Goal: Task Accomplishment & Management: Manage account settings

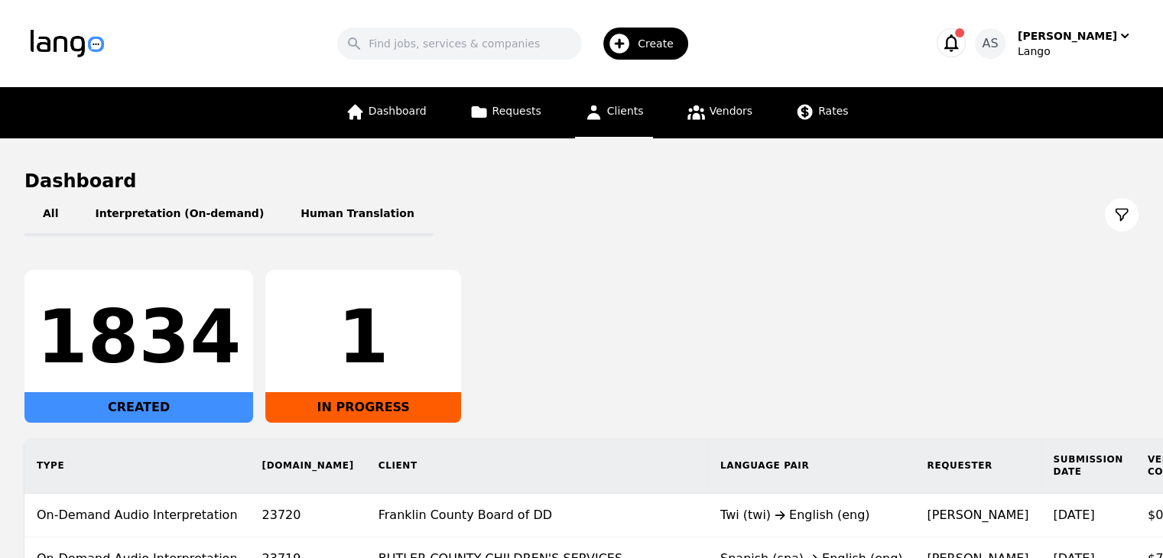
click at [637, 116] on span "Clients" at bounding box center [625, 111] width 37 height 12
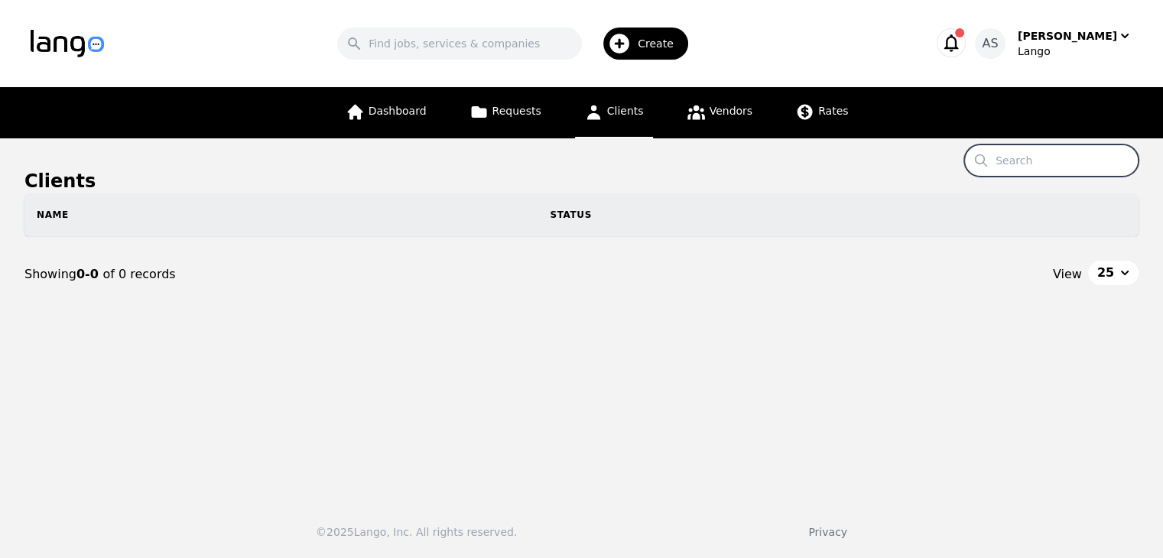
click at [1061, 157] on input "Search" at bounding box center [1051, 160] width 174 height 32
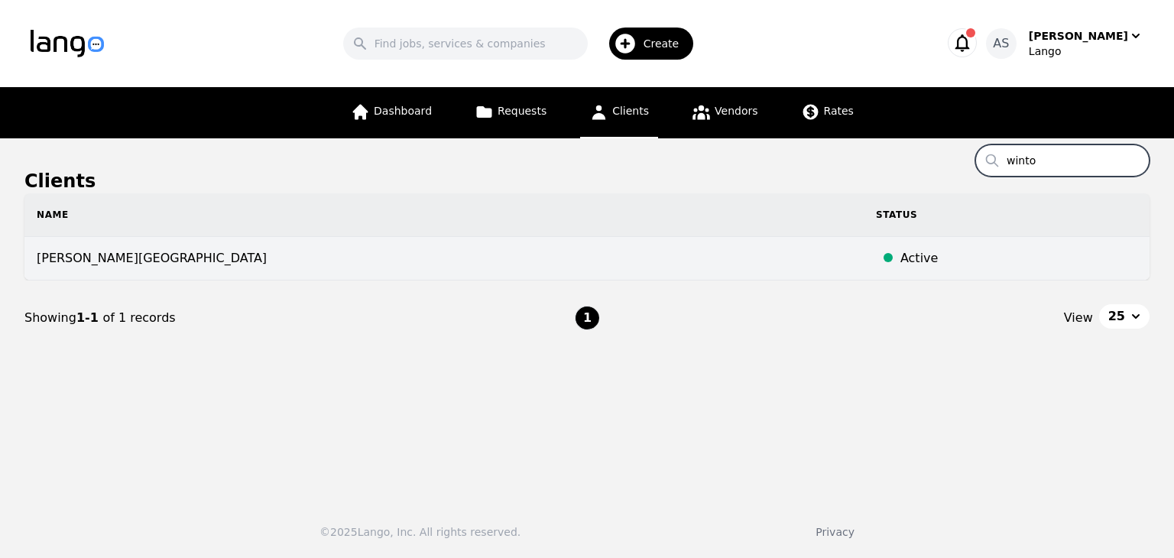
type input "winto"
click at [168, 270] on td "WINTON WOODS CITY SCHOOL DISTRICT" at bounding box center [443, 259] width 839 height 44
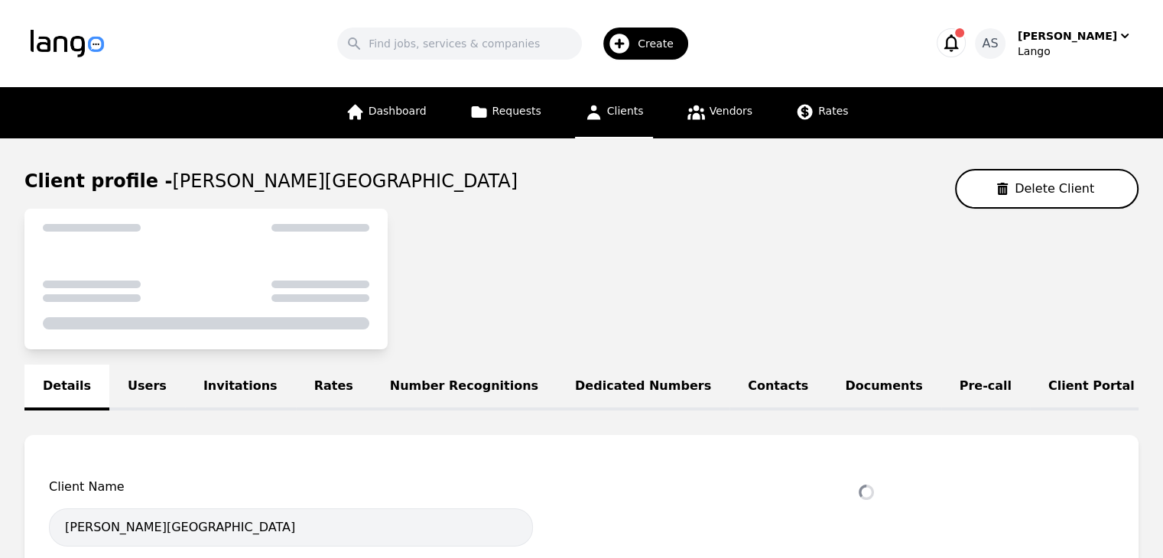
select select "active"
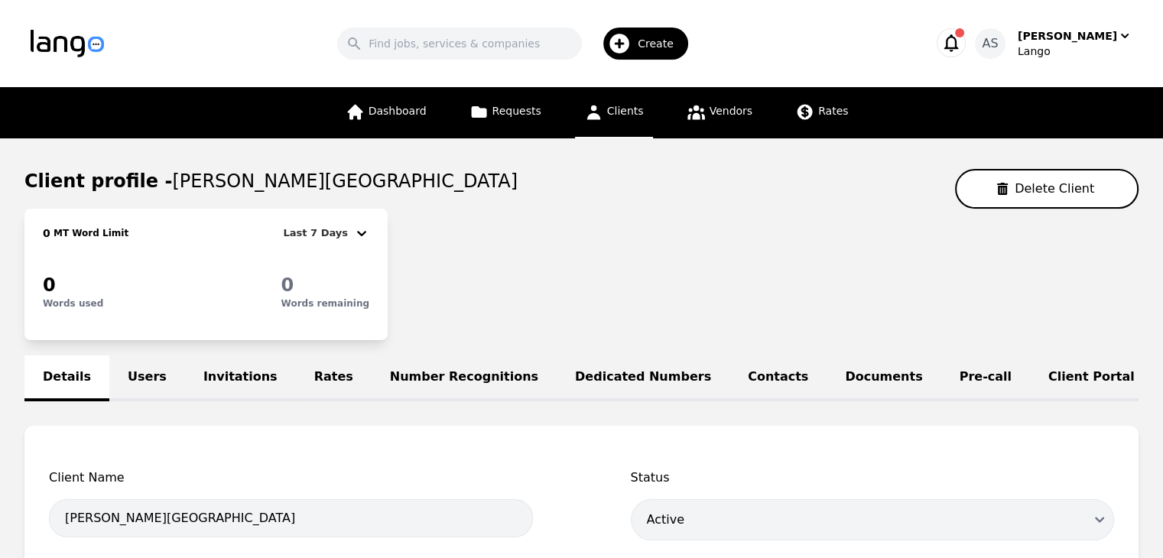
click at [185, 369] on link "Invitations" at bounding box center [240, 378] width 111 height 46
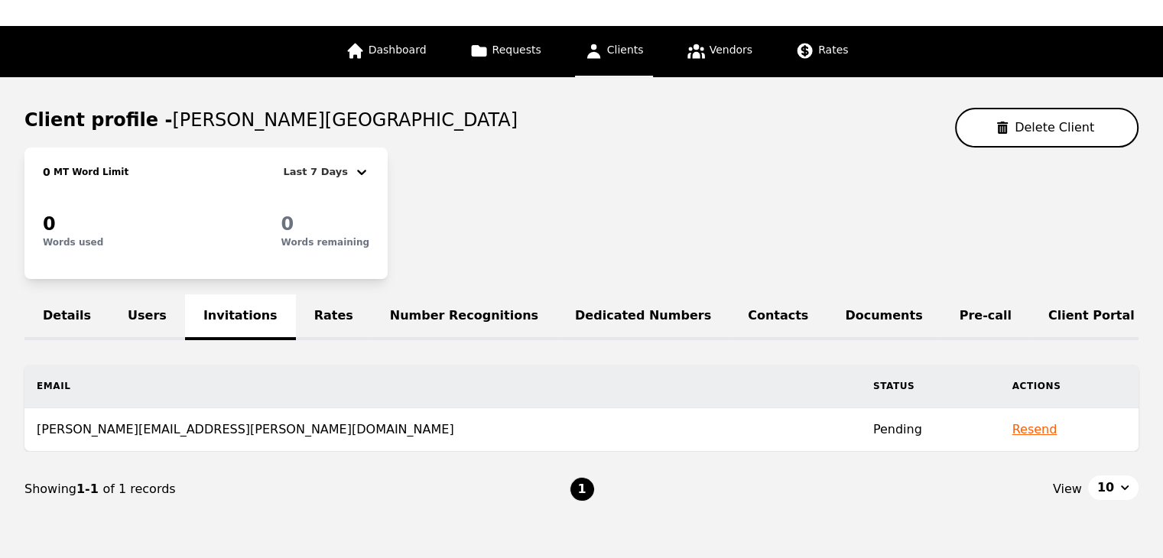
scroll to position [140, 0]
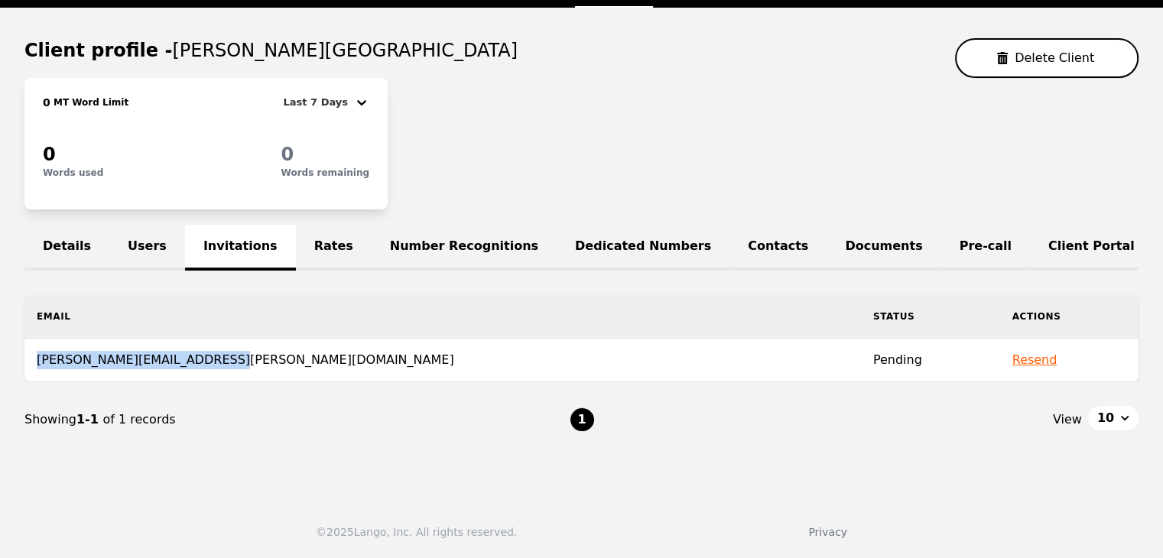
drag, startPoint x: 217, startPoint y: 358, endPoint x: 31, endPoint y: 358, distance: 186.5
click at [31, 358] on td "[PERSON_NAME][EMAIL_ADDRESS][PERSON_NAME][DOMAIN_NAME]" at bounding box center [442, 361] width 836 height 44
copy td "[PERSON_NAME][EMAIL_ADDRESS][PERSON_NAME][DOMAIN_NAME]"
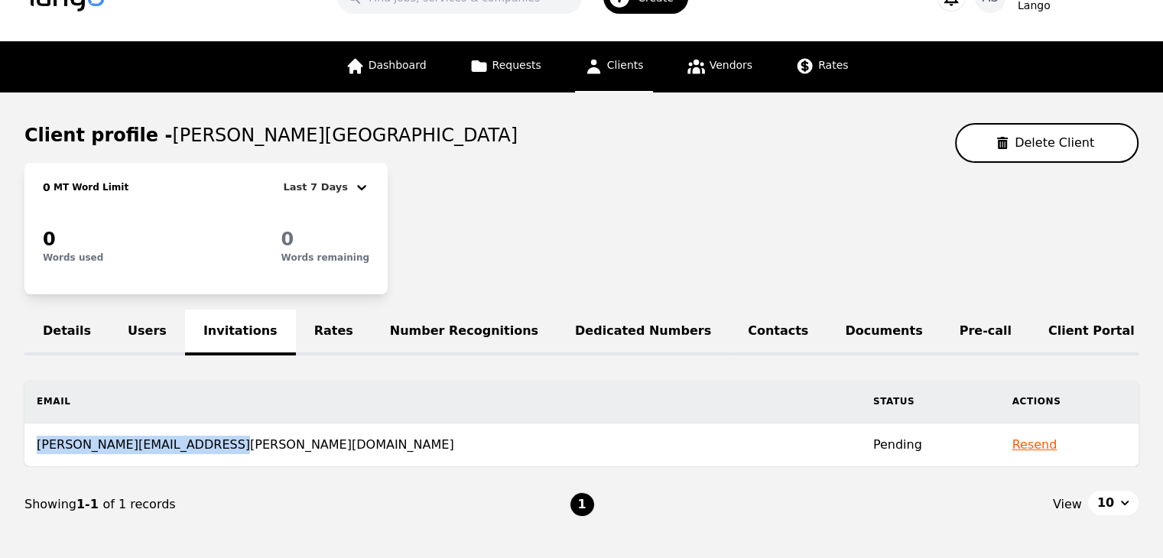
scroll to position [0, 0]
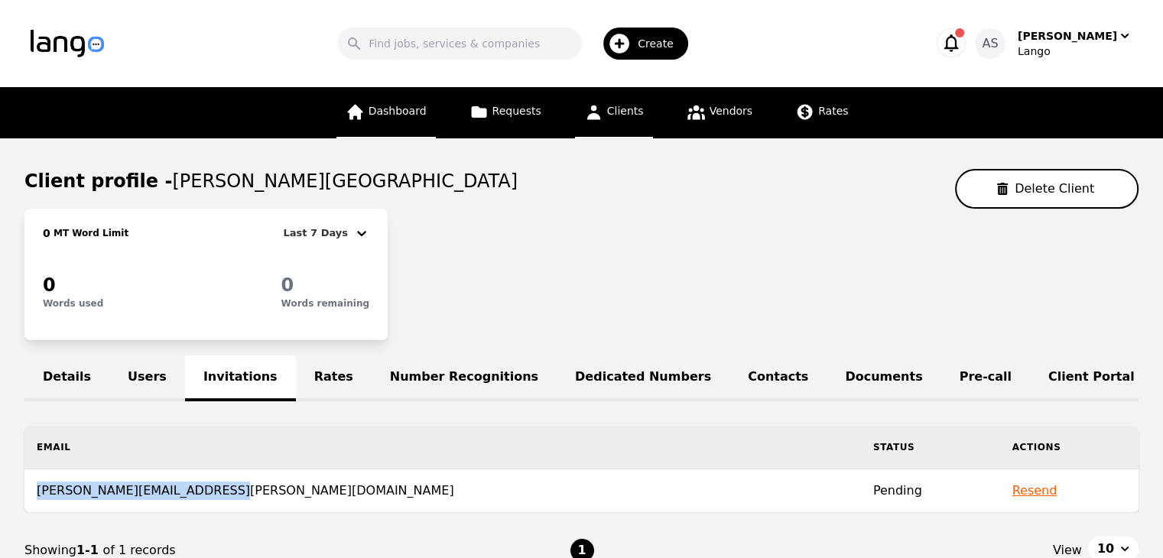
click at [416, 108] on span "Dashboard" at bounding box center [397, 111] width 58 height 12
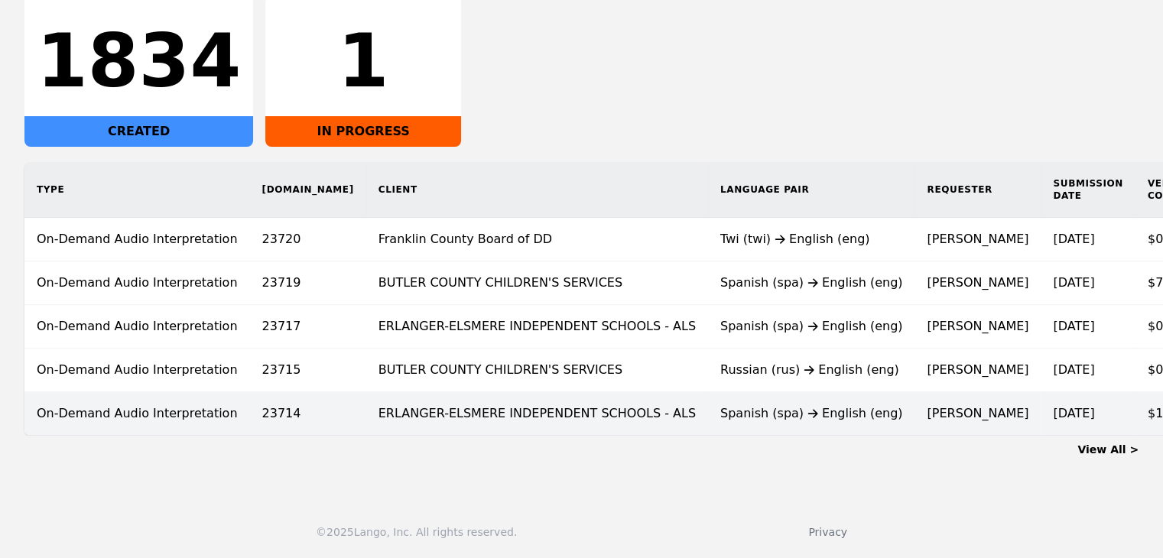
scroll to position [286, 0]
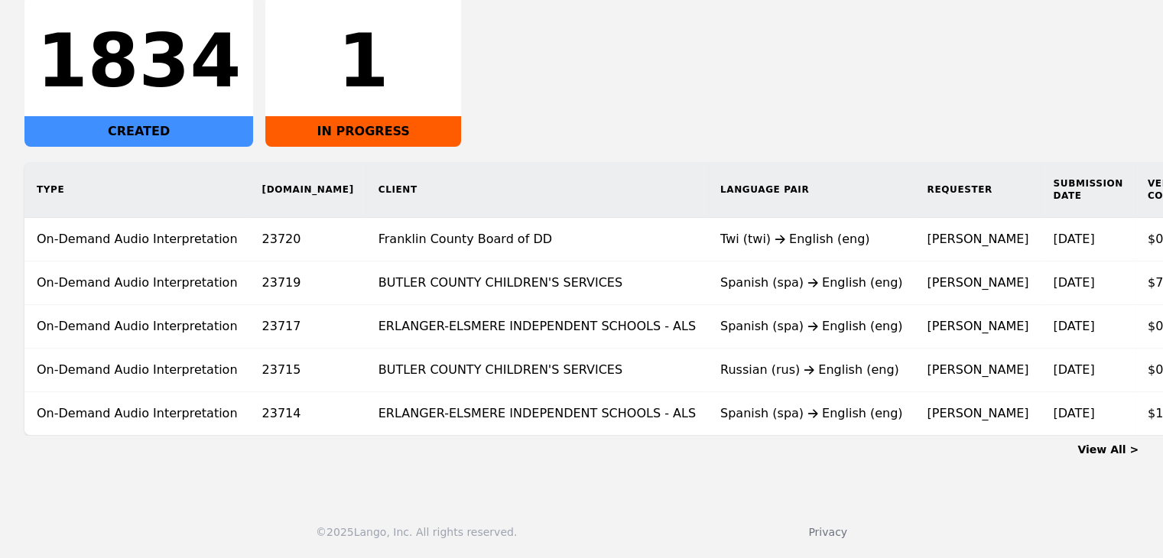
click at [1110, 449] on link "View All >" at bounding box center [1107, 449] width 61 height 12
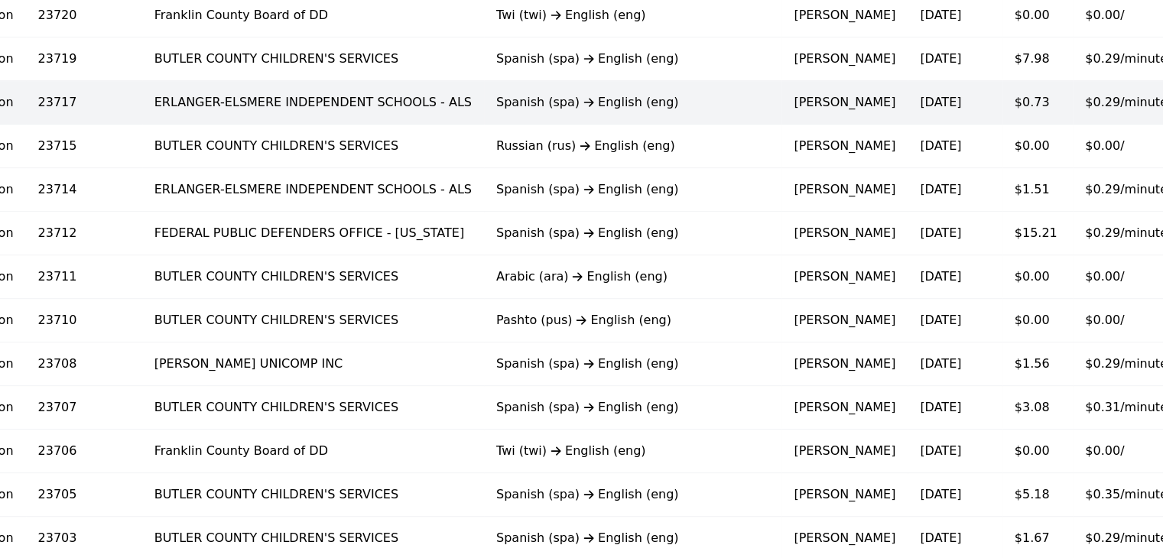
scroll to position [183, 0]
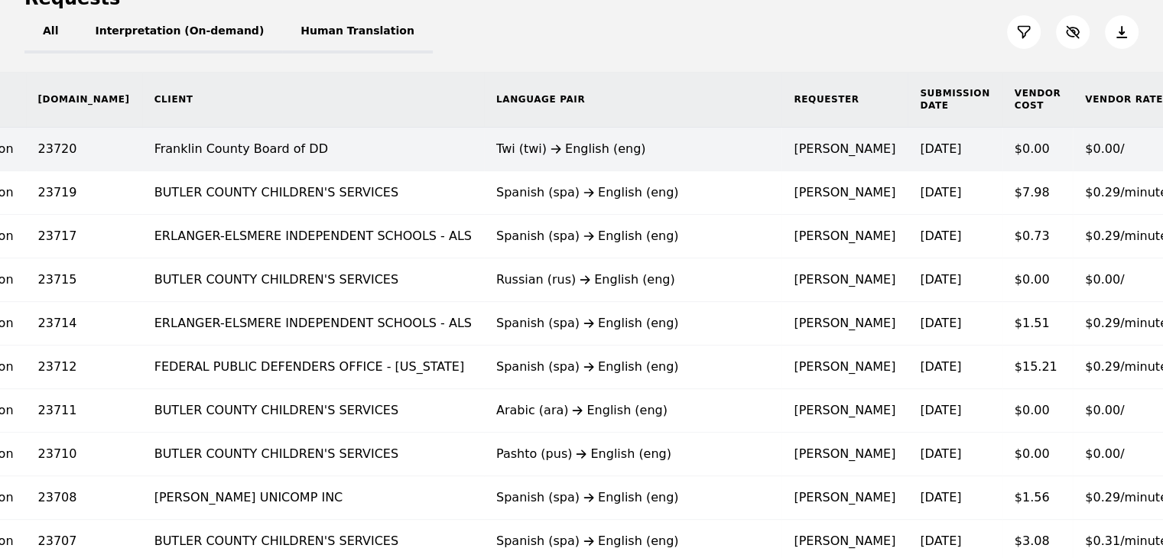
click at [621, 160] on td "Twi (twi) English (eng)" at bounding box center [632, 150] width 297 height 44
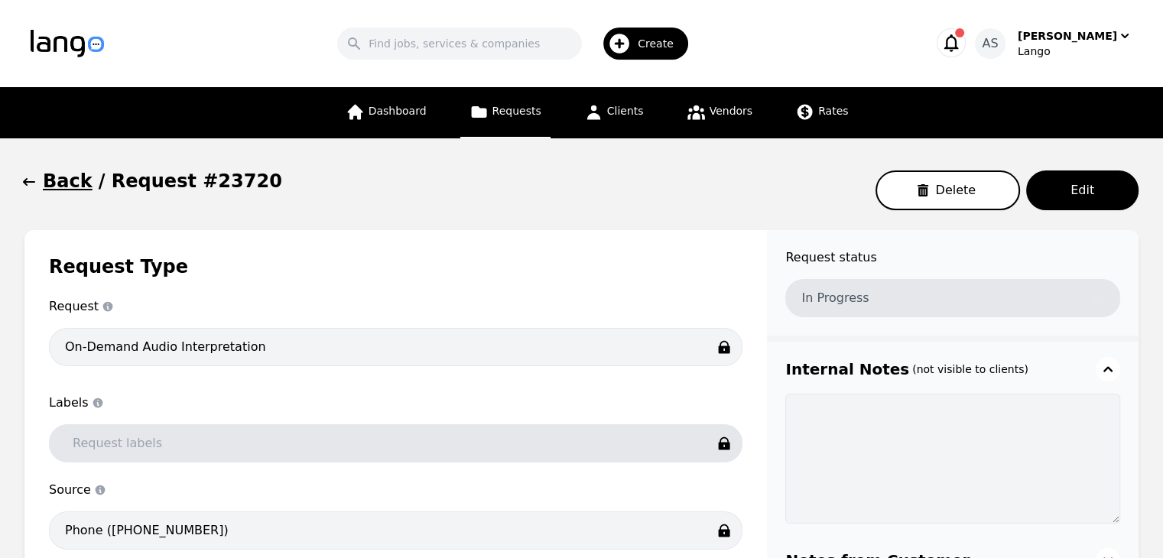
click at [32, 187] on icon "button" at bounding box center [28, 181] width 15 height 15
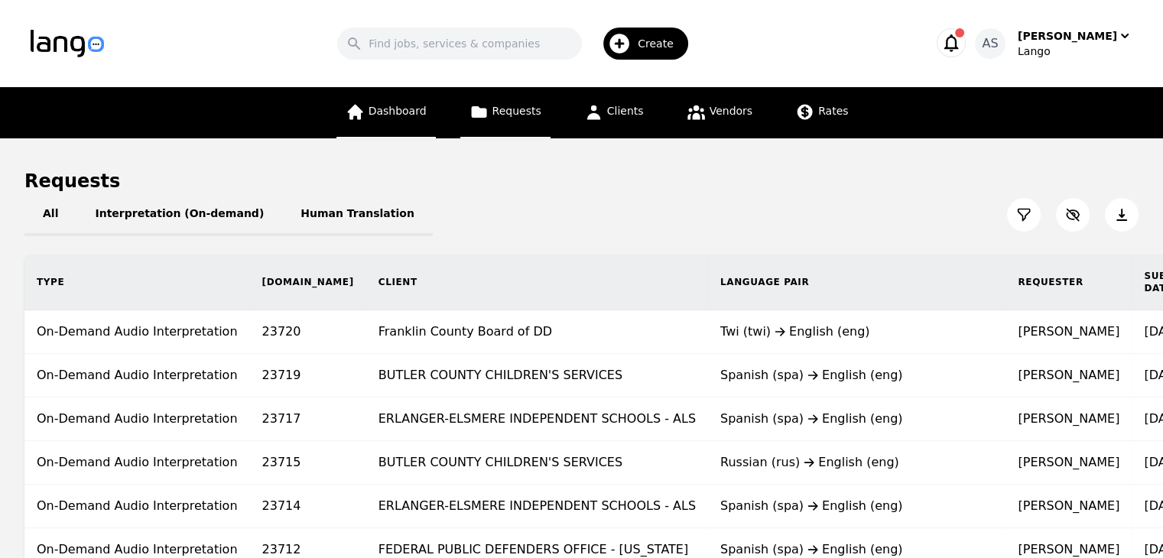
click at [405, 118] on link "Dashboard" at bounding box center [385, 112] width 99 height 51
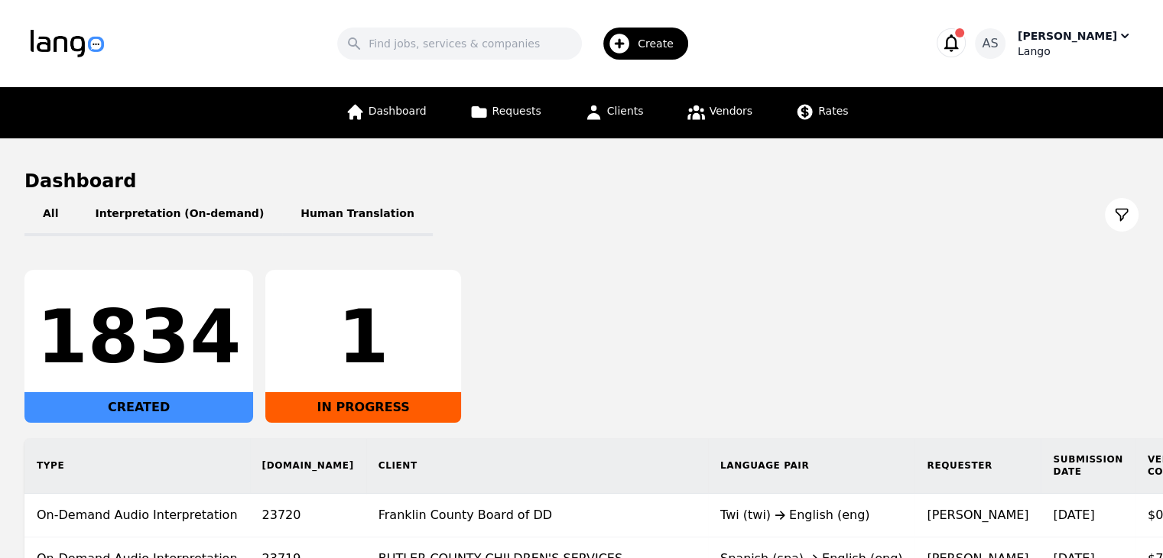
click at [1091, 47] on div "Lango" at bounding box center [1074, 51] width 115 height 15
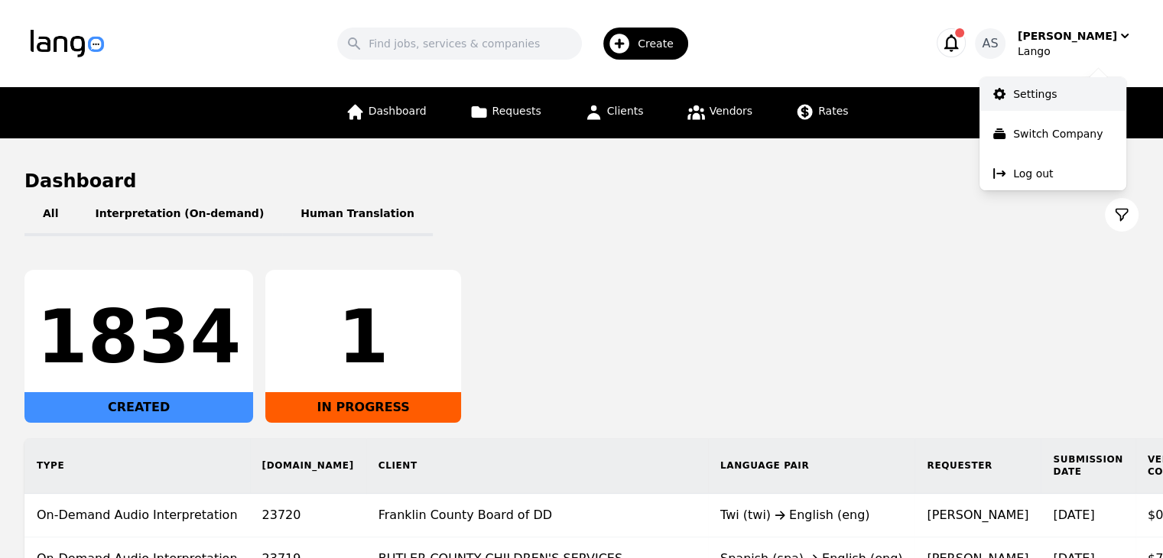
click at [1046, 92] on p "Settings" at bounding box center [1035, 93] width 44 height 15
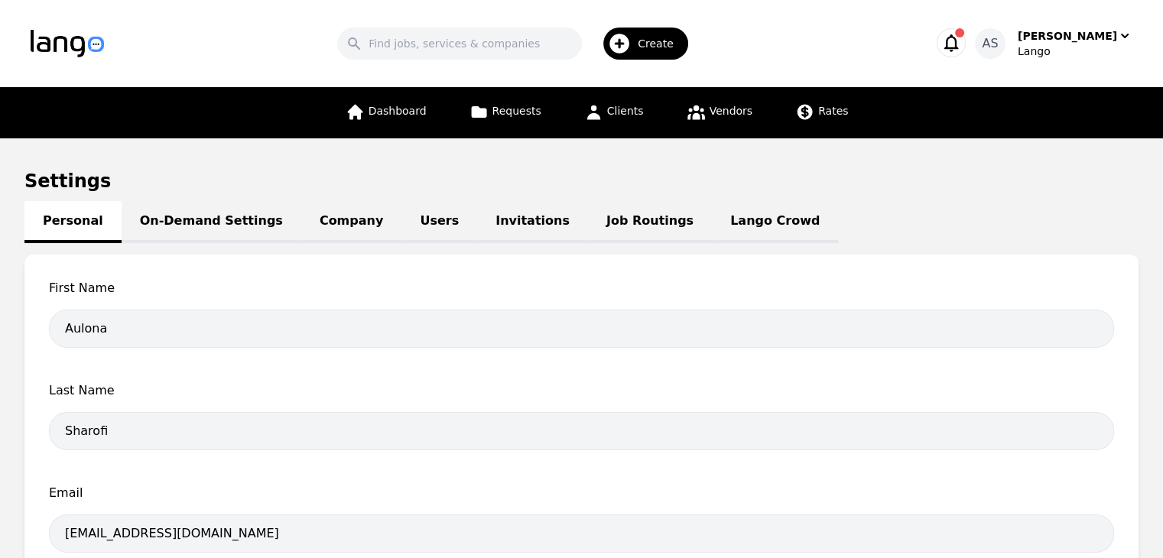
click at [602, 218] on link "Job Routings" at bounding box center [650, 222] width 124 height 42
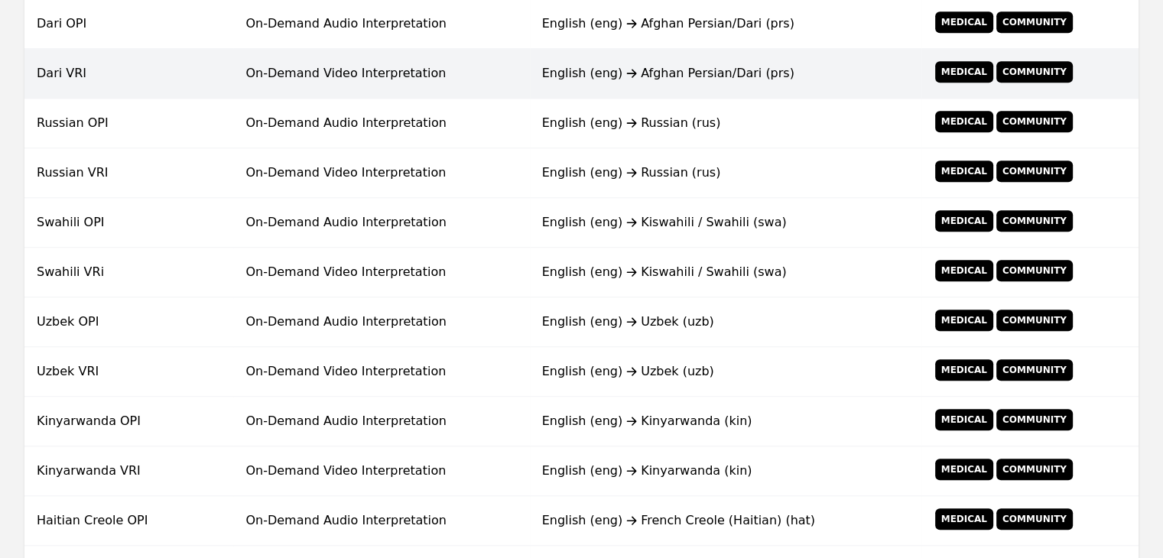
scroll to position [1226, 0]
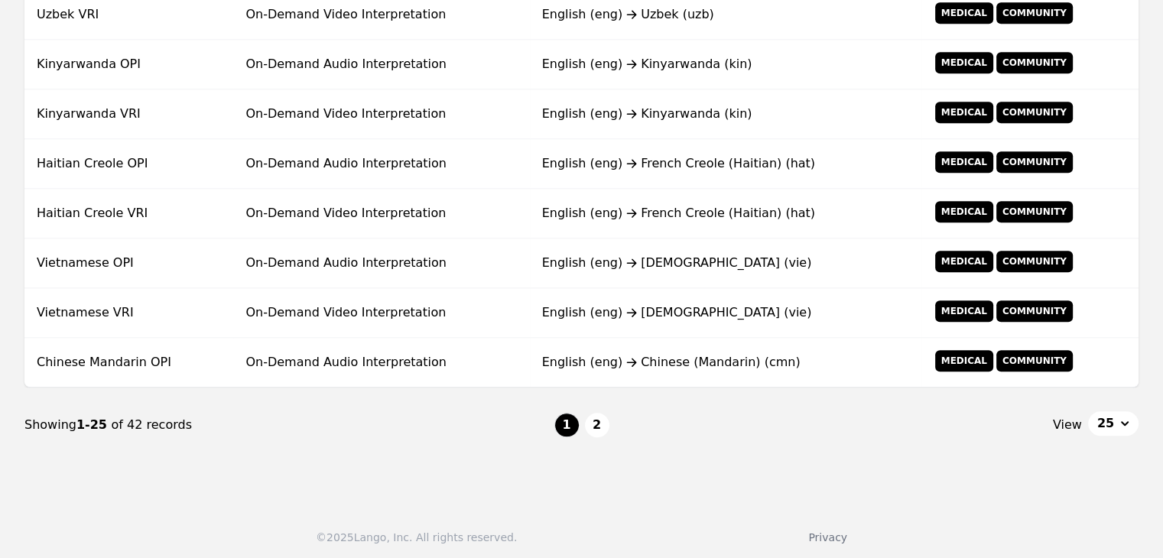
click at [602, 425] on button "2" at bounding box center [597, 425] width 24 height 24
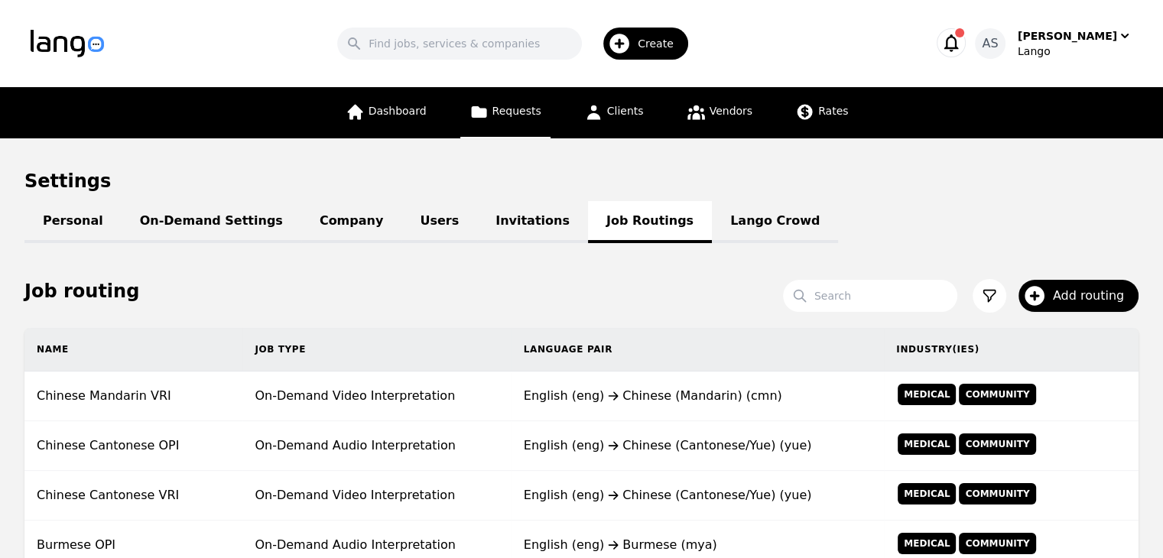
click at [533, 126] on link "Requests" at bounding box center [505, 112] width 90 height 51
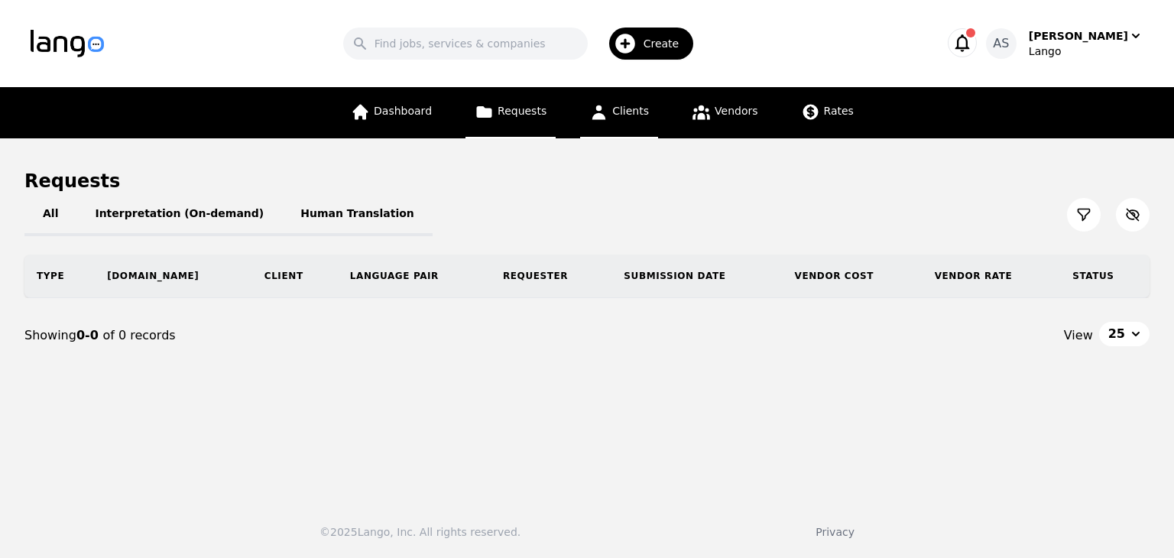
click at [632, 126] on link "Clients" at bounding box center [619, 112] width 78 height 51
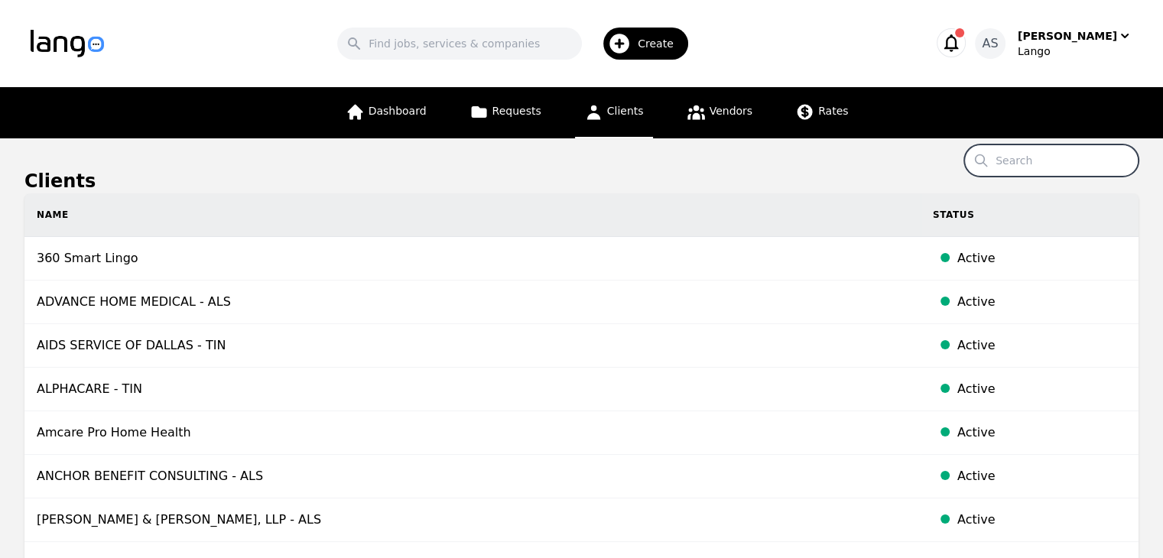
click at [1072, 163] on input "Search" at bounding box center [1051, 160] width 174 height 32
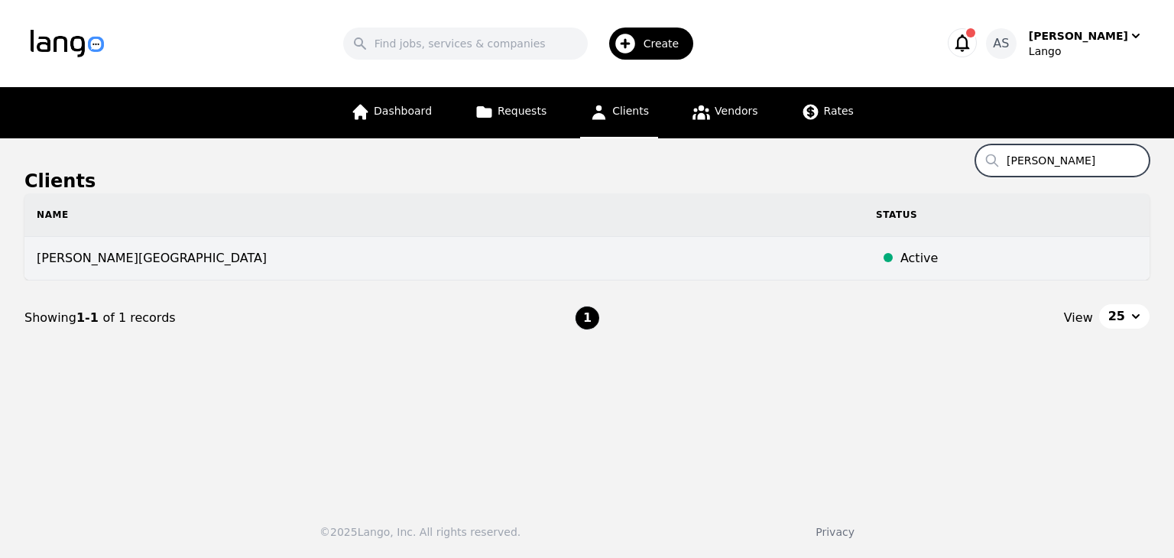
type input "wint"
click at [258, 258] on td "[PERSON_NAME][GEOGRAPHIC_DATA]" at bounding box center [443, 259] width 839 height 44
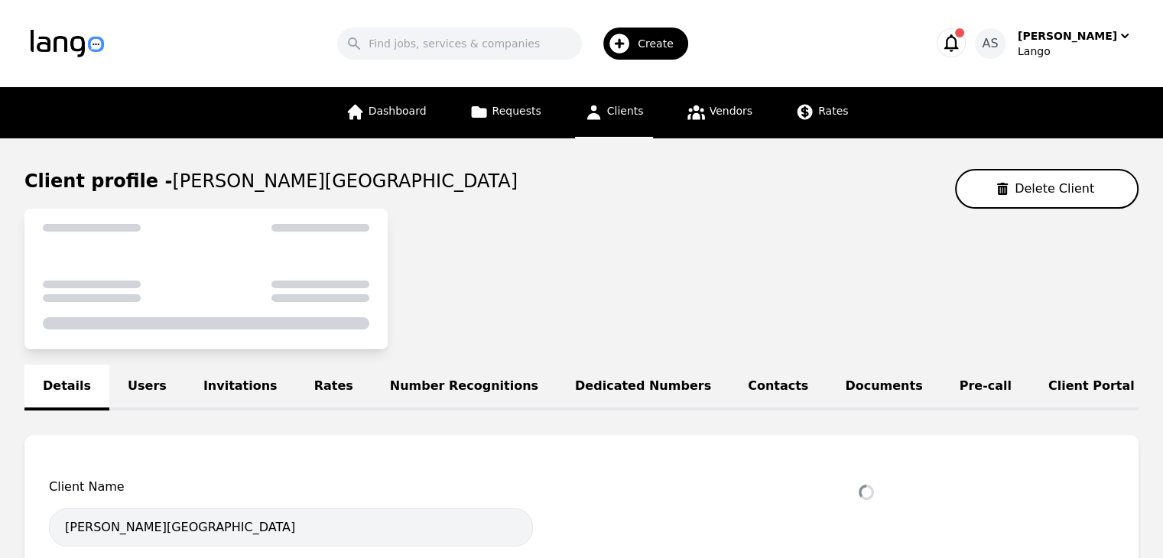
select select "active"
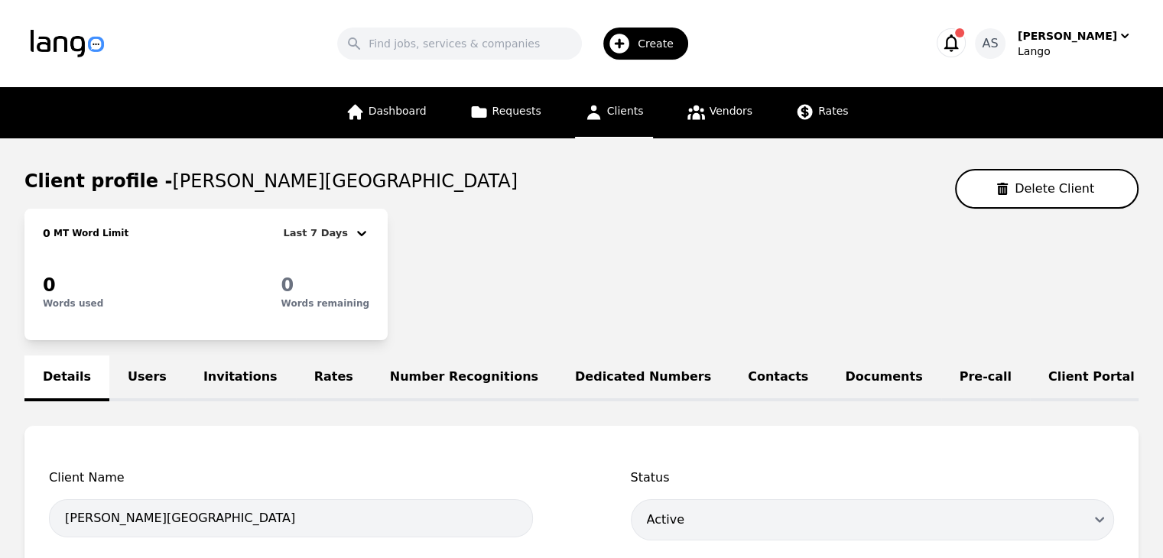
drag, startPoint x: 492, startPoint y: 181, endPoint x: 157, endPoint y: 163, distance: 336.0
copy span "[PERSON_NAME][GEOGRAPHIC_DATA]"
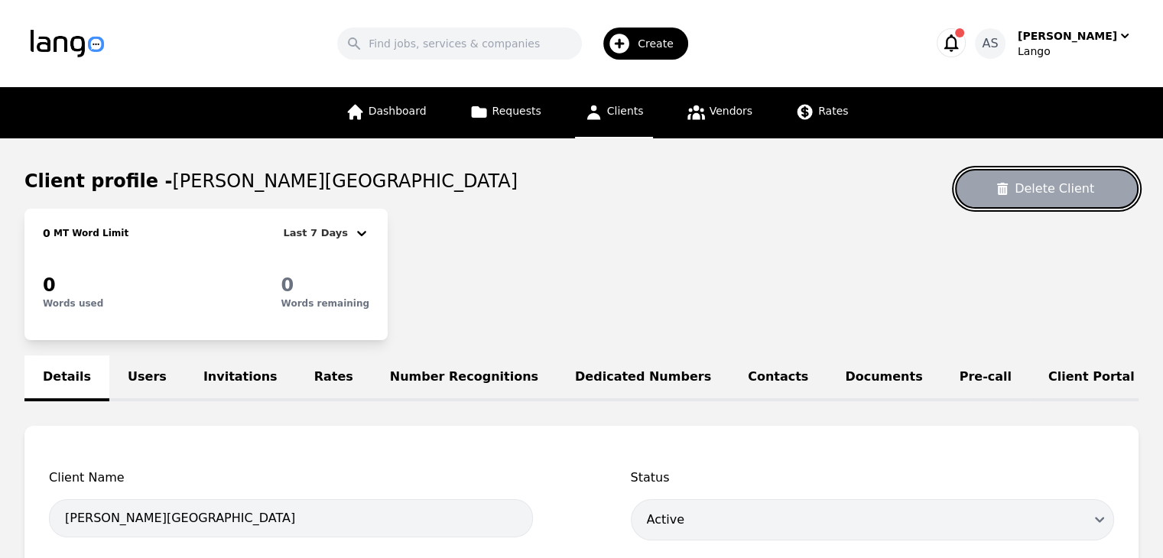
click at [1077, 183] on button "Delete Client" at bounding box center [1046, 189] width 183 height 40
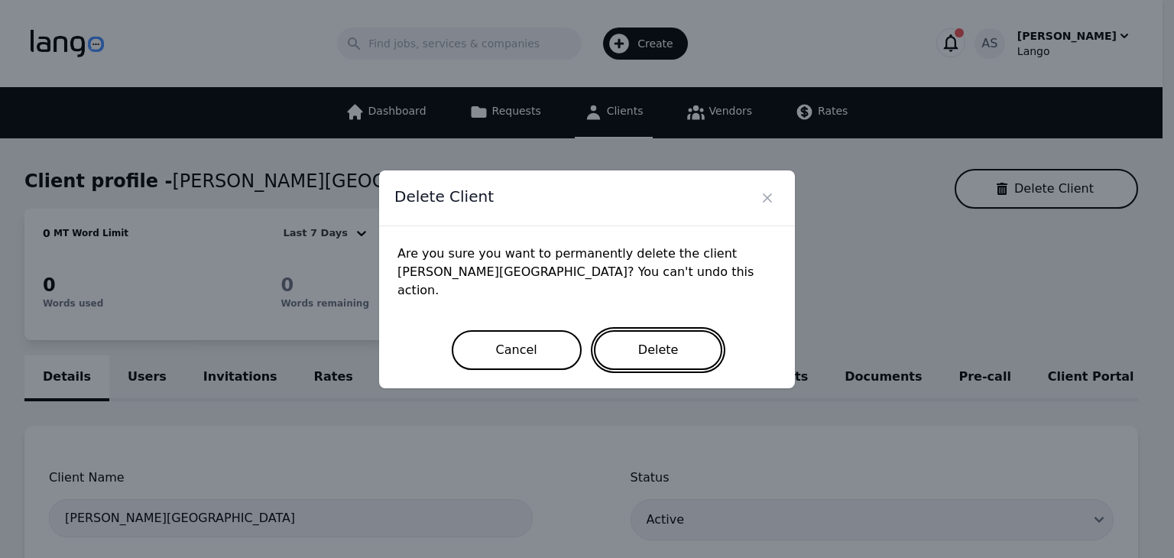
click at [660, 343] on button "Delete" at bounding box center [658, 350] width 129 height 40
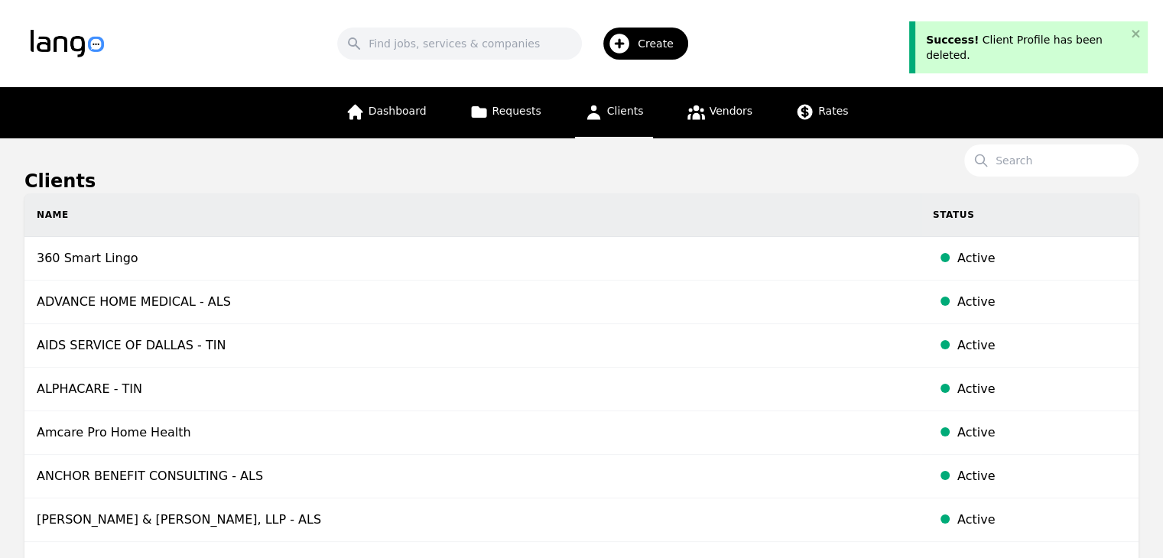
click at [654, 39] on span "Create" at bounding box center [660, 43] width 47 height 15
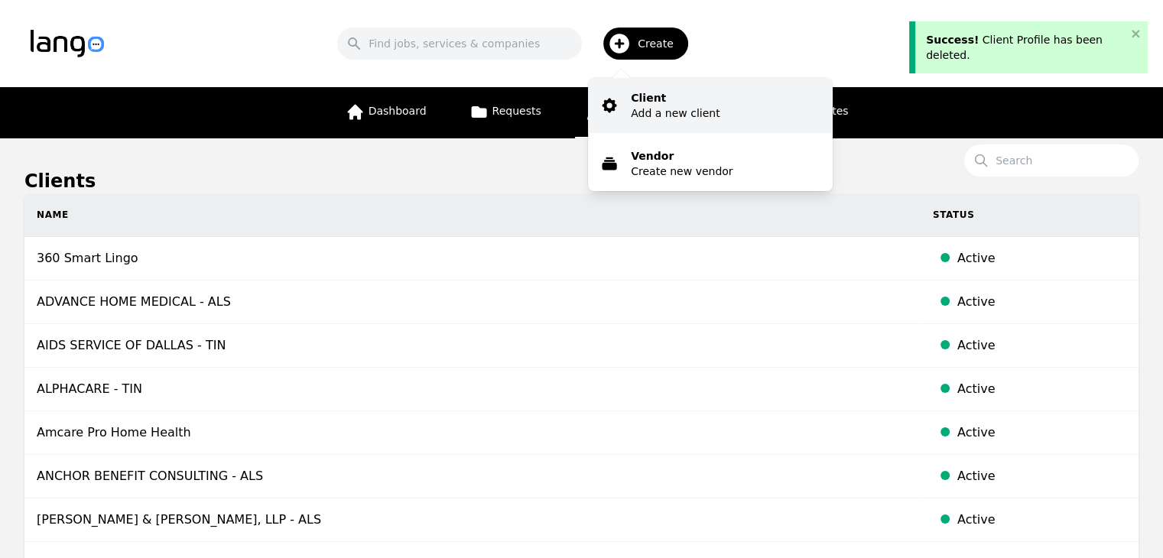
click at [688, 114] on p "Add a new client" at bounding box center [675, 112] width 89 height 15
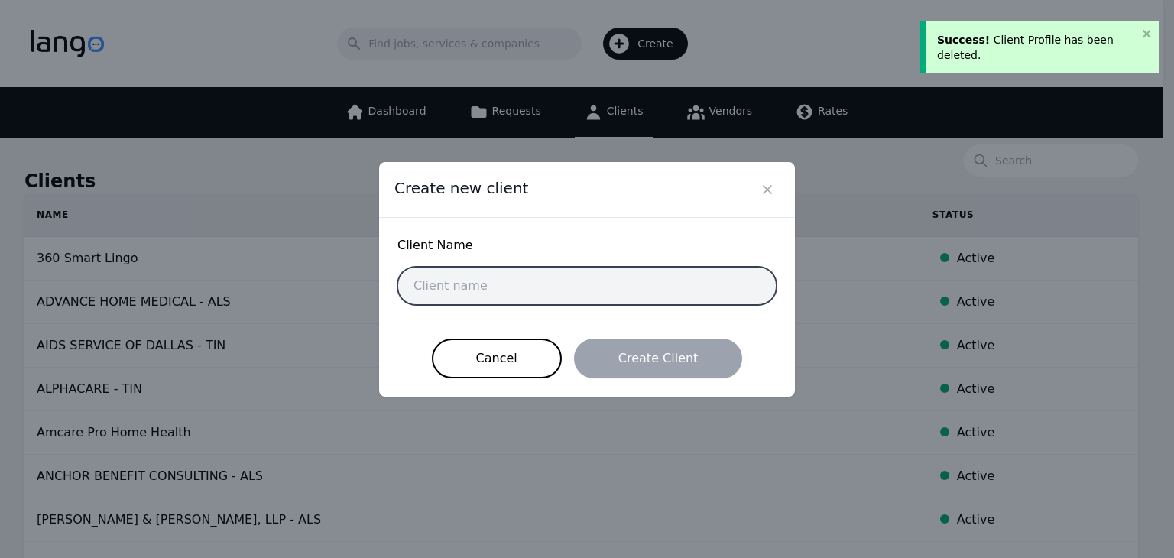
click at [535, 279] on input "text" at bounding box center [586, 286] width 379 height 38
paste input "[PERSON_NAME][GEOGRAPHIC_DATA]"
type input "[PERSON_NAME][GEOGRAPHIC_DATA]"
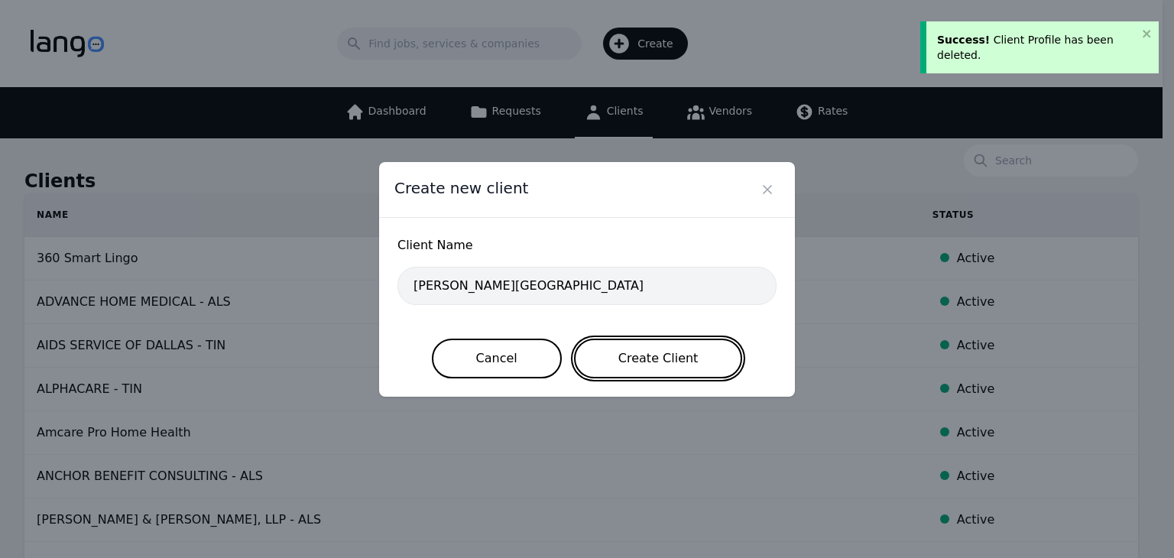
click at [619, 357] on button "Create Client" at bounding box center [658, 359] width 169 height 40
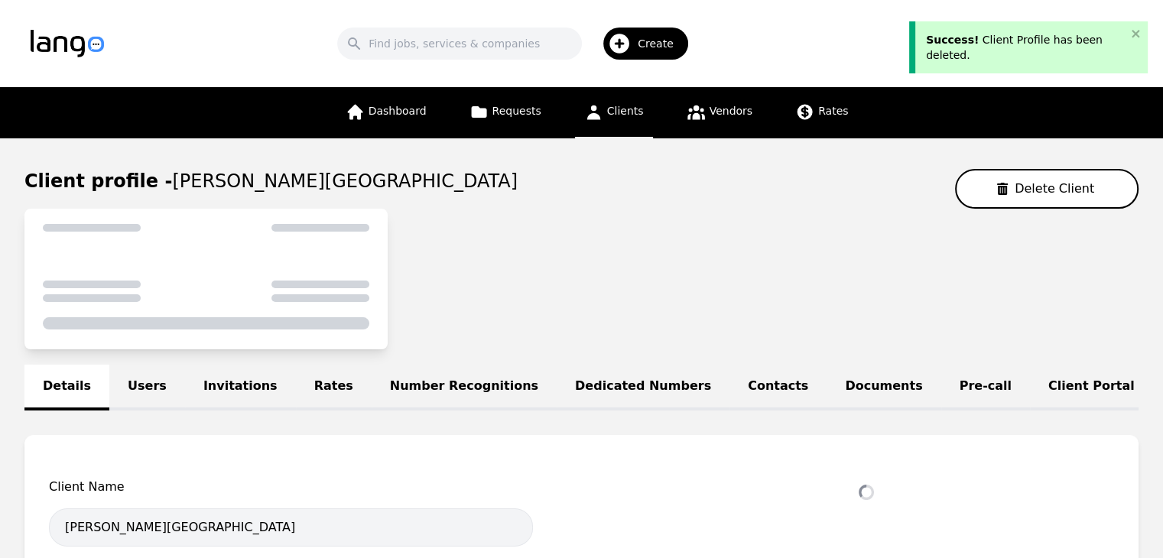
select select "active"
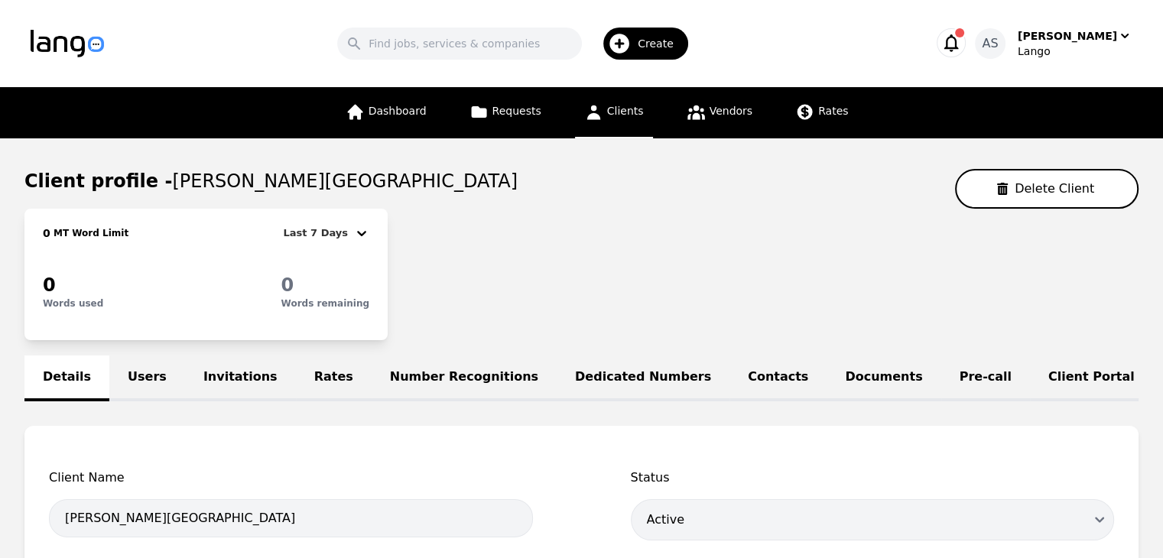
click at [153, 371] on link "Users" at bounding box center [147, 378] width 76 height 46
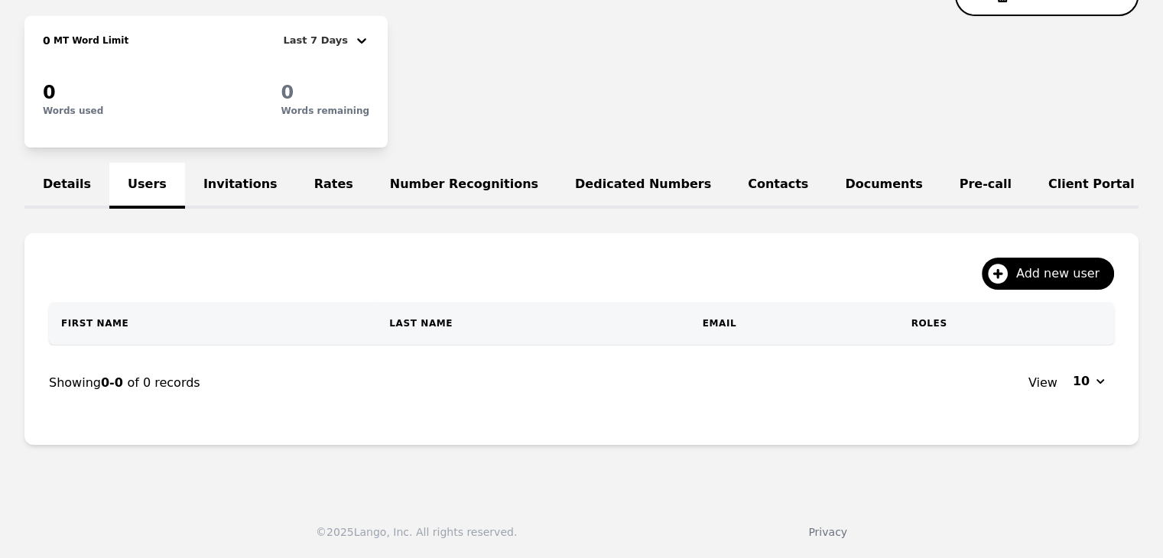
scroll to position [202, 0]
click at [1040, 290] on div "Add new user" at bounding box center [581, 280] width 1065 height 44
click at [1046, 286] on button "Add new user" at bounding box center [1047, 274] width 132 height 32
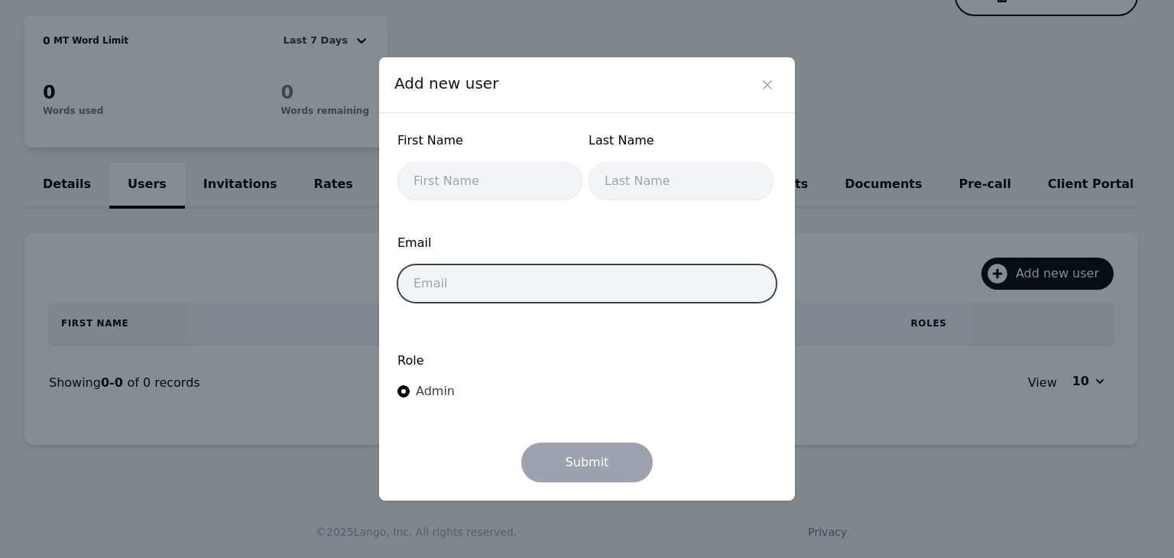
click at [575, 285] on input "email" at bounding box center [586, 283] width 379 height 38
paste input "[EMAIL_ADDRESS][DOMAIN_NAME]"
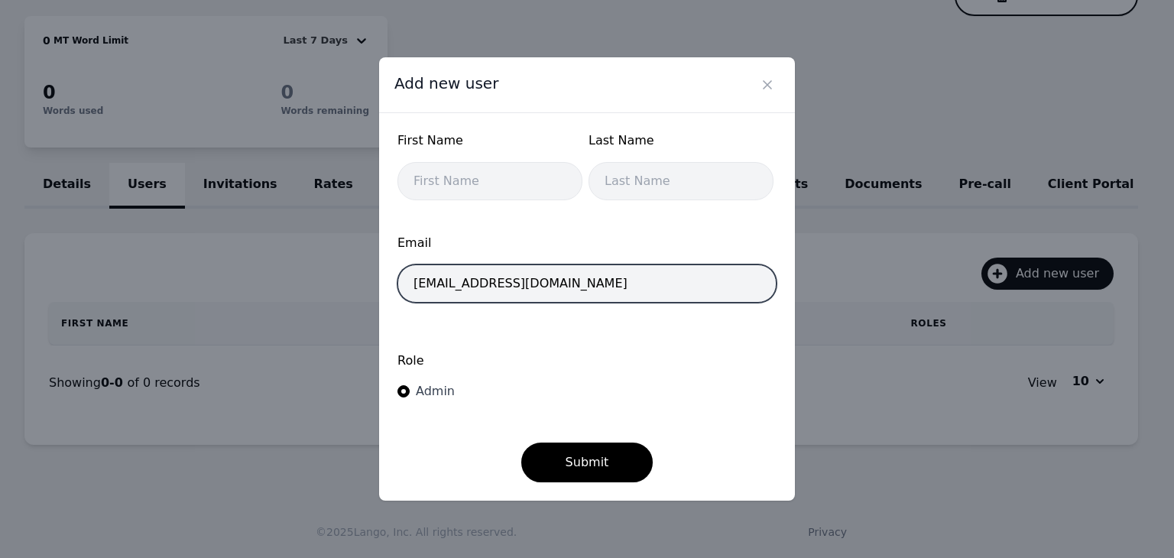
type input "[EMAIL_ADDRESS][DOMAIN_NAME]"
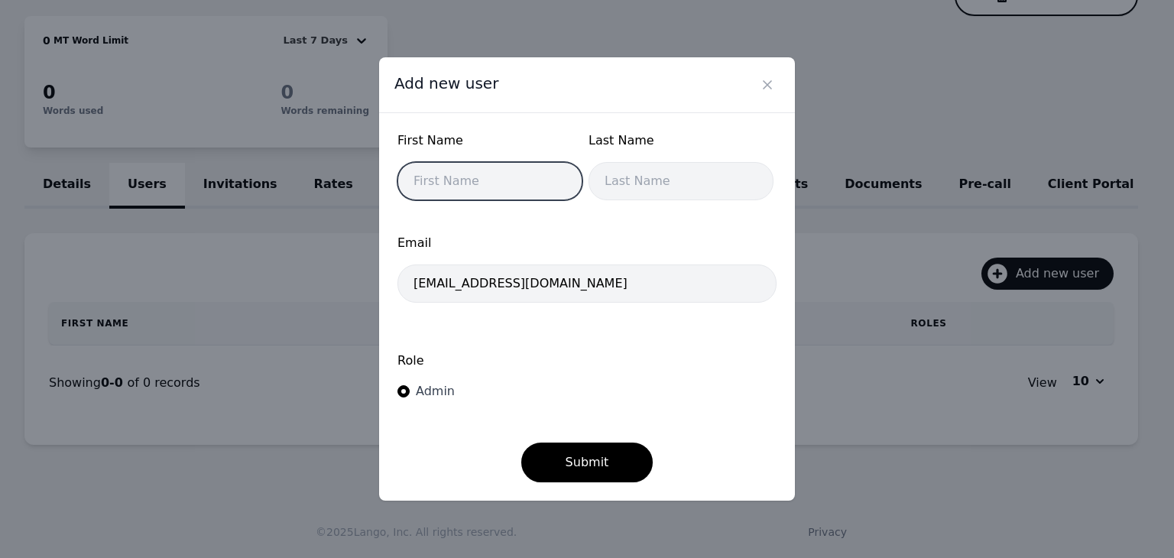
click at [492, 187] on input "text" at bounding box center [489, 181] width 185 height 38
type input "Guyin"
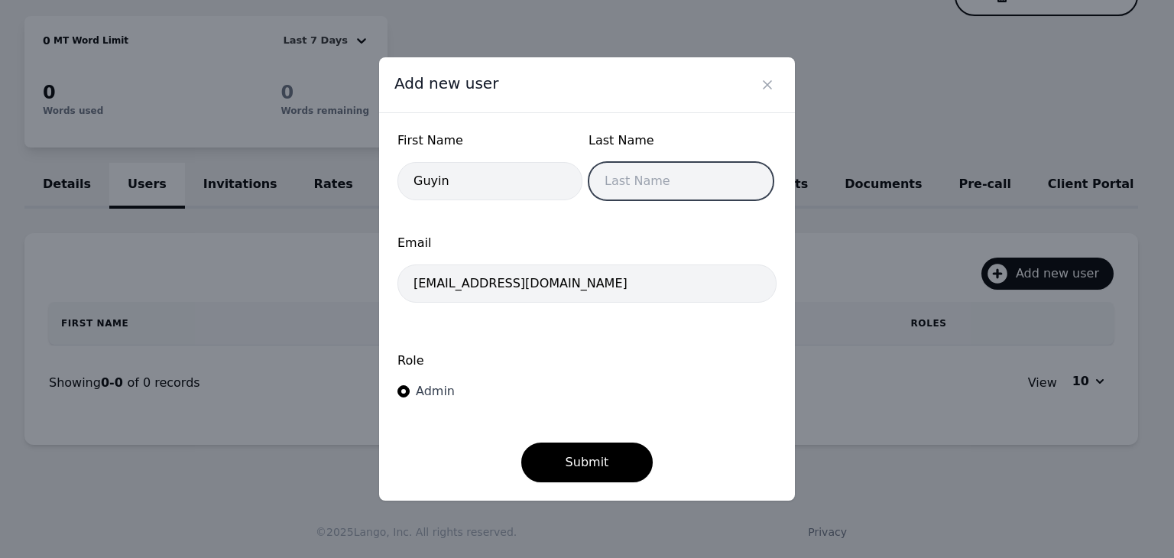
click at [610, 187] on input "text" at bounding box center [681, 181] width 185 height 38
type input "Lucy"
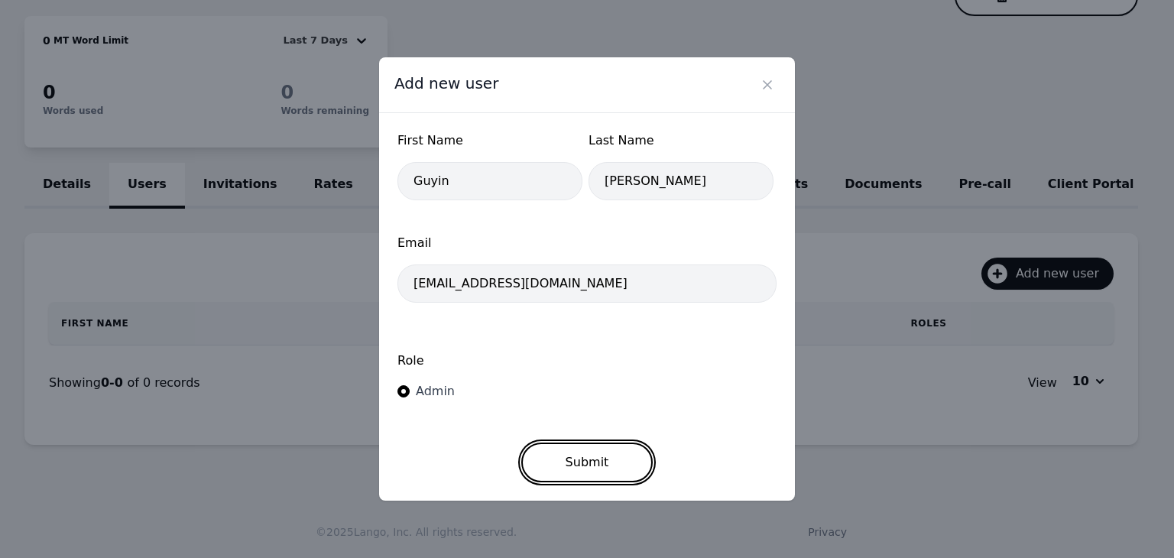
click at [578, 468] on button "Submit" at bounding box center [587, 463] width 132 height 40
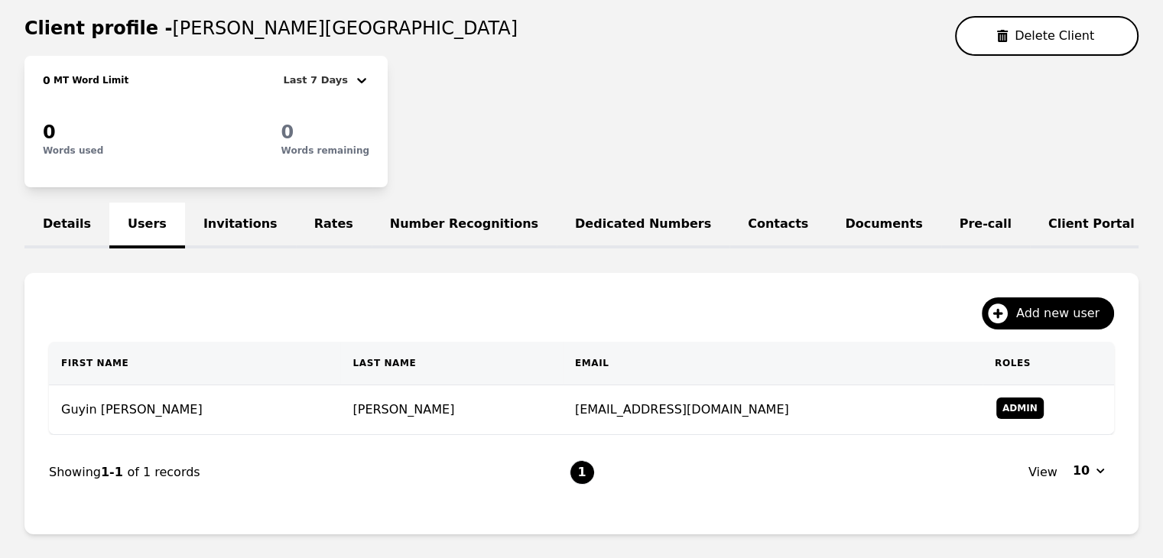
click at [215, 221] on link "Invitations" at bounding box center [240, 226] width 111 height 46
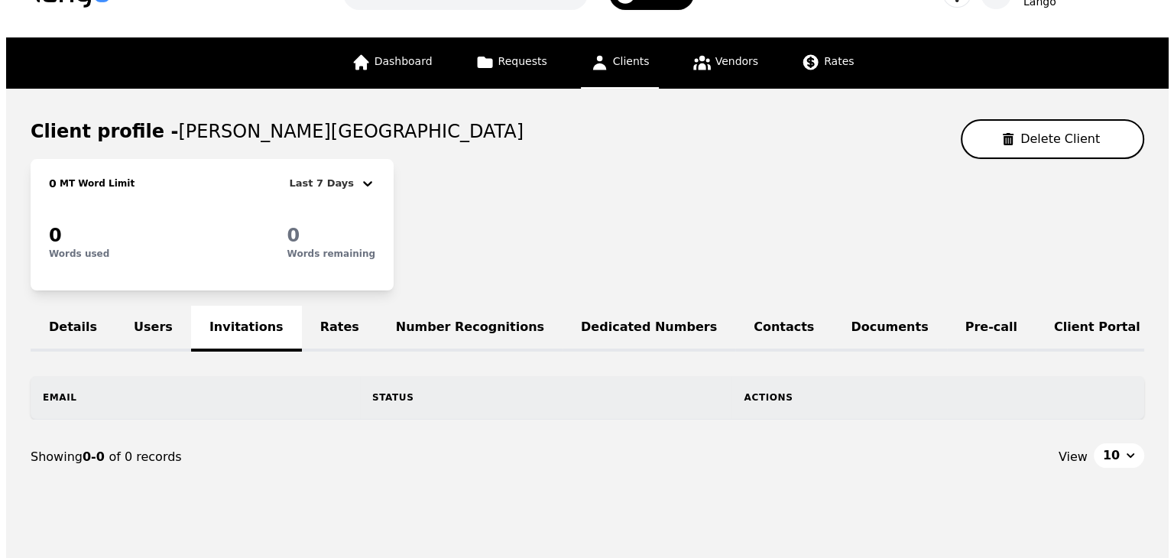
scroll to position [96, 0]
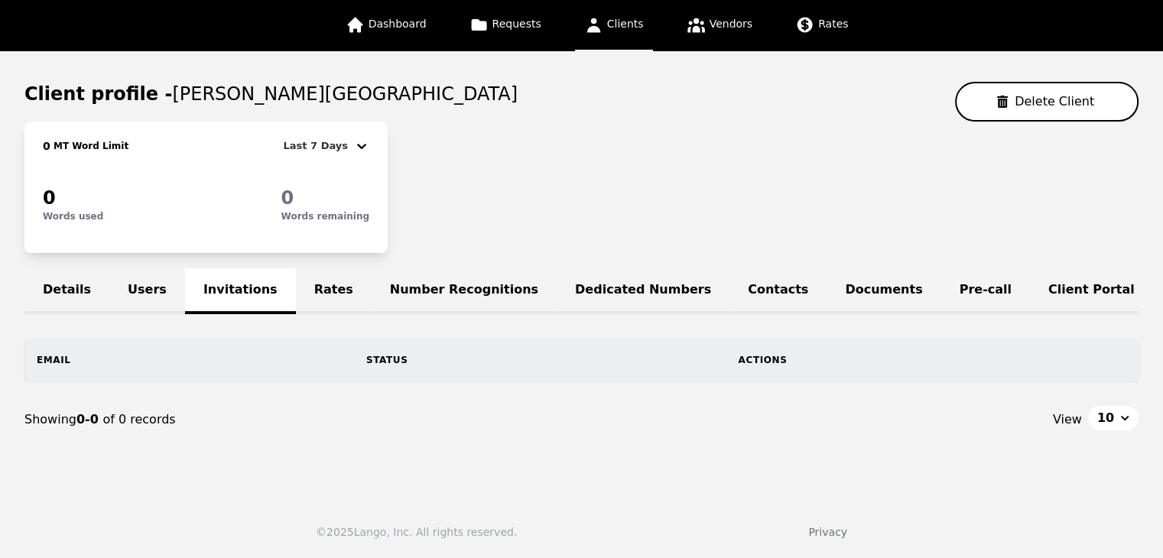
click at [131, 268] on link "Users" at bounding box center [147, 291] width 76 height 46
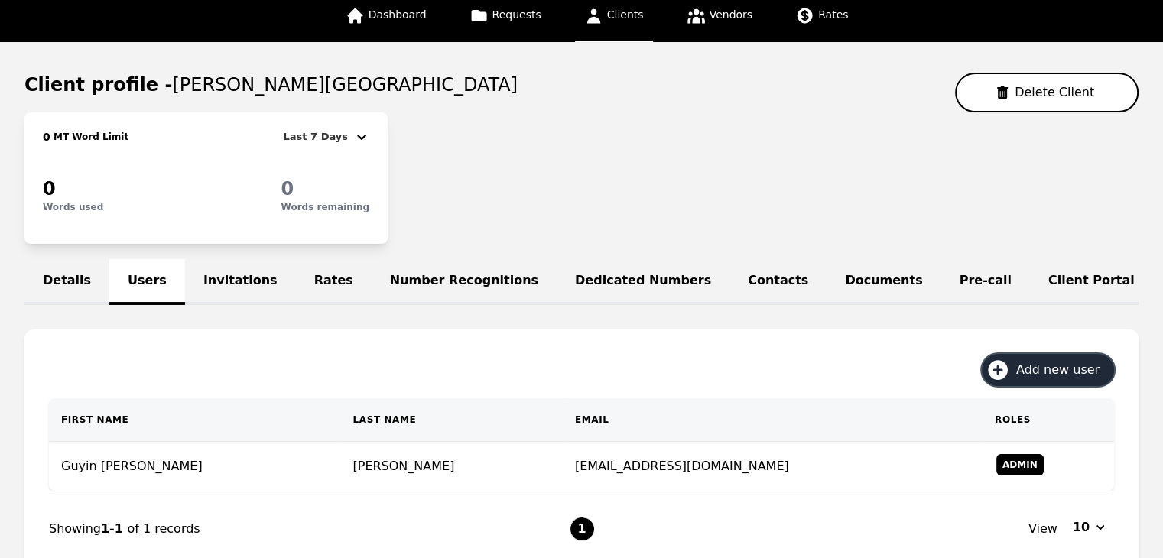
click at [1033, 375] on span "Add new user" at bounding box center [1063, 370] width 94 height 18
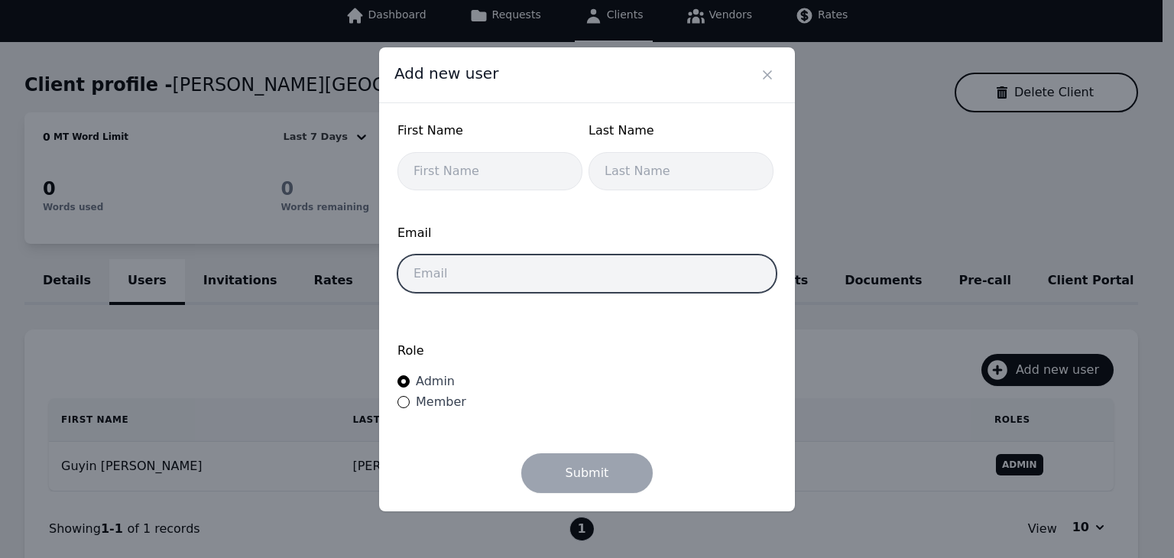
click at [490, 285] on input "email" at bounding box center [586, 274] width 379 height 38
paste input "hargrove.jahquil@wintonwoods.org"
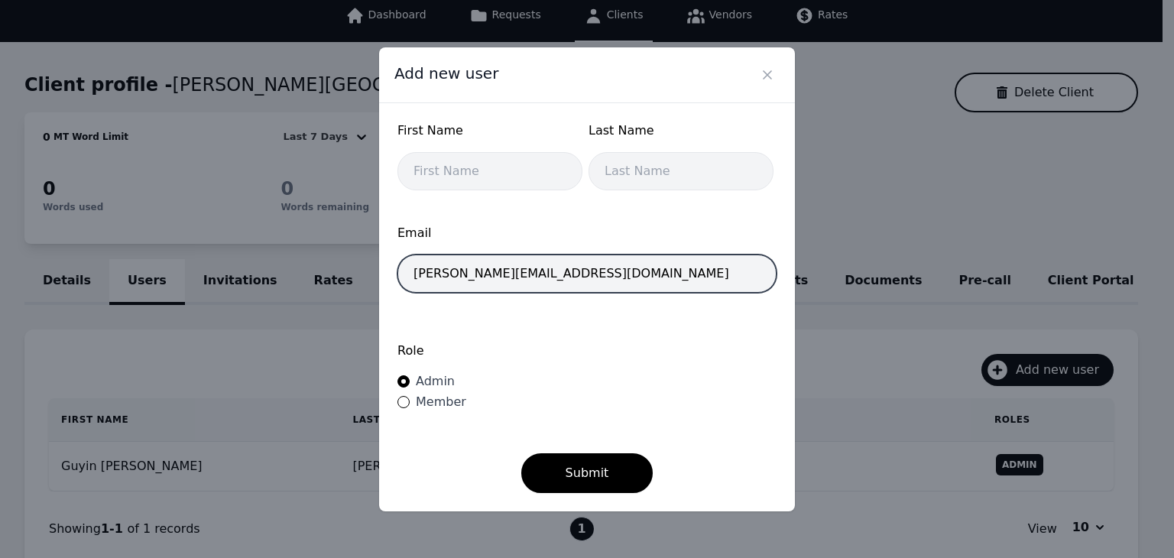
type input "hargrove.jahquil@wintonwoods.org"
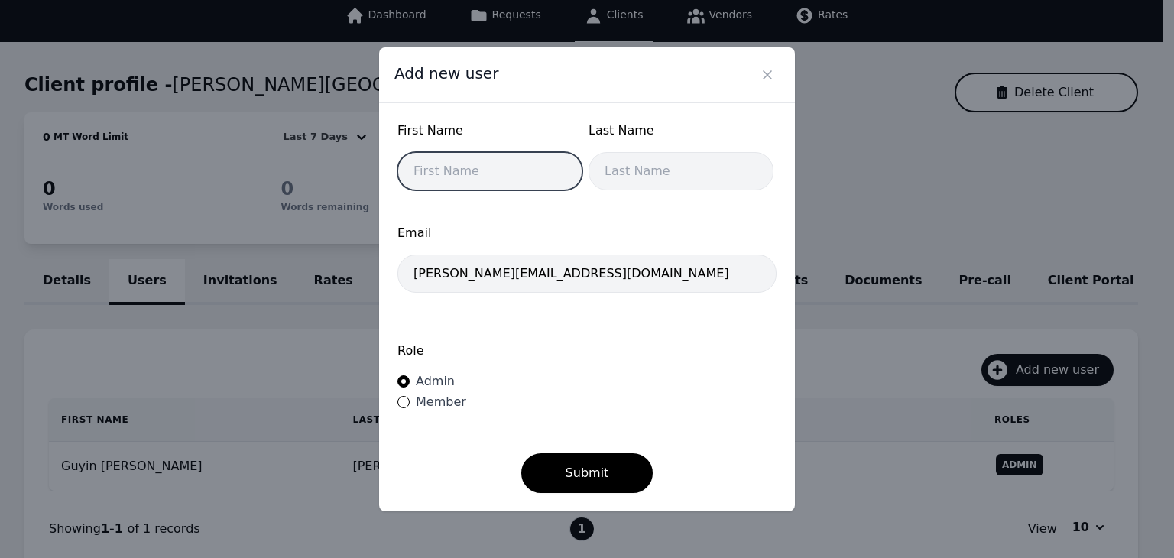
click at [495, 165] on input "text" at bounding box center [489, 171] width 185 height 38
type input "Hargrove"
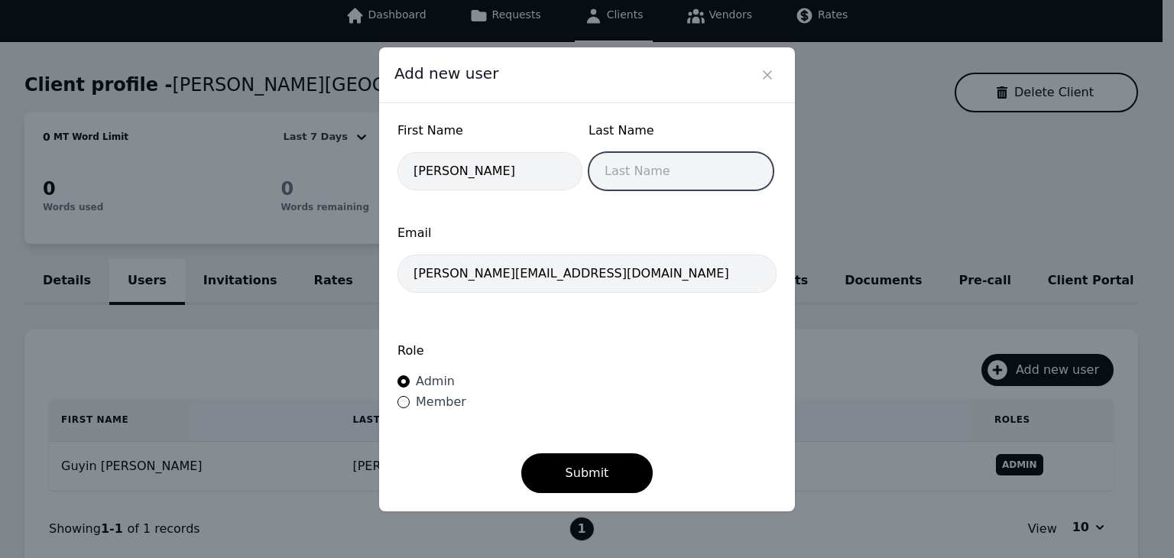
click at [671, 183] on input "text" at bounding box center [681, 171] width 185 height 38
type input "Jahquil"
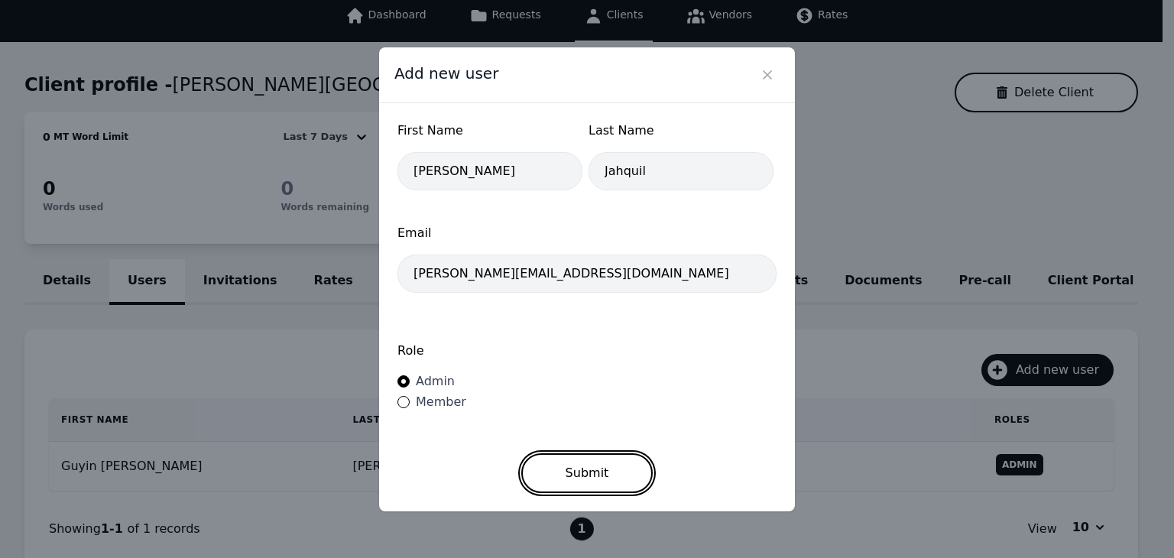
click at [594, 481] on button "Submit" at bounding box center [587, 473] width 132 height 40
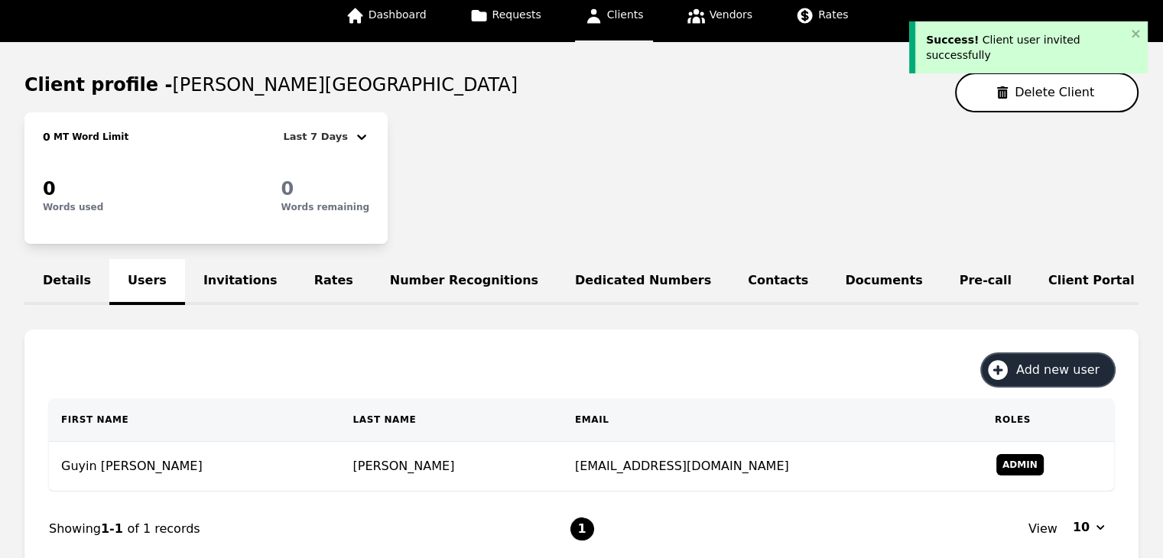
click at [1073, 379] on span "Add new user" at bounding box center [1063, 370] width 94 height 18
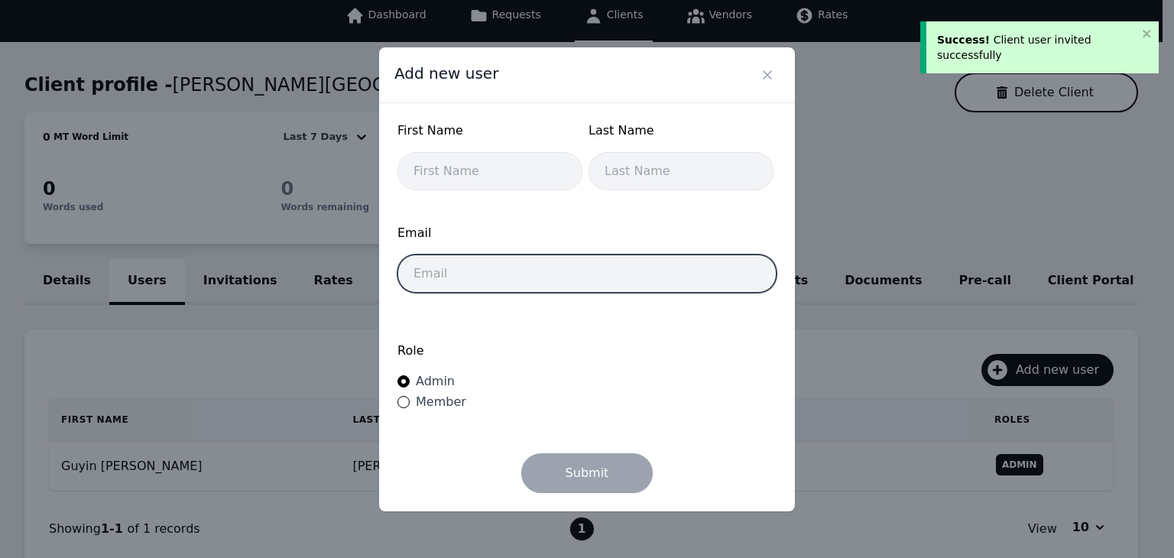
click at [616, 280] on input "email" at bounding box center [586, 274] width 379 height 38
paste input "homan.nelson@wintonwoods.org"
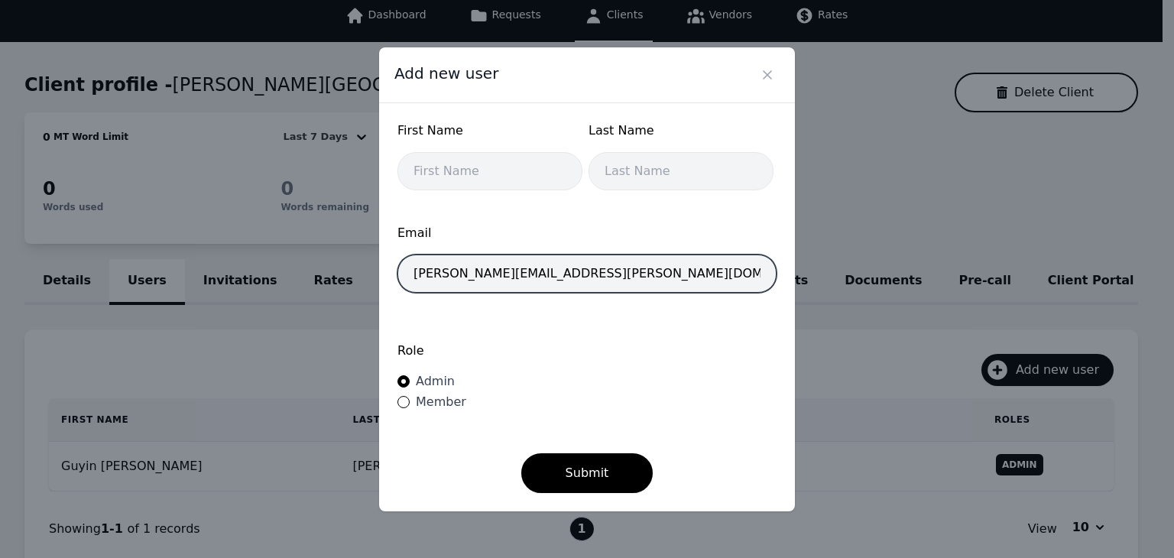
drag, startPoint x: 449, startPoint y: 275, endPoint x: 407, endPoint y: 276, distance: 42.0
click at [407, 276] on input "homan.nelson@wintonwoods.org" at bounding box center [586, 274] width 379 height 38
type input "homan.nelson@wintonwoods.org"
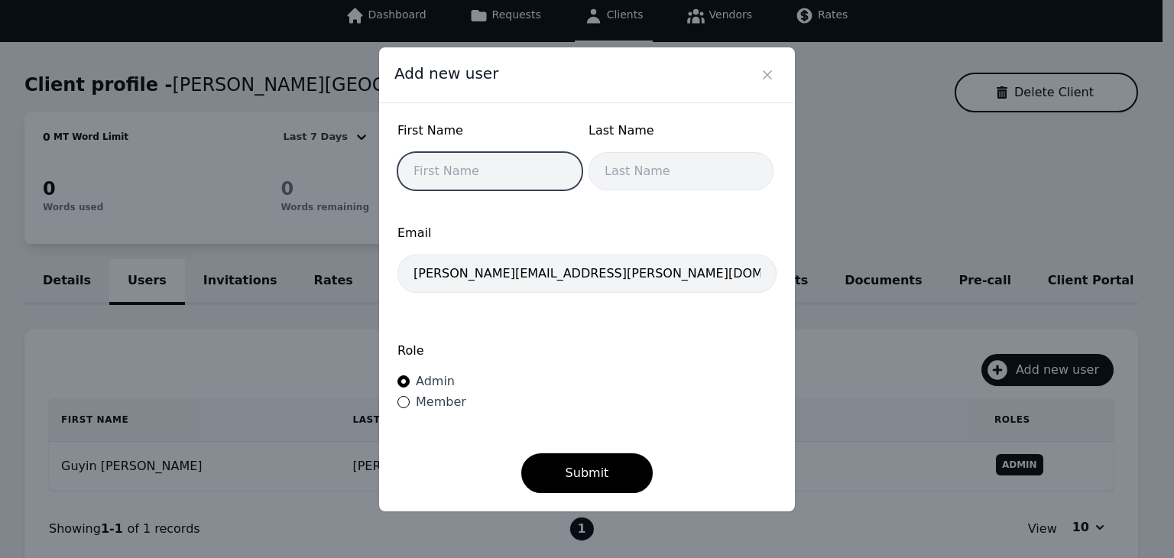
click at [455, 165] on input "text" at bounding box center [489, 171] width 185 height 38
paste input "homan"
type input "homan"
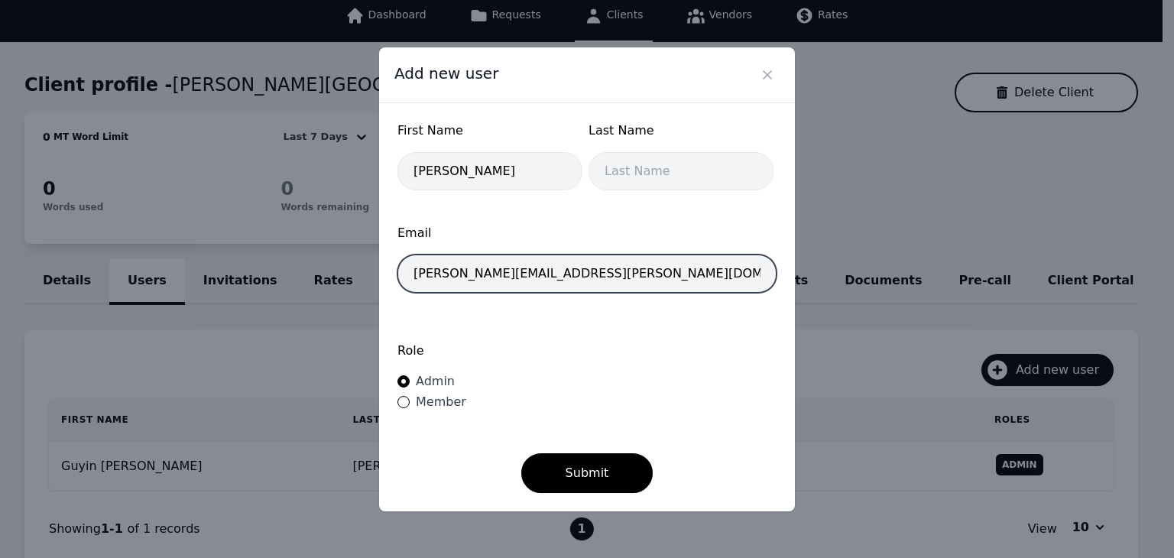
drag, startPoint x: 453, startPoint y: 279, endPoint x: 486, endPoint y: 280, distance: 32.9
click at [486, 280] on input "[PERSON_NAME][EMAIL_ADDRESS][PERSON_NAME][DOMAIN_NAME]" at bounding box center [586, 274] width 379 height 38
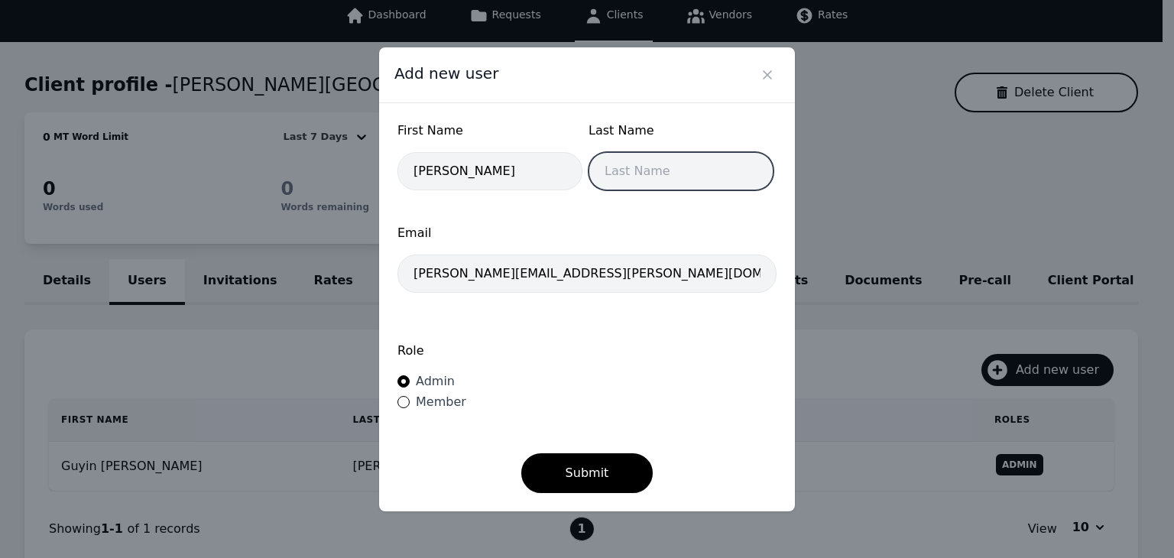
click at [621, 177] on input "text" at bounding box center [681, 171] width 185 height 38
paste input "nelson"
type input "nelson"
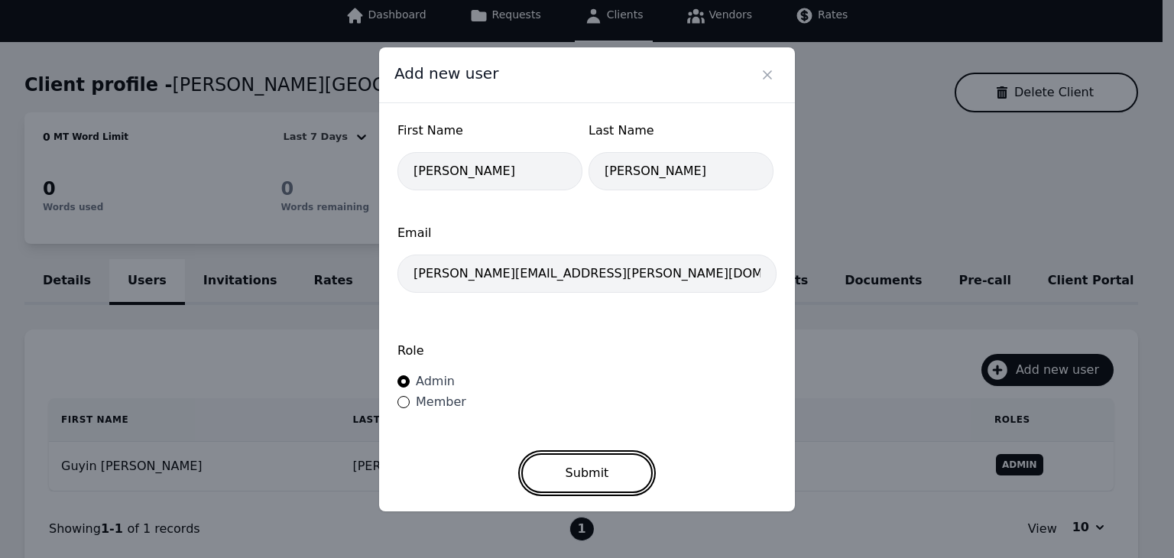
click at [573, 461] on button "Submit" at bounding box center [587, 473] width 132 height 40
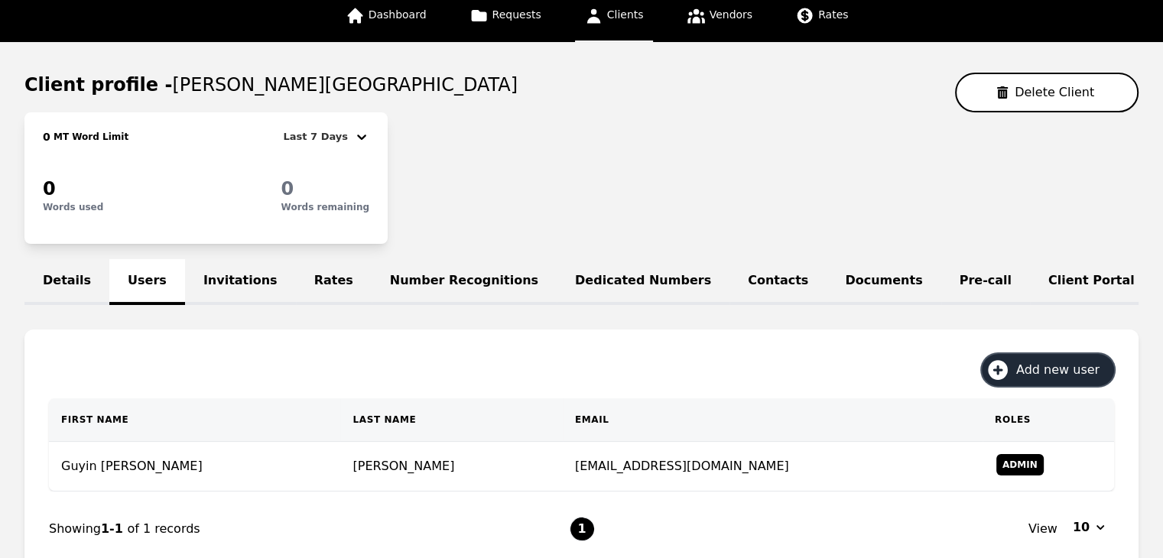
click at [1052, 376] on span "Add new user" at bounding box center [1063, 370] width 94 height 18
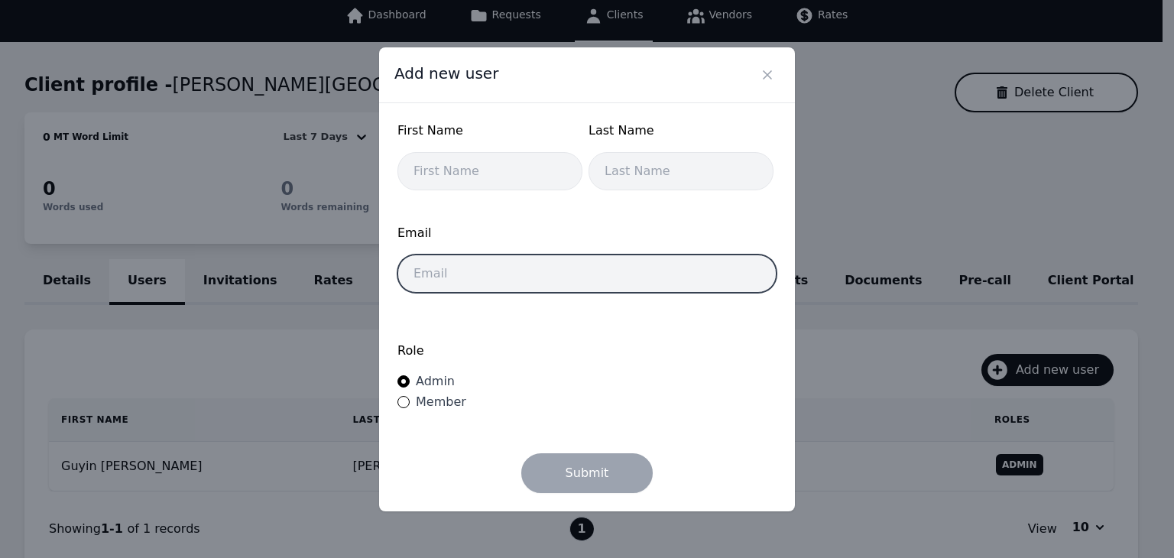
click at [572, 276] on input "email" at bounding box center [586, 274] width 379 height 38
paste input "dixon.adib@wintonwoods.org Winton Woods High School martin.eric@wintonwoods.org"
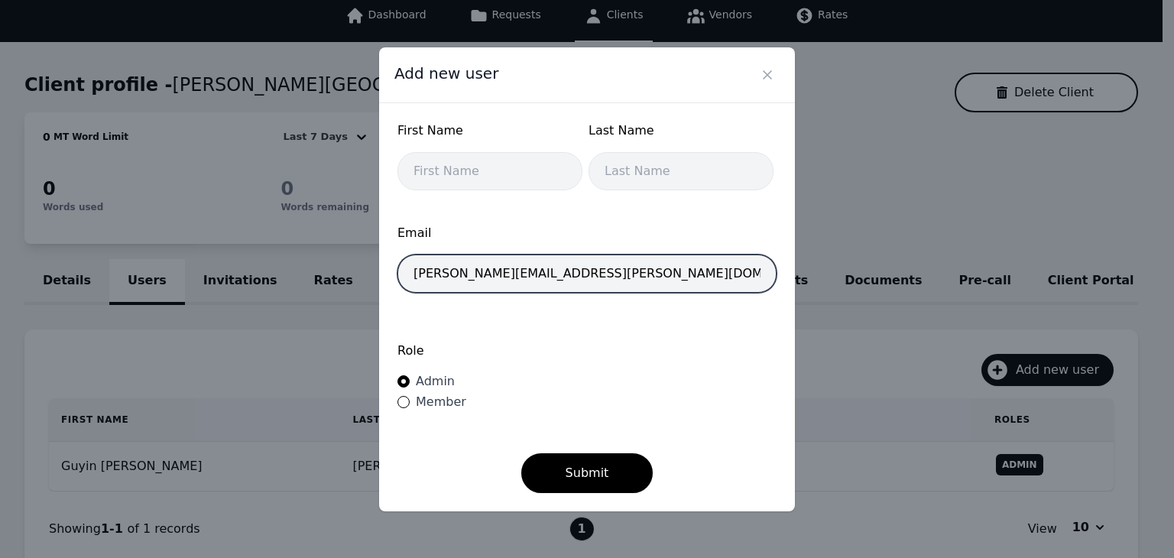
drag, startPoint x: 766, startPoint y: 276, endPoint x: 302, endPoint y: 279, distance: 463.9
click at [302, 279] on div "Add new user First Name Last Name Email dixon.adib@wintonwoods.org Winton Woods…" at bounding box center [587, 279] width 1174 height 558
click at [761, 288] on input "dixon.adib@wintonwoods.org Winton Woods High School martin.eric@wintonwoods.org" at bounding box center [586, 274] width 379 height 38
drag, startPoint x: 582, startPoint y: 276, endPoint x: 899, endPoint y: 282, distance: 317.2
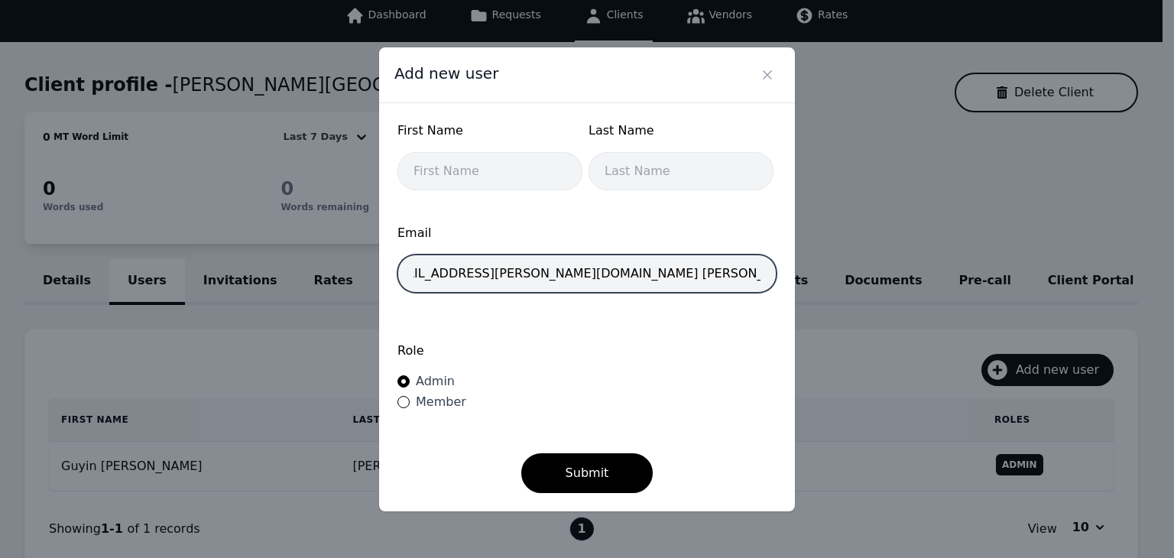
click at [899, 282] on div "Add new user First Name Last Name Email dixon.adib@wintonwoods.org Winton Woods…" at bounding box center [587, 279] width 1174 height 558
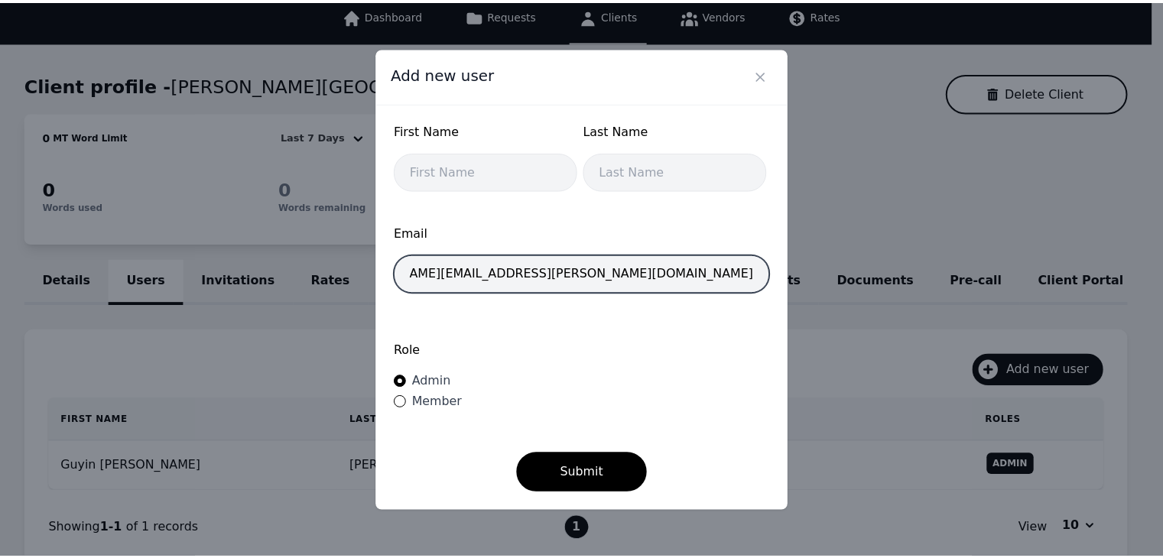
scroll to position [0, 0]
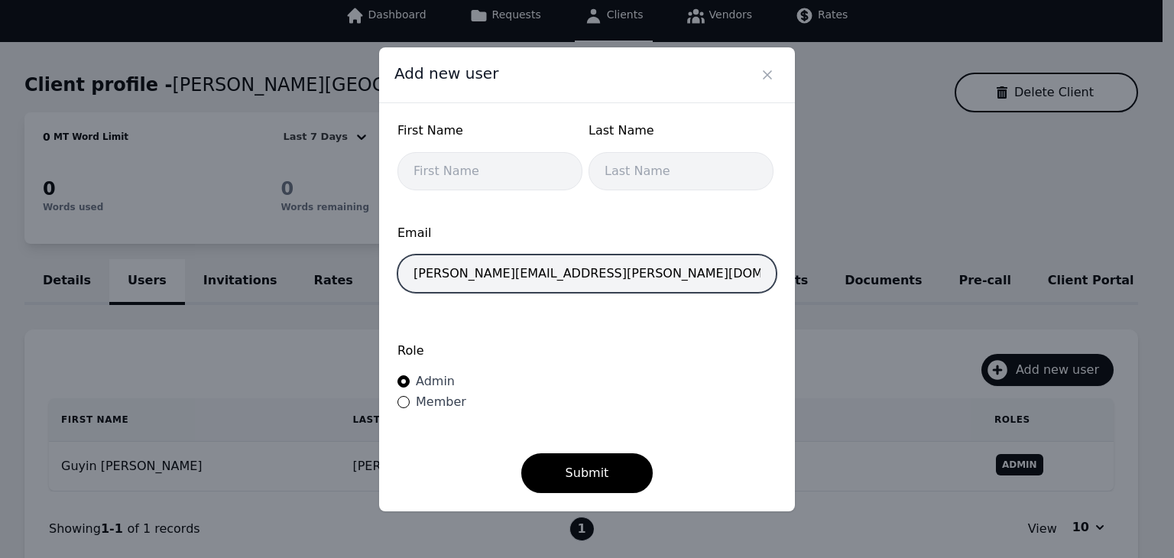
type input "[PERSON_NAME][EMAIL_ADDRESS][PERSON_NAME][DOMAIN_NAME]"
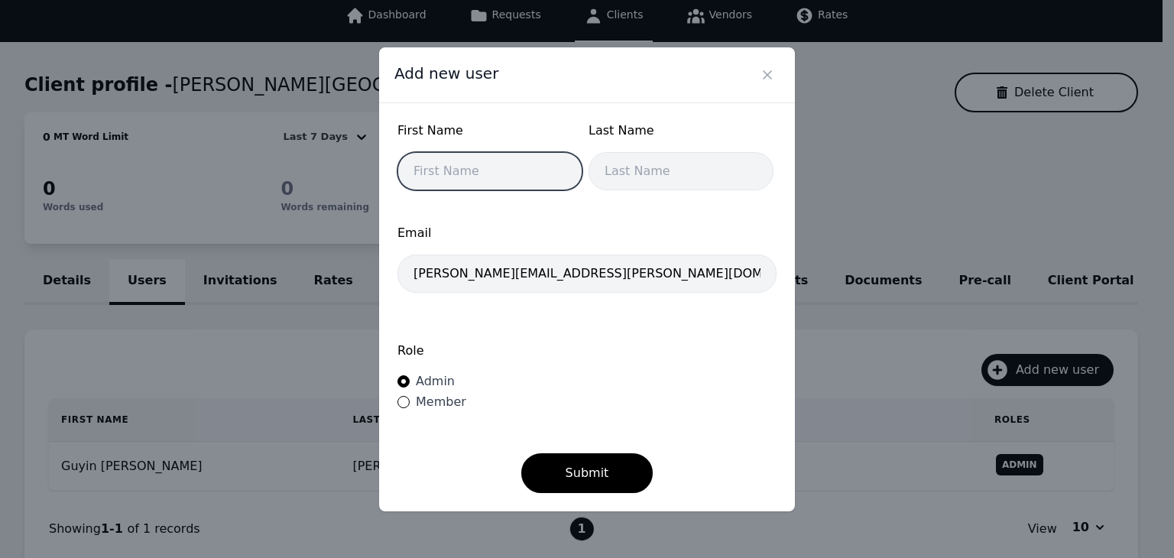
click at [489, 167] on input "text" at bounding box center [489, 171] width 185 height 38
type input "Dixon"
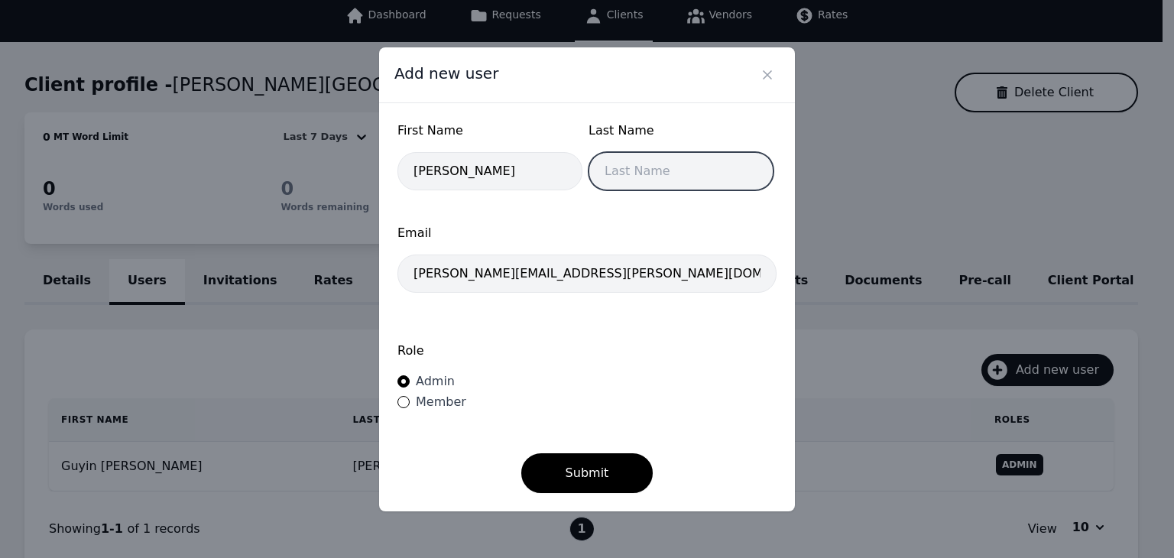
click at [627, 172] on input "text" at bounding box center [681, 171] width 185 height 38
type input "D"
type input "Adib"
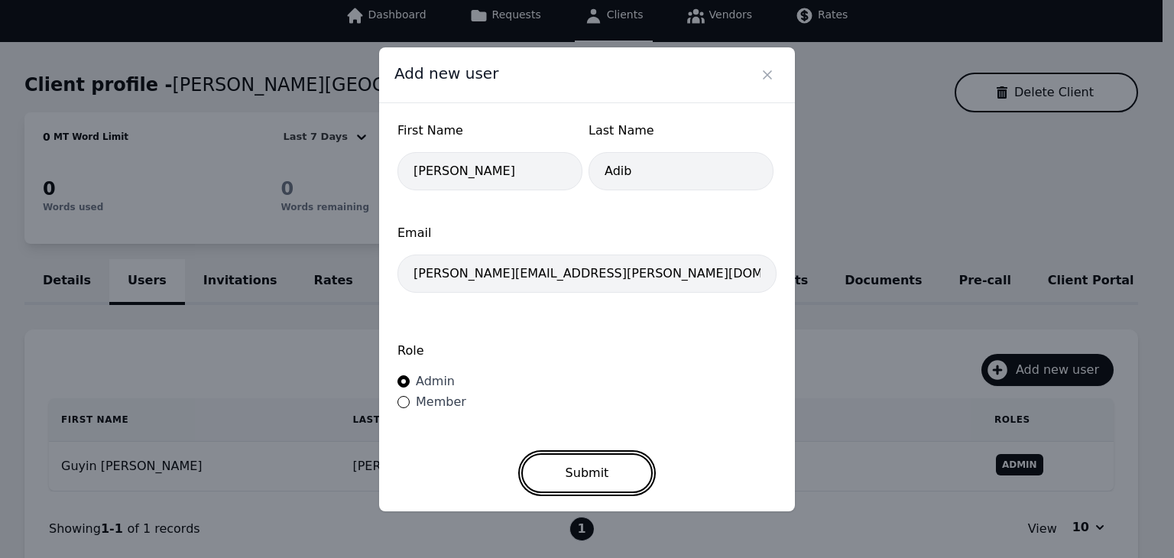
click at [601, 468] on button "Submit" at bounding box center [587, 473] width 132 height 40
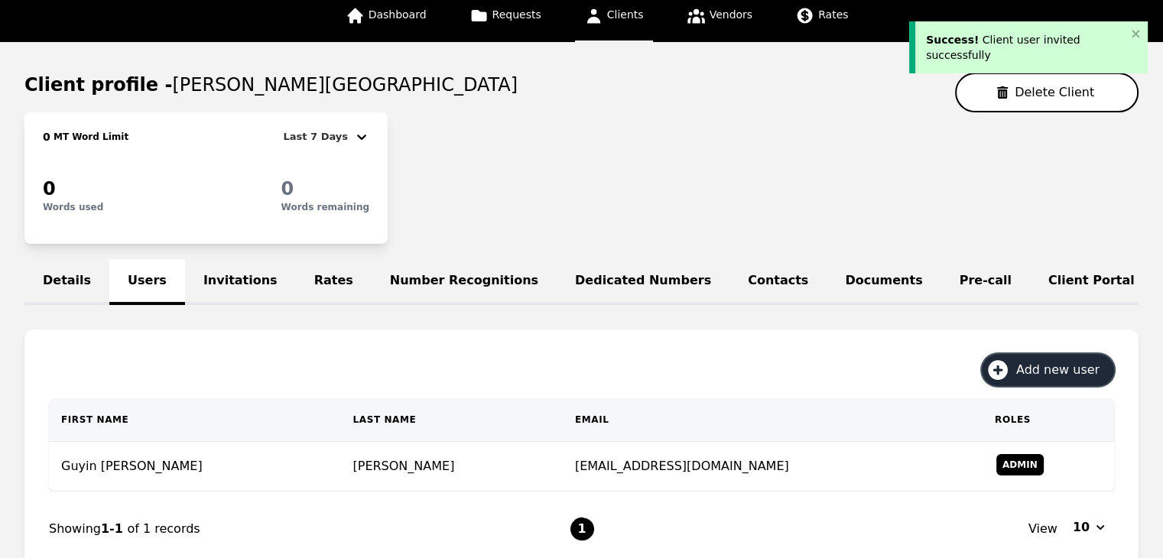
click at [1033, 378] on span "Add new user" at bounding box center [1063, 370] width 94 height 18
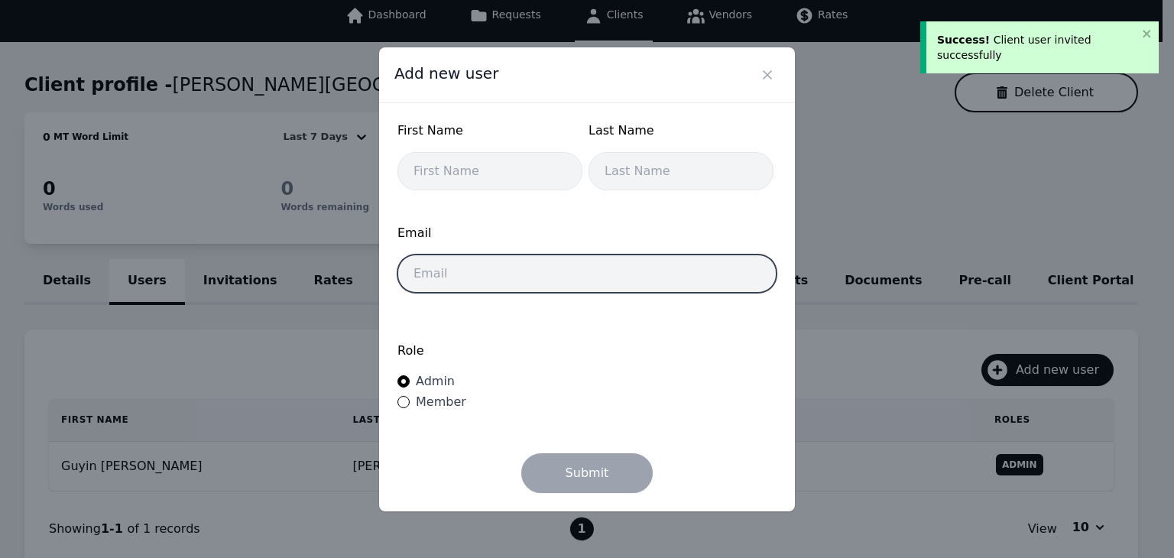
click at [569, 287] on input "email" at bounding box center [586, 274] width 379 height 38
paste input "[PERSON_NAME][EMAIL_ADDRESS][PERSON_NAME][DOMAIN_NAME]"
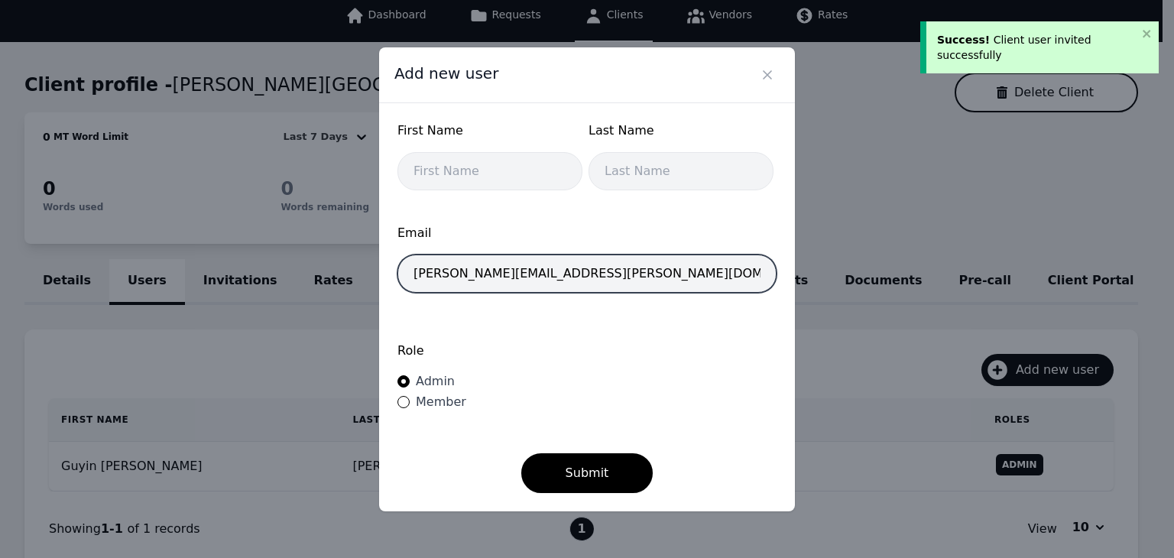
type input "[PERSON_NAME][EMAIL_ADDRESS][PERSON_NAME][DOMAIN_NAME]"
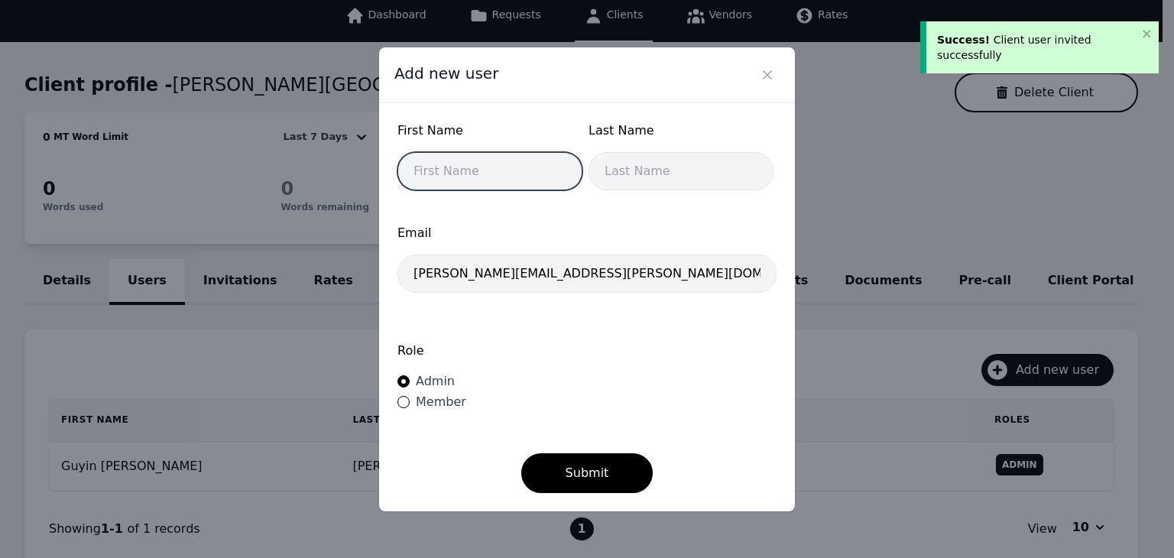
click at [471, 172] on input "text" at bounding box center [489, 171] width 185 height 38
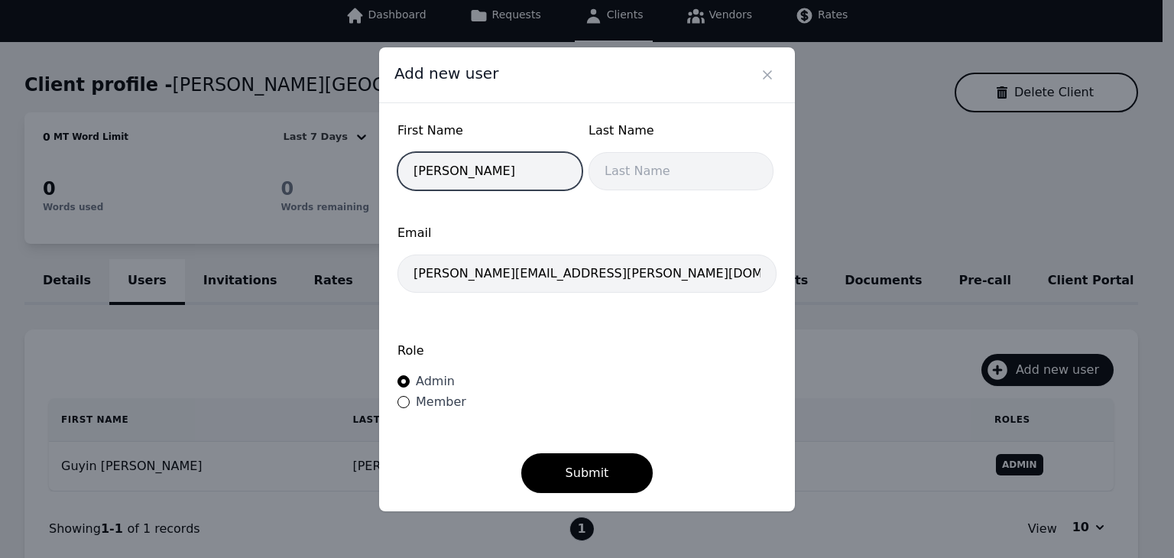
type input "Bowers"
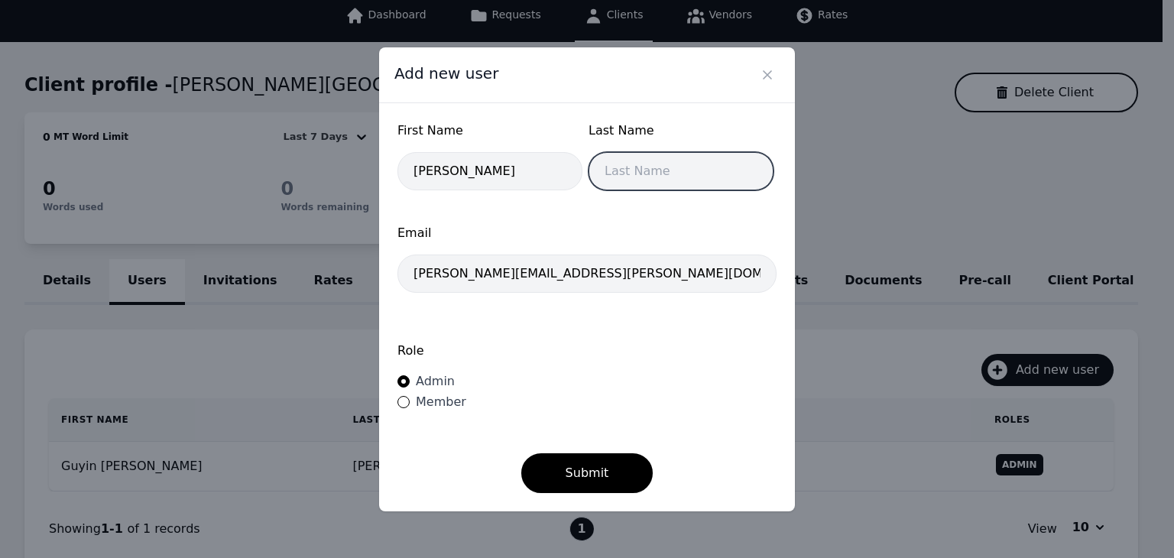
click at [639, 183] on input "text" at bounding box center [681, 171] width 185 height 38
type input "Janyce"
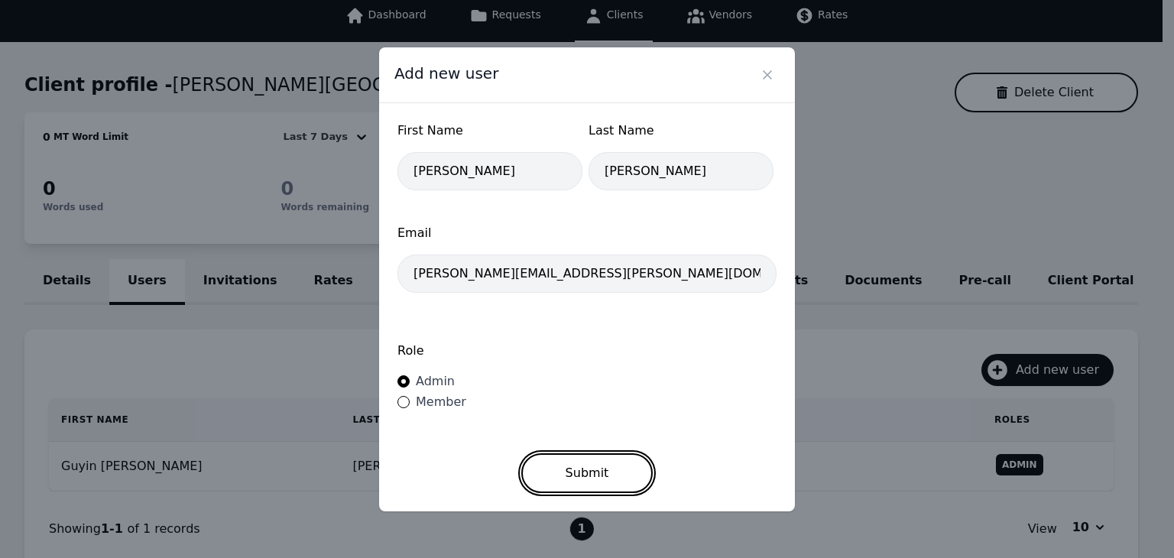
click at [559, 466] on button "Submit" at bounding box center [587, 473] width 132 height 40
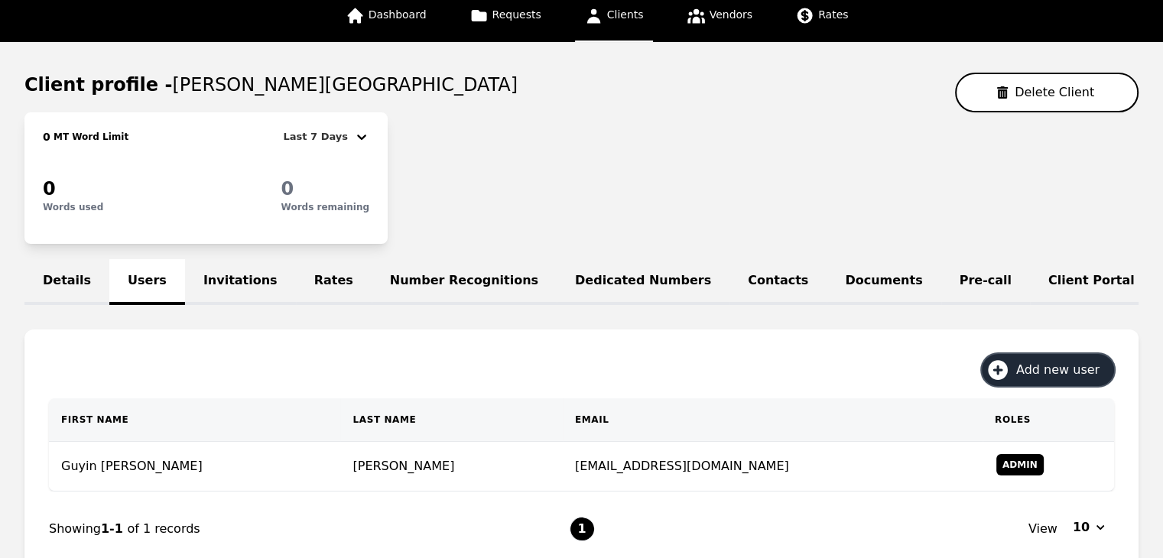
click at [1020, 386] on button "Add new user" at bounding box center [1047, 370] width 132 height 32
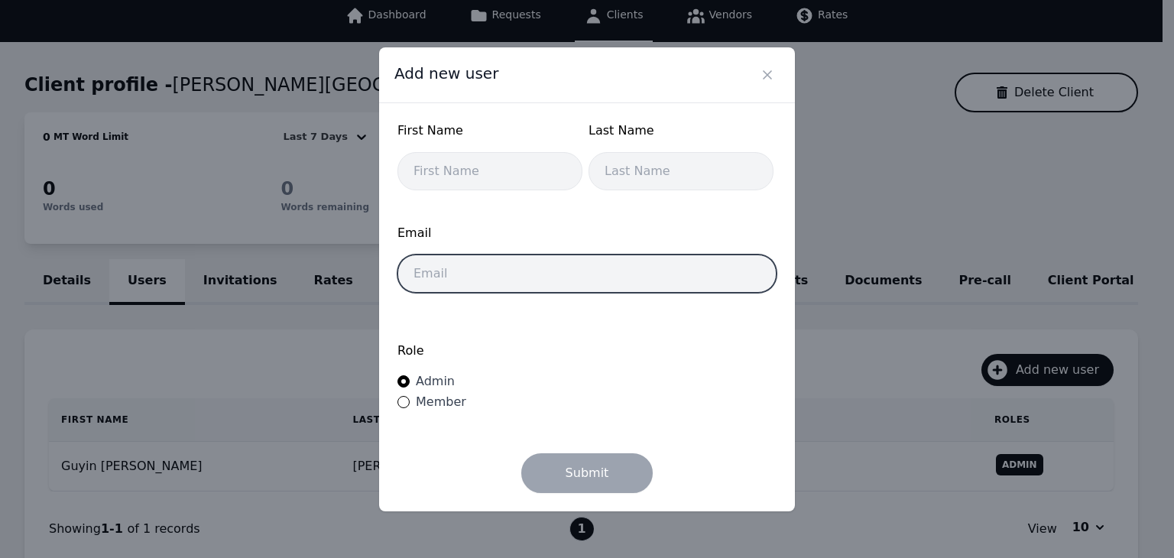
click at [602, 273] on input "email" at bounding box center [586, 274] width 379 height 38
paste input "[PERSON_NAME][EMAIL_ADDRESS][PERSON_NAME][DOMAIN_NAME]"
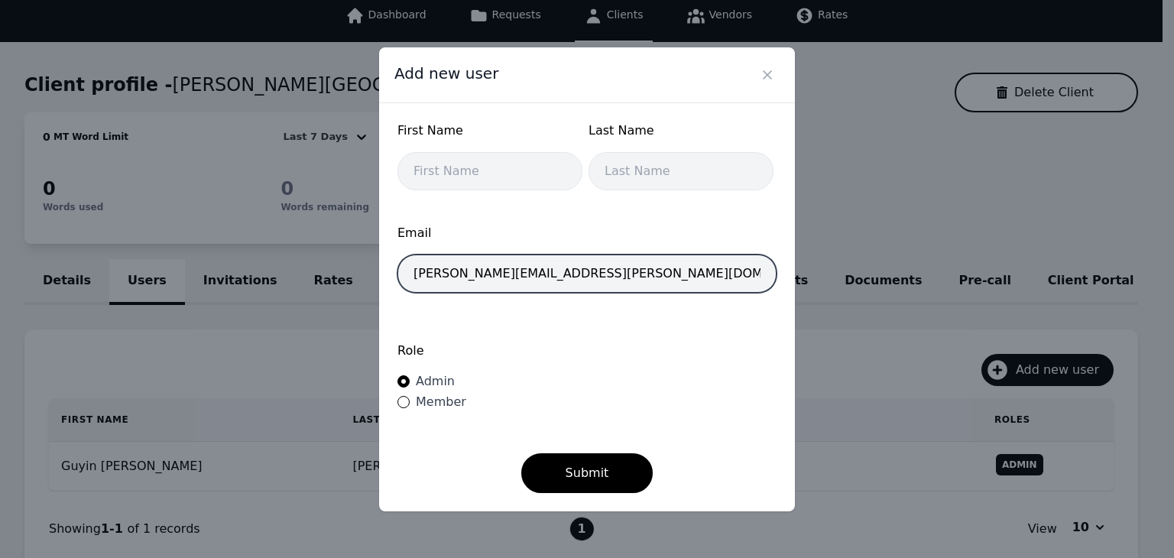
type input "[PERSON_NAME][EMAIL_ADDRESS][PERSON_NAME][DOMAIN_NAME]"
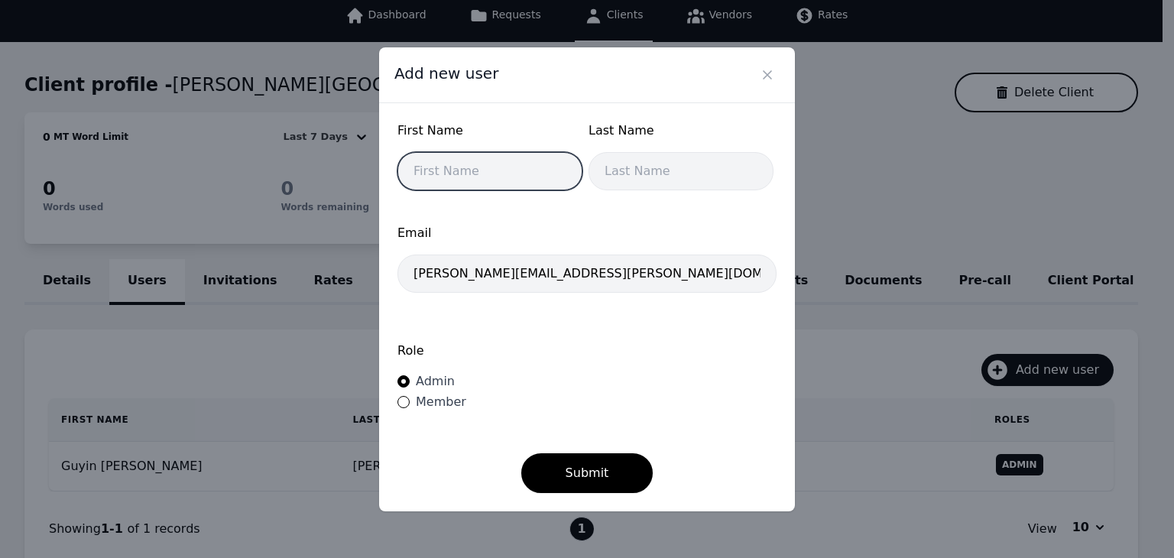
click at [519, 170] on input "text" at bounding box center [489, 171] width 185 height 38
type input "Hobbs"
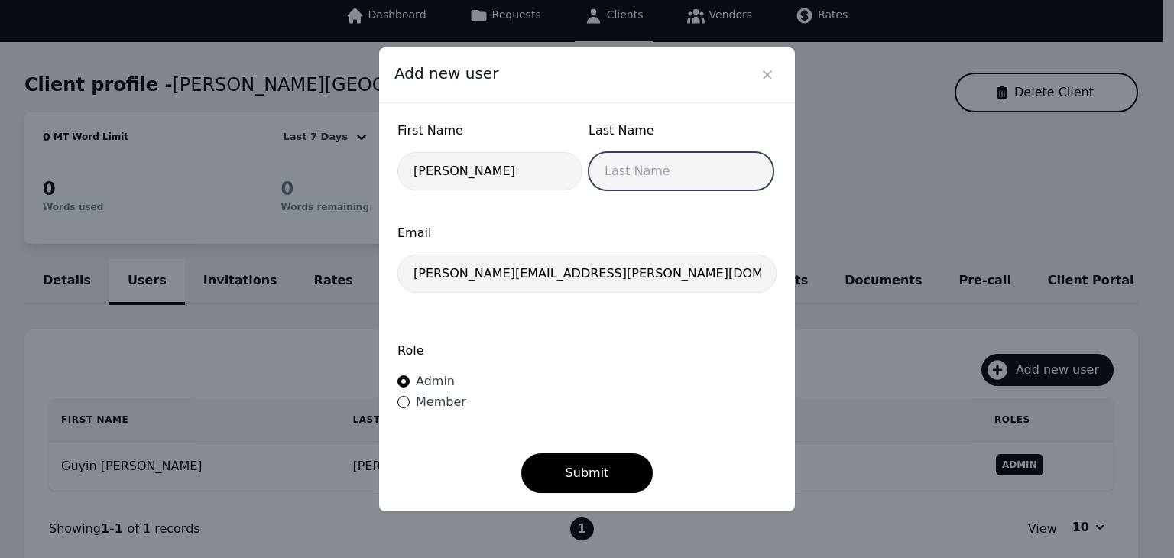
click at [691, 173] on input "text" at bounding box center [681, 171] width 185 height 38
type input "Rhonda"
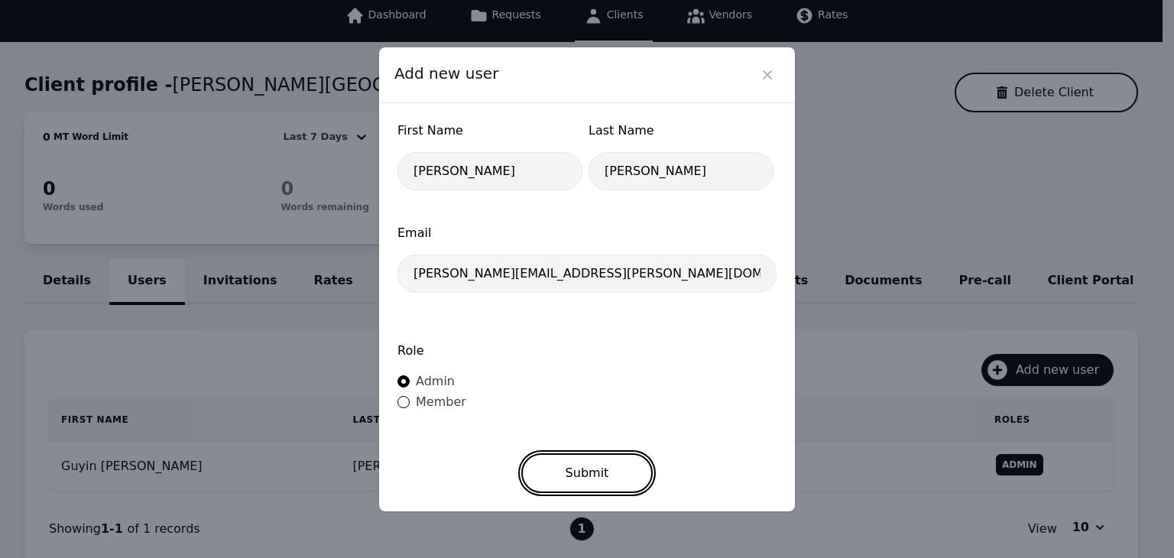
click at [557, 472] on button "Submit" at bounding box center [587, 473] width 132 height 40
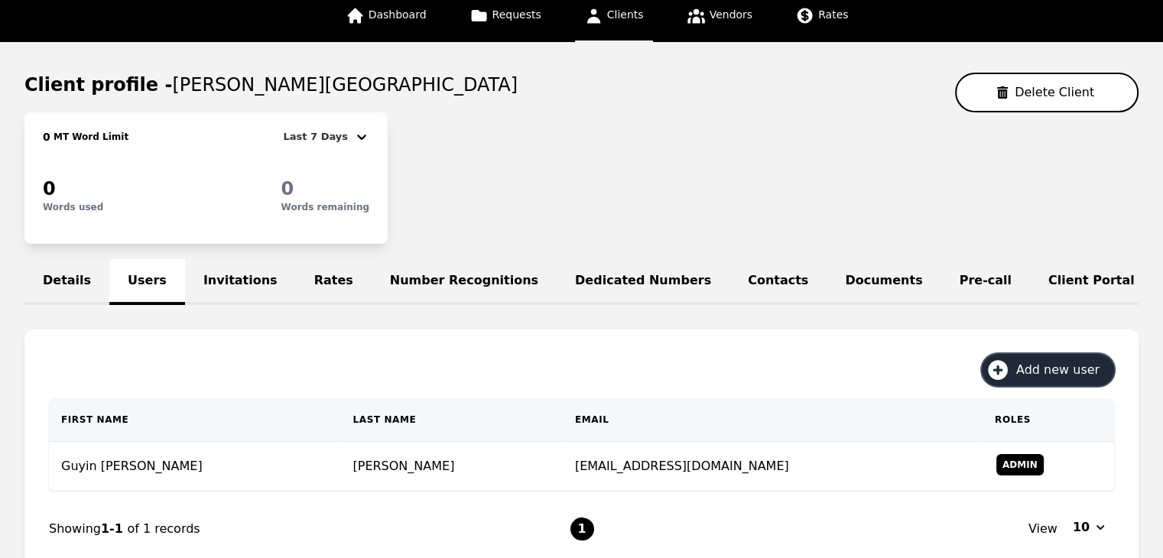
click at [1030, 379] on span "Add new user" at bounding box center [1063, 370] width 94 height 18
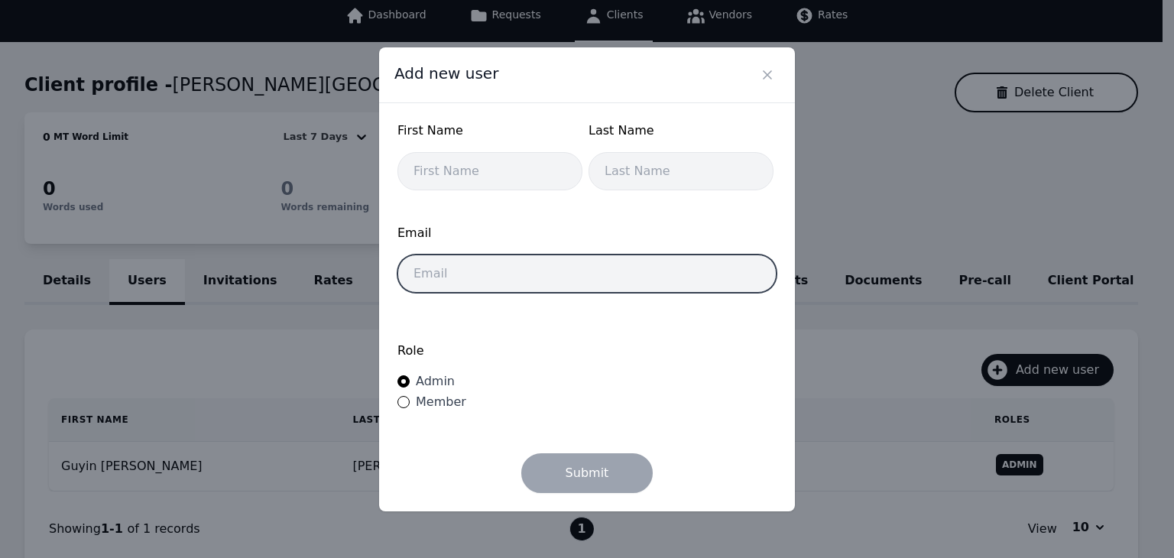
click at [574, 258] on input "email" at bounding box center [586, 274] width 379 height 38
paste input "[EMAIL_ADDRESS][PERSON_NAME][DOMAIN_NAME]"
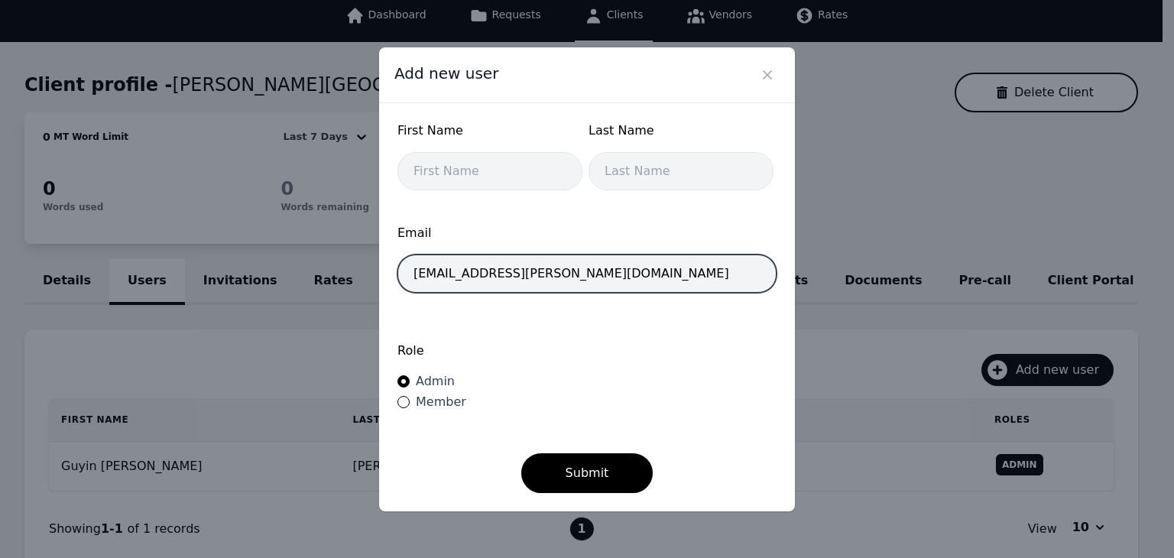
drag, startPoint x: 457, startPoint y: 276, endPoint x: 402, endPoint y: 275, distance: 55.0
click at [402, 275] on input "[EMAIL_ADDRESS][PERSON_NAME][DOMAIN_NAME]" at bounding box center [586, 274] width 379 height 38
type input "[EMAIL_ADDRESS][PERSON_NAME][DOMAIN_NAME]"
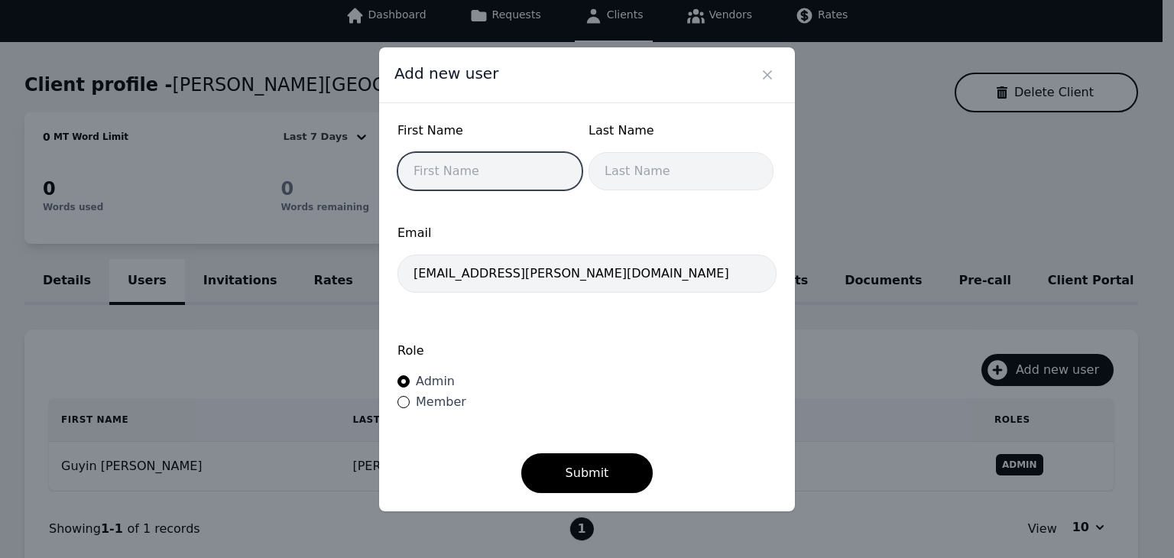
click at [485, 180] on input "text" at bounding box center [489, 171] width 185 height 38
paste input "barnaclo"
type input "barnaclo"
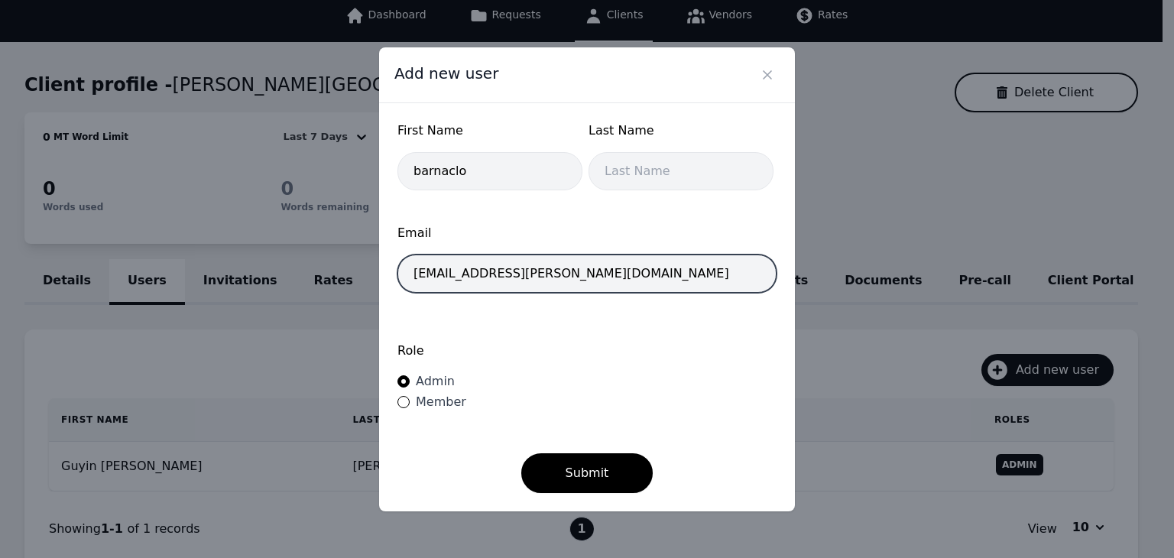
drag, startPoint x: 465, startPoint y: 278, endPoint x: 502, endPoint y: 275, distance: 37.6
click at [502, 275] on input "[EMAIL_ADDRESS][PERSON_NAME][DOMAIN_NAME]" at bounding box center [586, 274] width 379 height 38
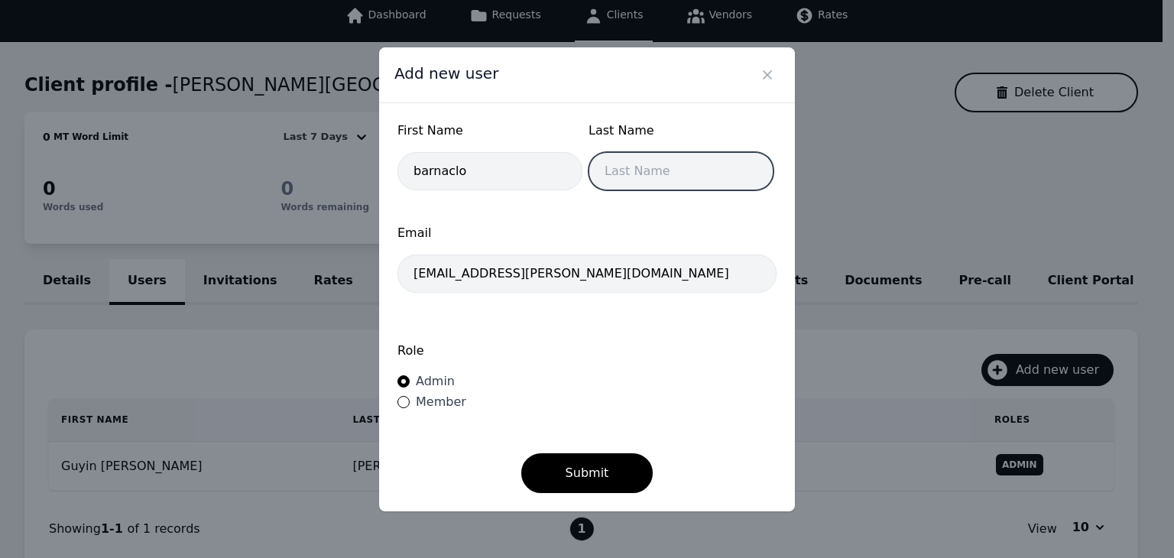
click at [644, 176] on input "text" at bounding box center [681, 171] width 185 height 38
paste input "barbara"
type input "barbara"
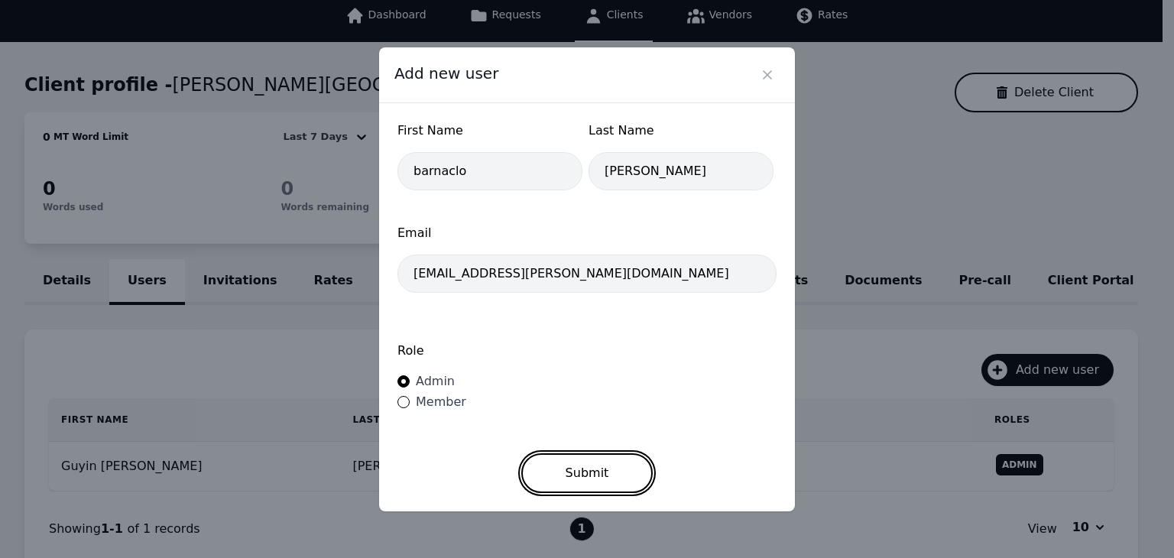
click at [592, 481] on button "Submit" at bounding box center [587, 473] width 132 height 40
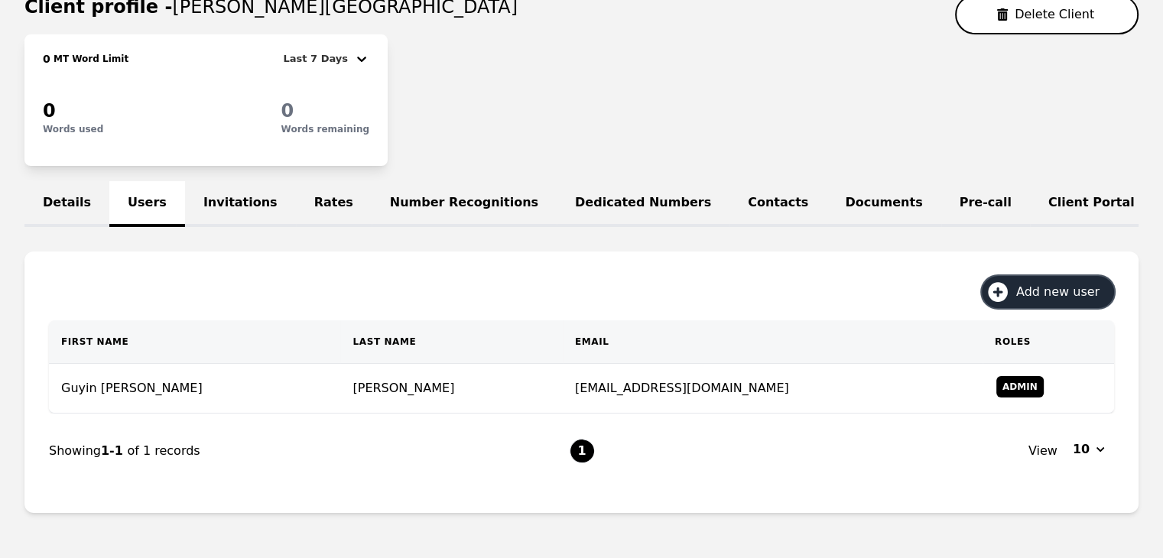
scroll to position [251, 0]
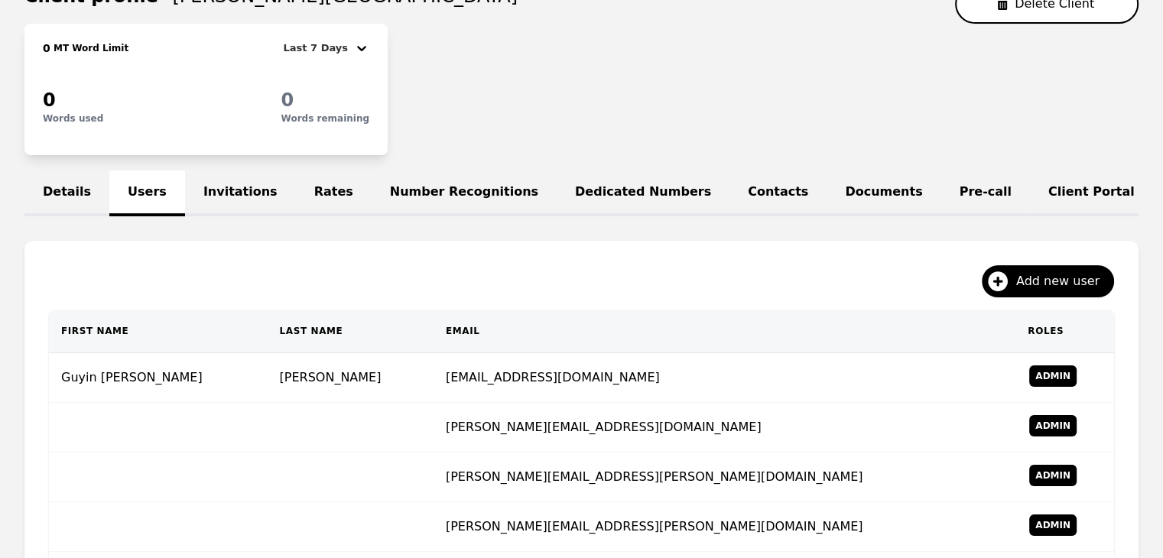
scroll to position [229, 0]
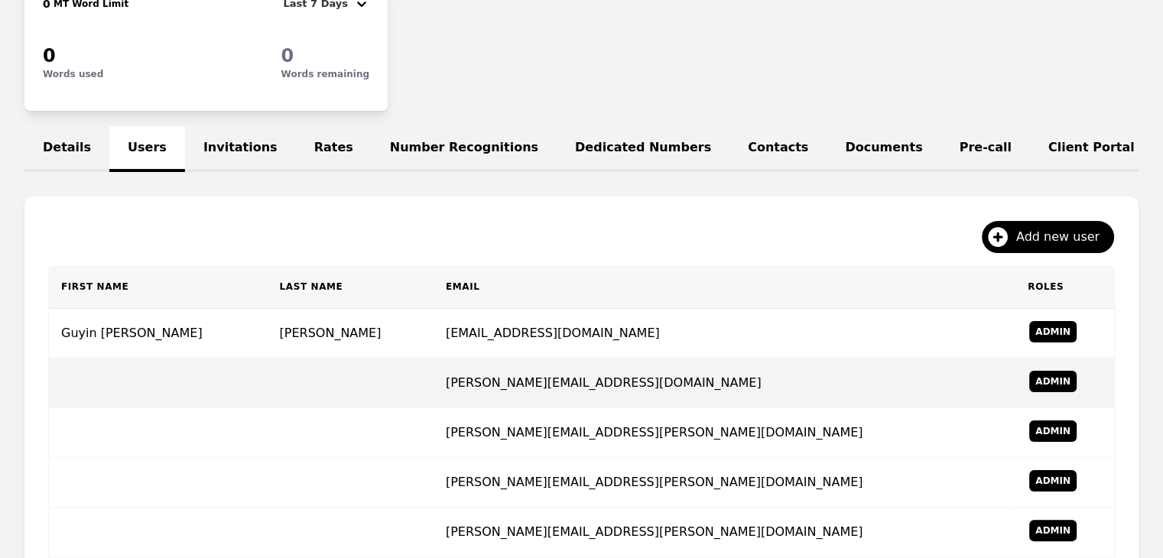
click at [533, 406] on td "hargrove.jahquil@wintonwoods.org" at bounding box center [724, 383] width 582 height 50
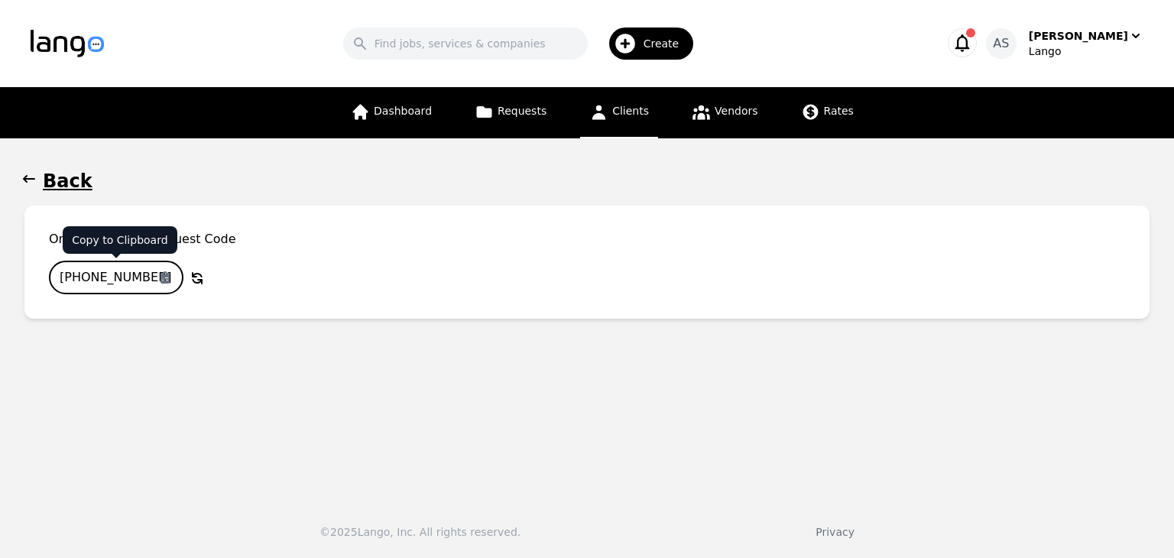
click at [144, 273] on input "177-6697-658" at bounding box center [116, 278] width 135 height 34
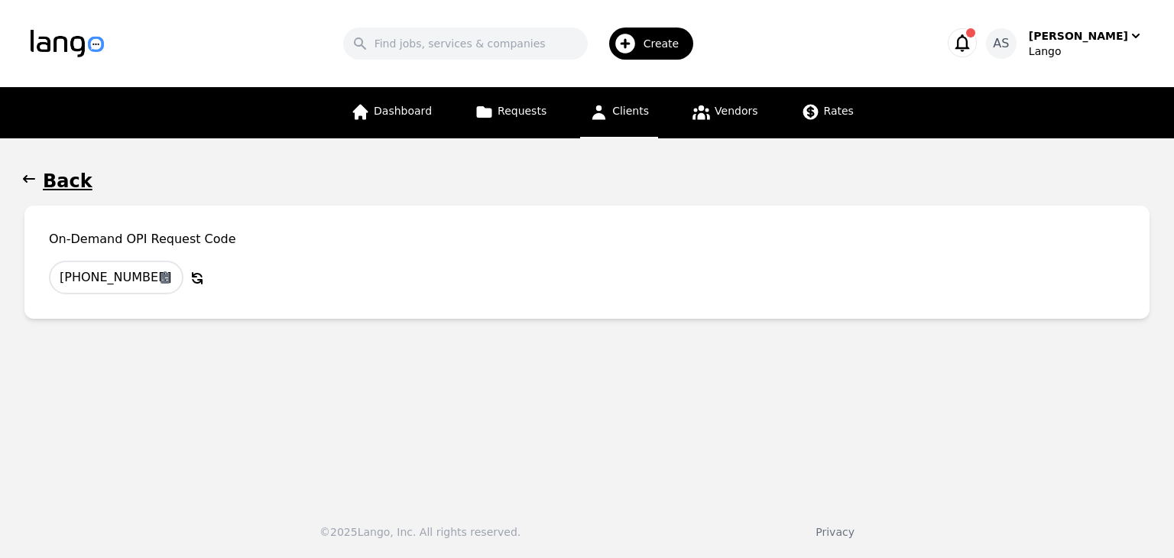
click at [24, 177] on icon "button" at bounding box center [29, 179] width 12 height 8
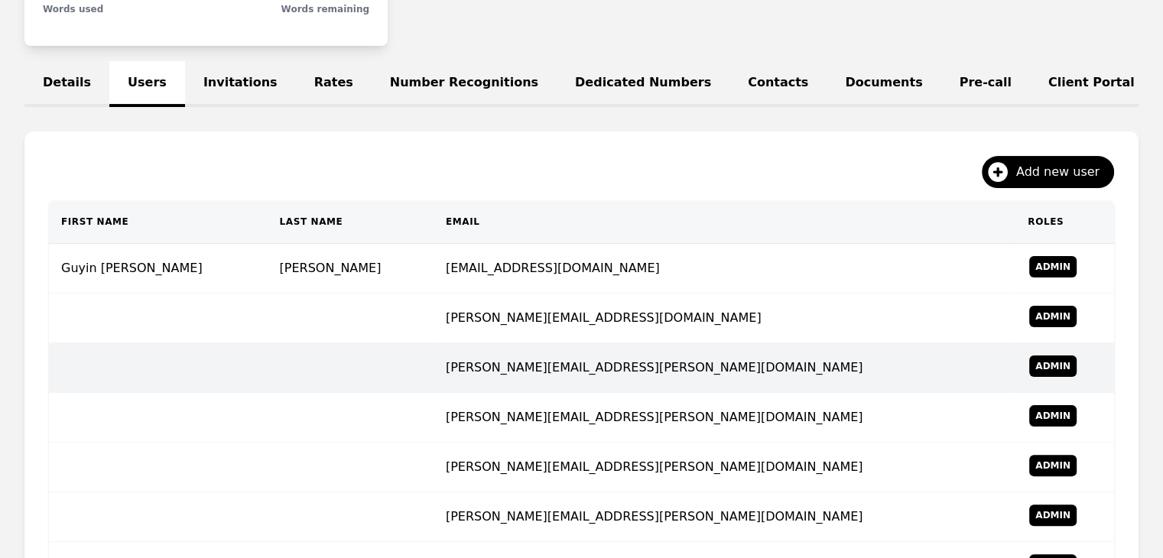
scroll to position [440, 0]
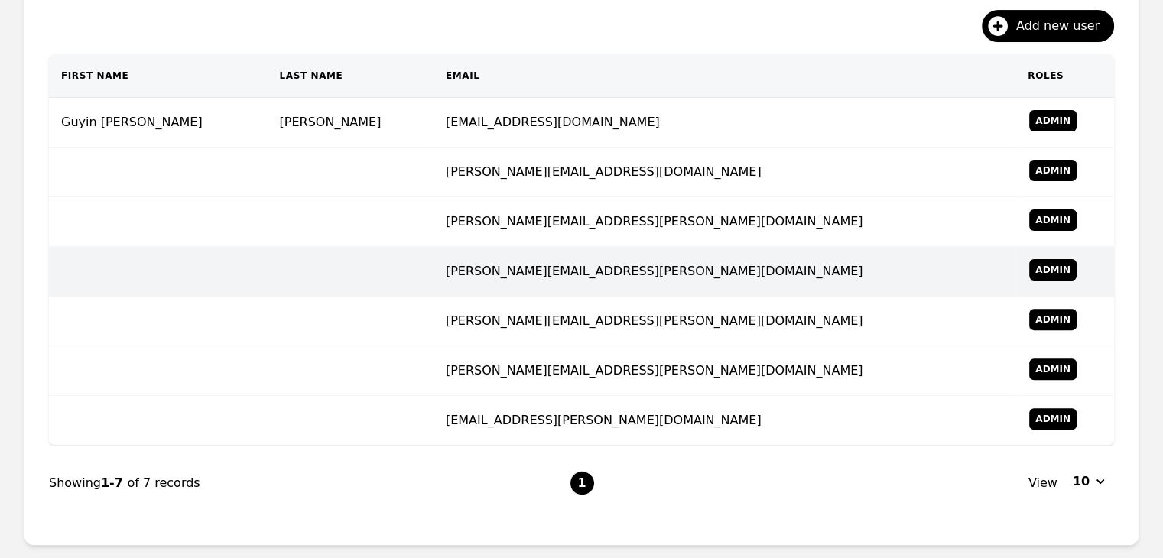
click at [520, 296] on td "[PERSON_NAME][EMAIL_ADDRESS][PERSON_NAME][DOMAIN_NAME]" at bounding box center [724, 272] width 582 height 50
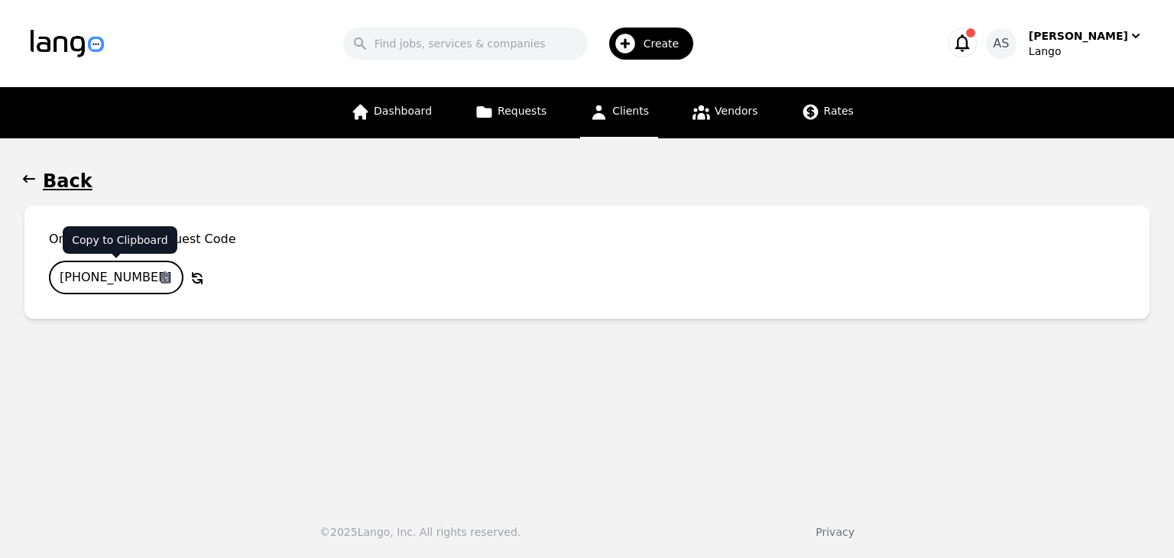
click at [128, 276] on input "137-5003-412" at bounding box center [116, 278] width 135 height 34
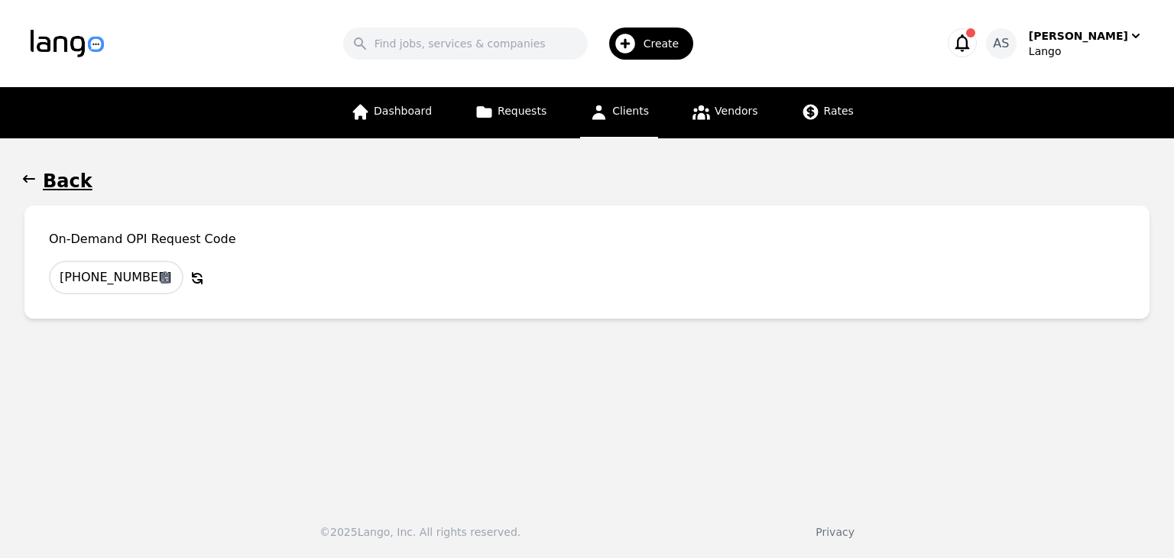
click at [31, 177] on icon "button" at bounding box center [28, 178] width 15 height 15
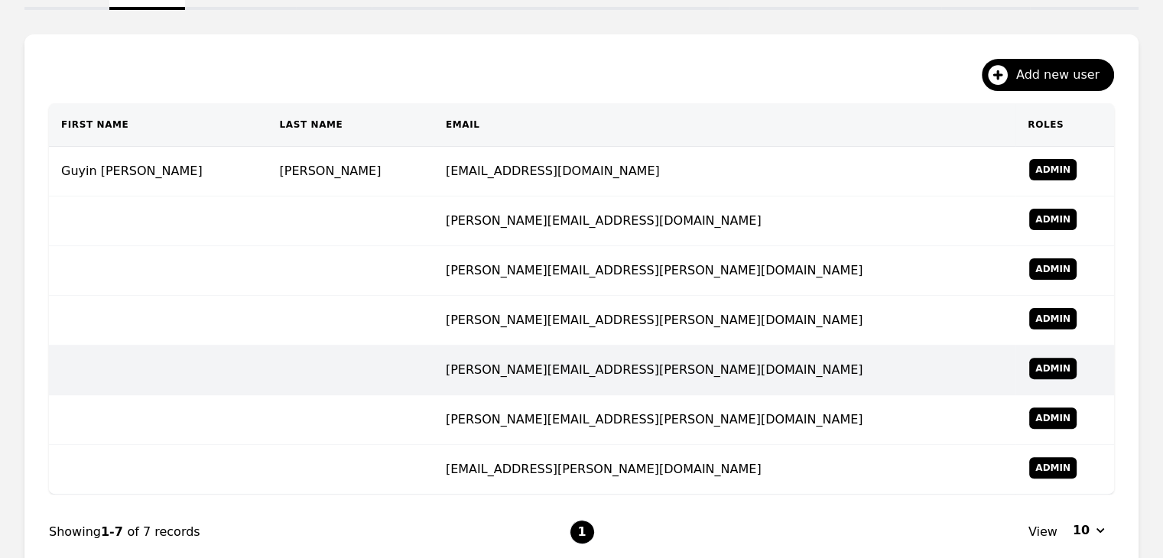
scroll to position [440, 0]
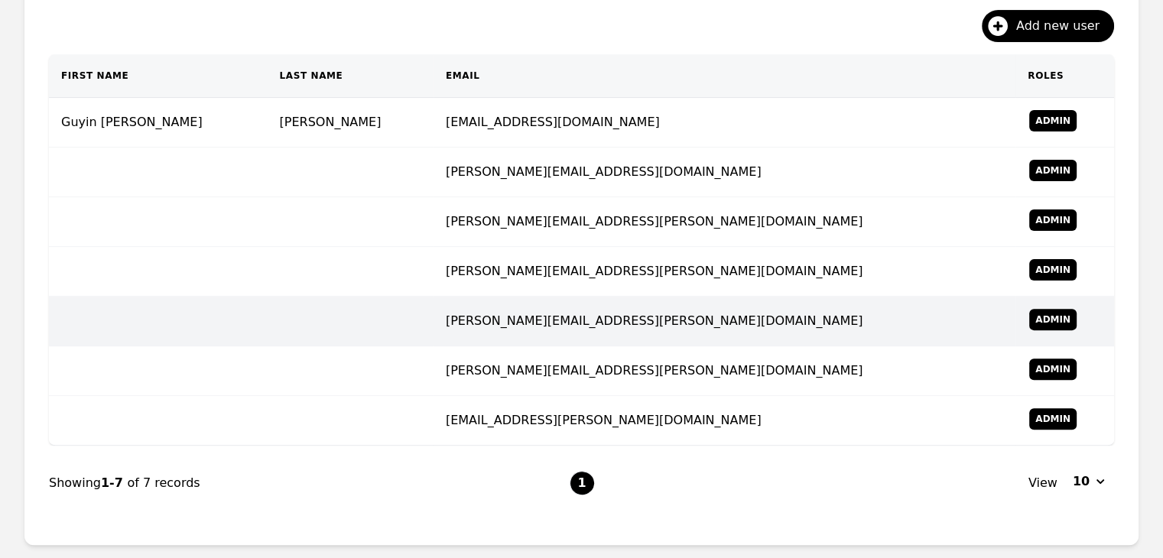
click at [489, 328] on td "dixon.adib@wintonwoods.org" at bounding box center [724, 322] width 582 height 50
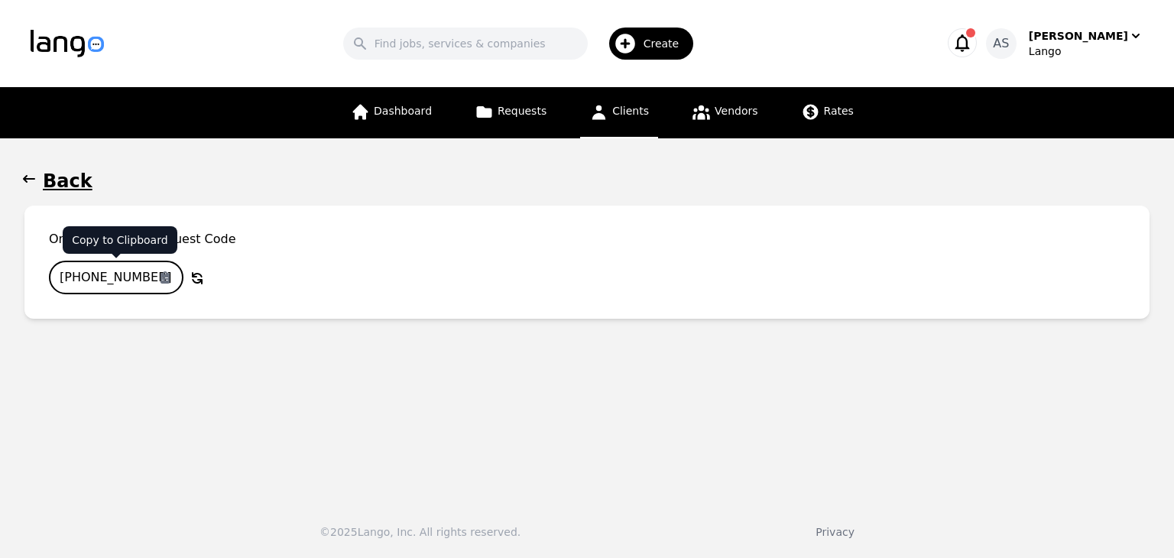
click at [118, 274] on input "871-0403-166" at bounding box center [116, 278] width 135 height 34
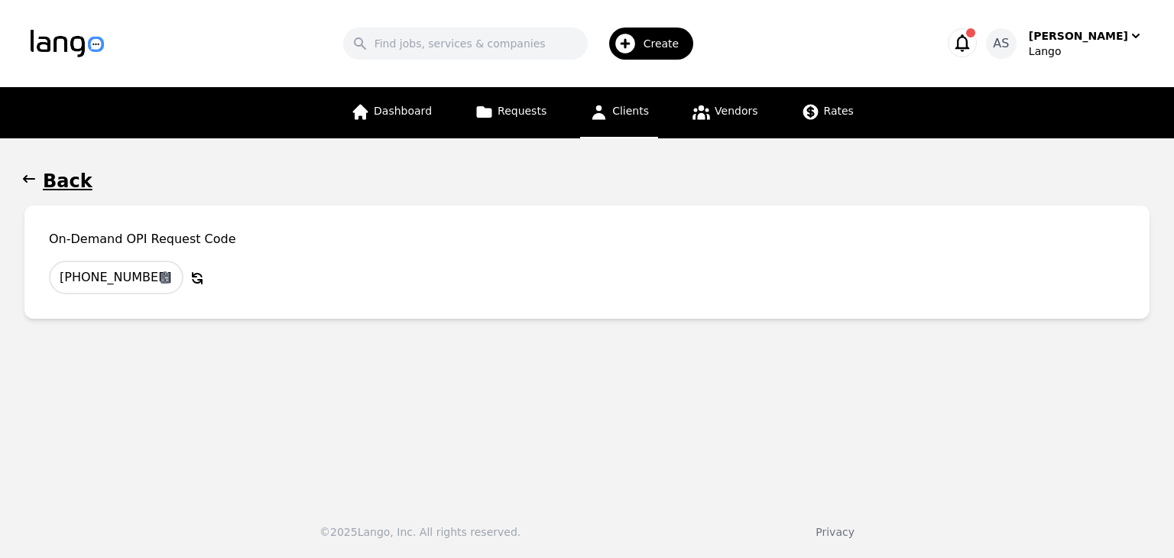
click at [21, 180] on icon "button" at bounding box center [28, 178] width 15 height 15
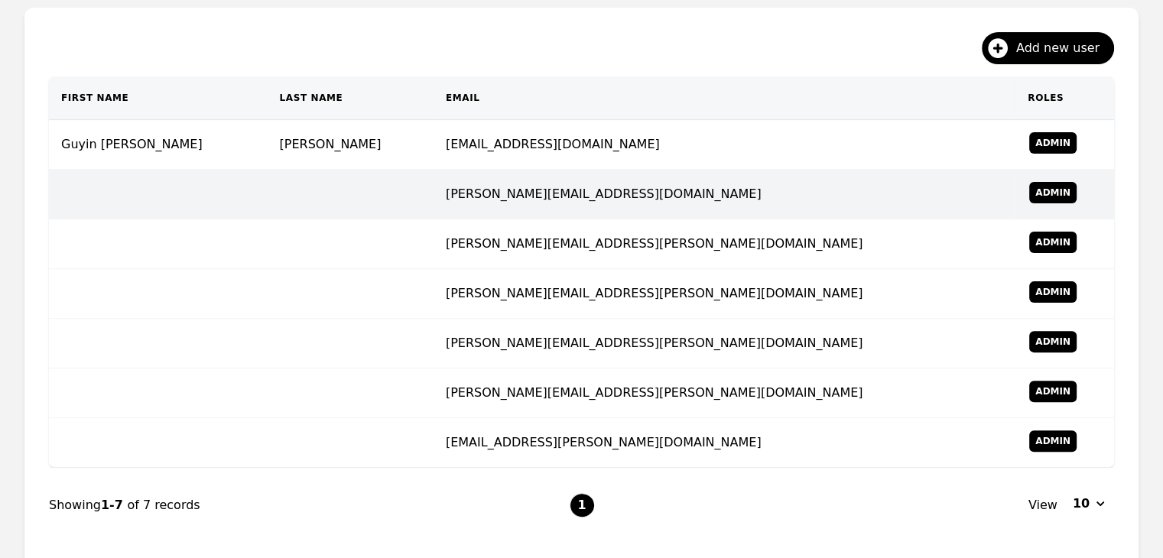
scroll to position [440, 0]
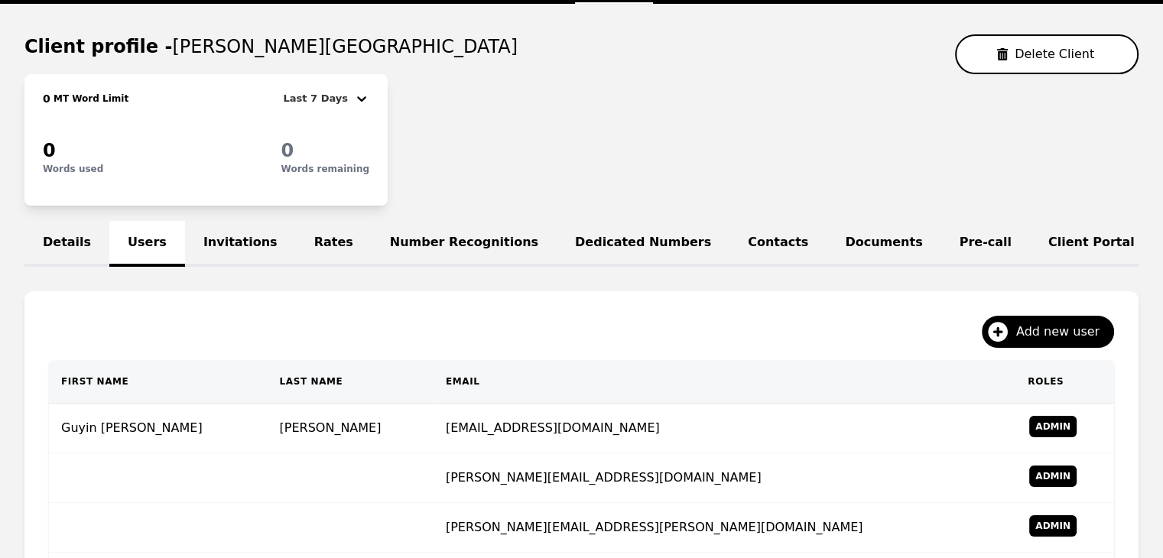
click at [199, 240] on link "Invitations" at bounding box center [240, 244] width 111 height 46
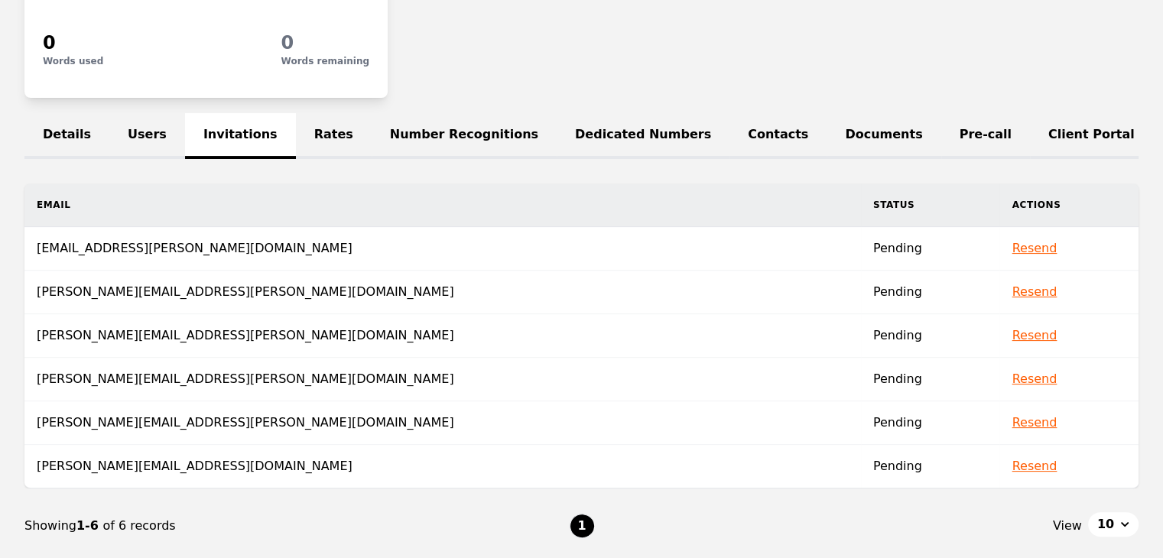
scroll to position [357, 0]
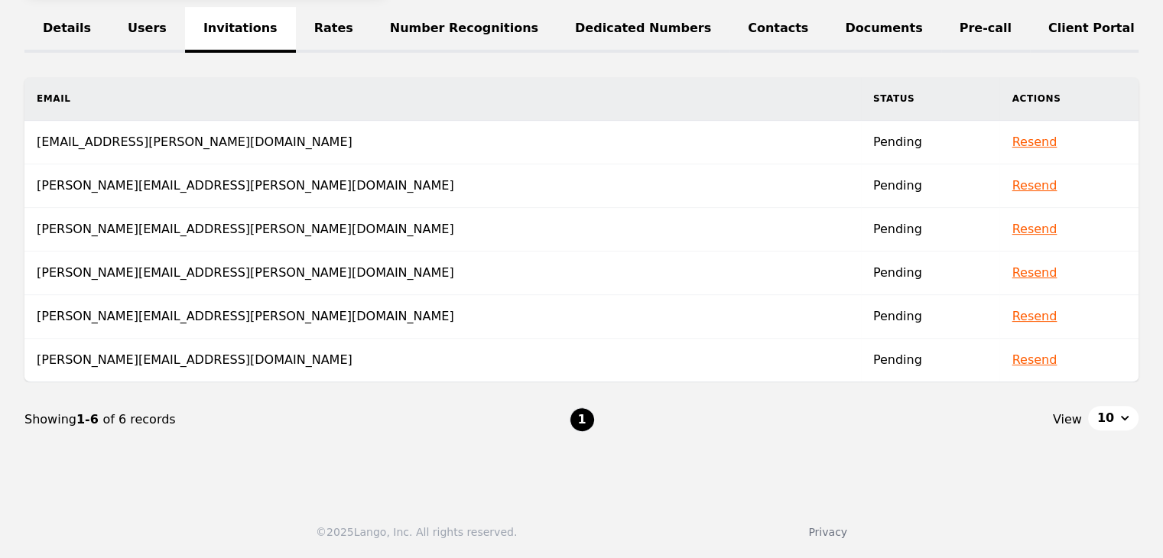
click at [130, 14] on link "Users" at bounding box center [147, 30] width 76 height 46
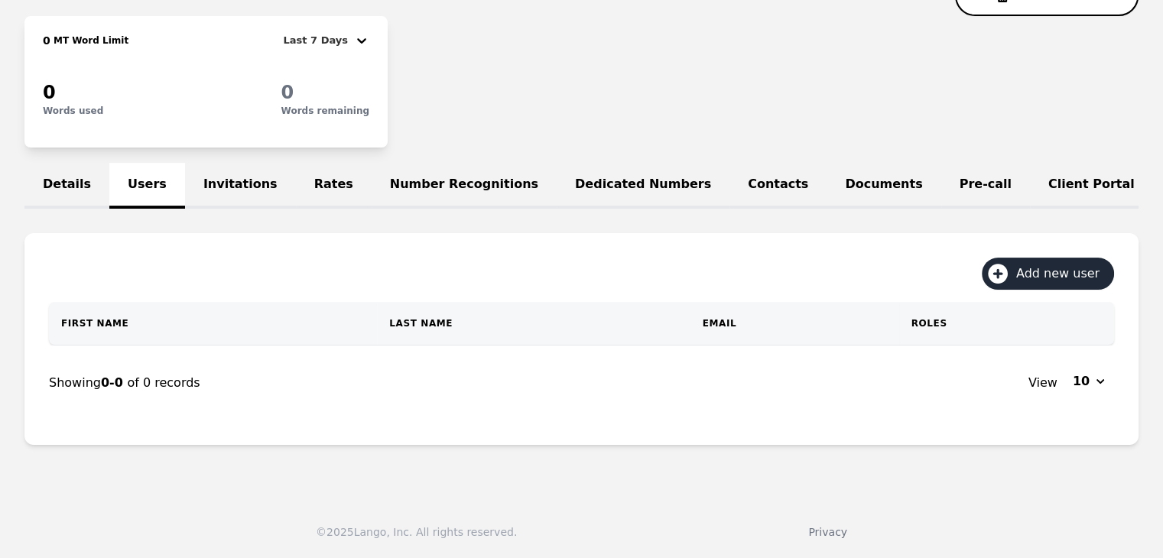
scroll to position [357, 0]
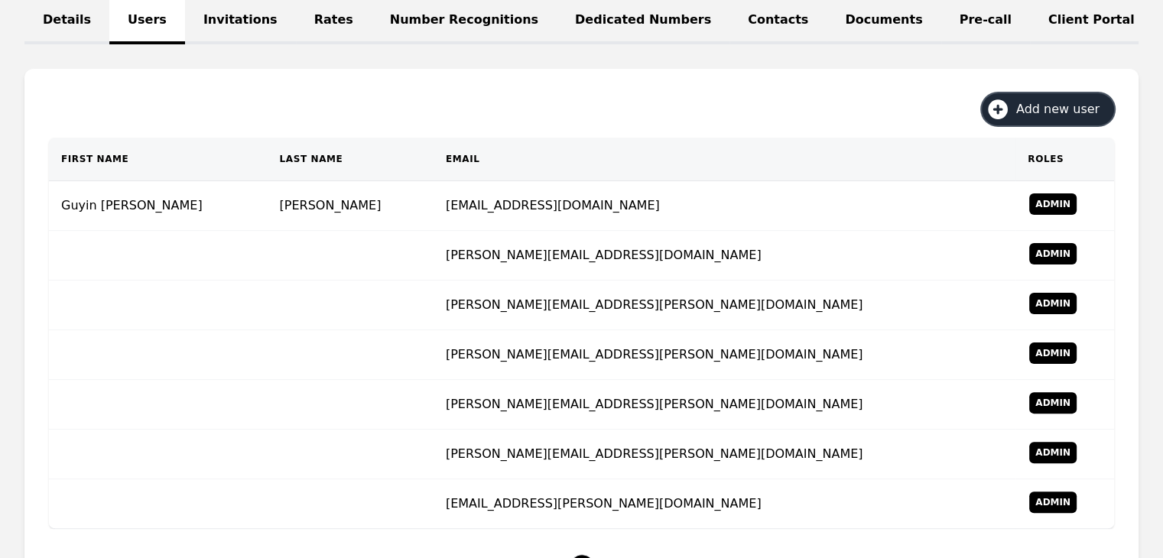
click at [1078, 118] on span "Add new user" at bounding box center [1063, 109] width 94 height 18
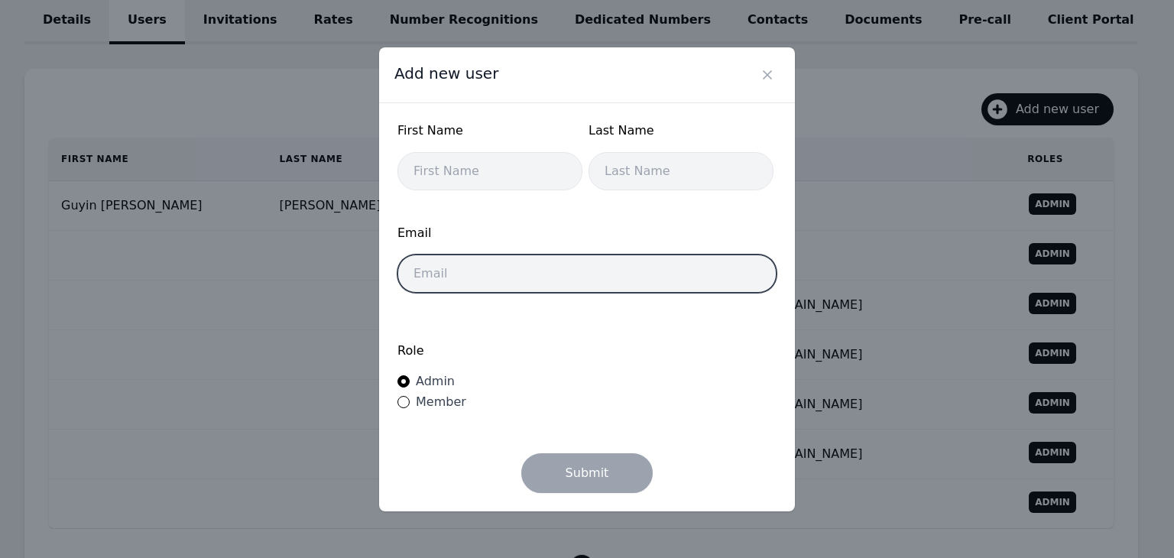
click at [576, 285] on input "email" at bounding box center [586, 274] width 379 height 38
paste input "[PERSON_NAME][EMAIL_ADDRESS][PERSON_NAME][DOMAIN_NAME]"
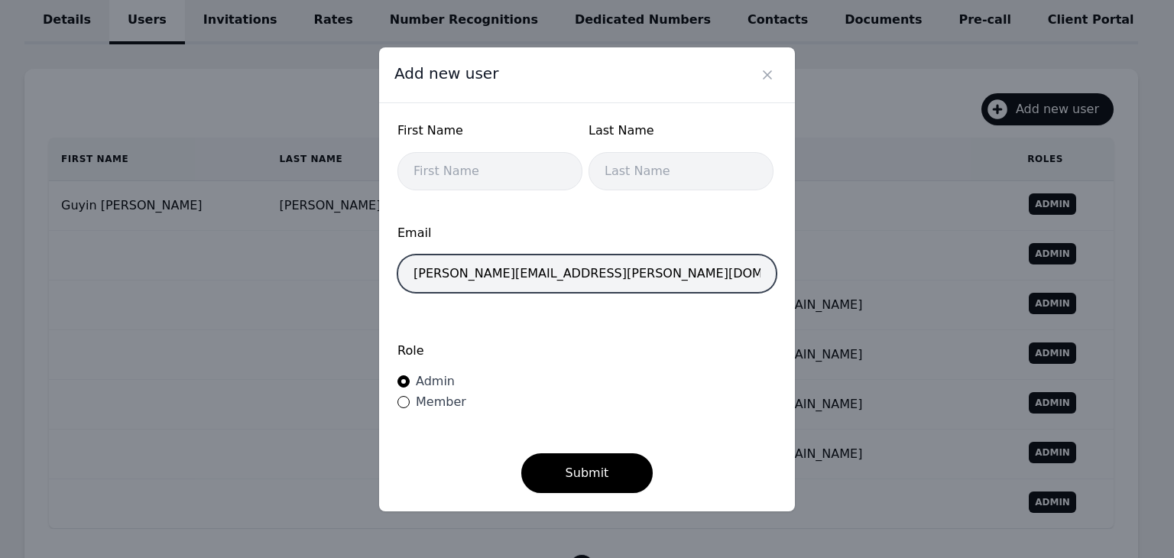
type input "[PERSON_NAME][EMAIL_ADDRESS][PERSON_NAME][DOMAIN_NAME]"
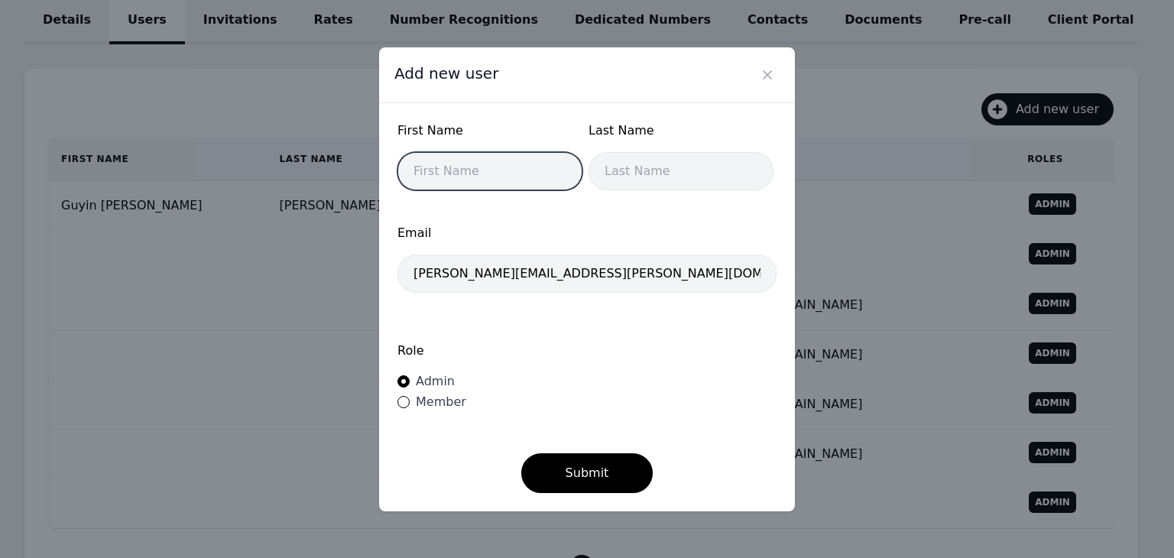
click at [491, 178] on input "text" at bounding box center [489, 171] width 185 height 38
type input "Martin"
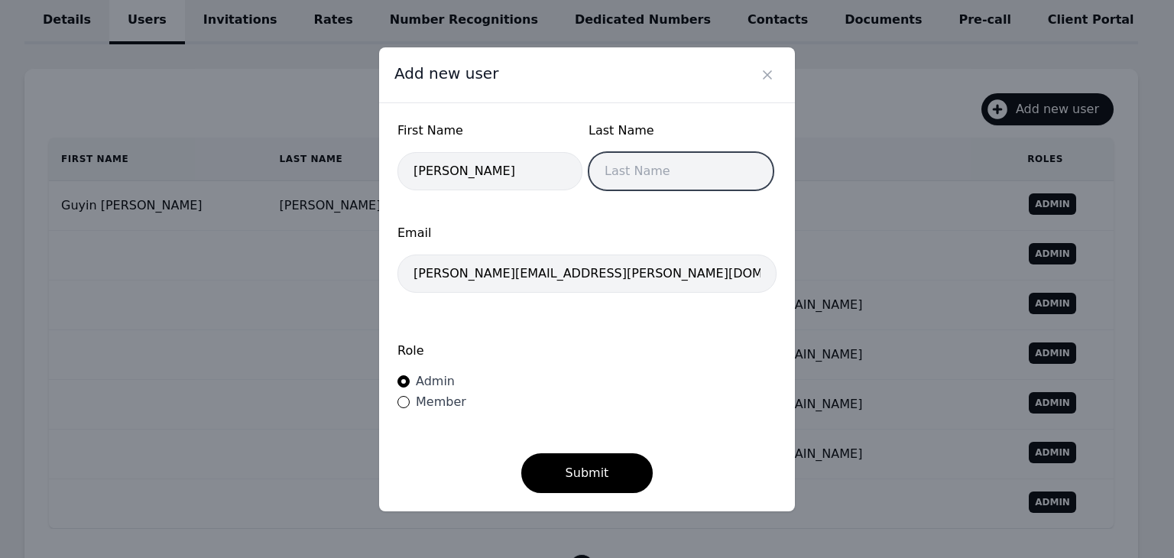
click at [606, 169] on input "text" at bounding box center [681, 171] width 185 height 38
type input "Eric"
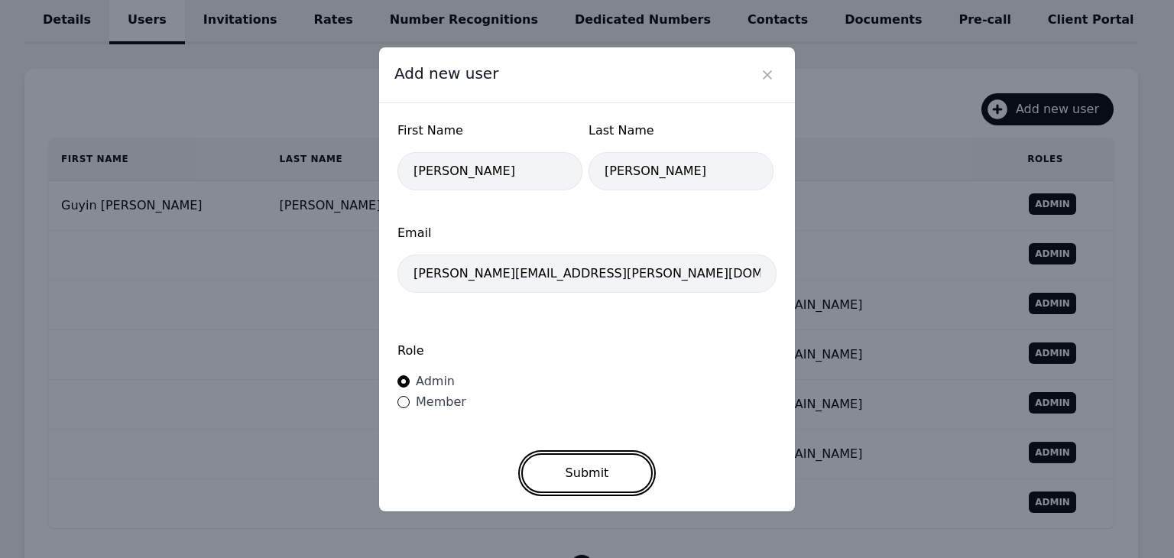
click at [576, 458] on button "Submit" at bounding box center [587, 473] width 132 height 40
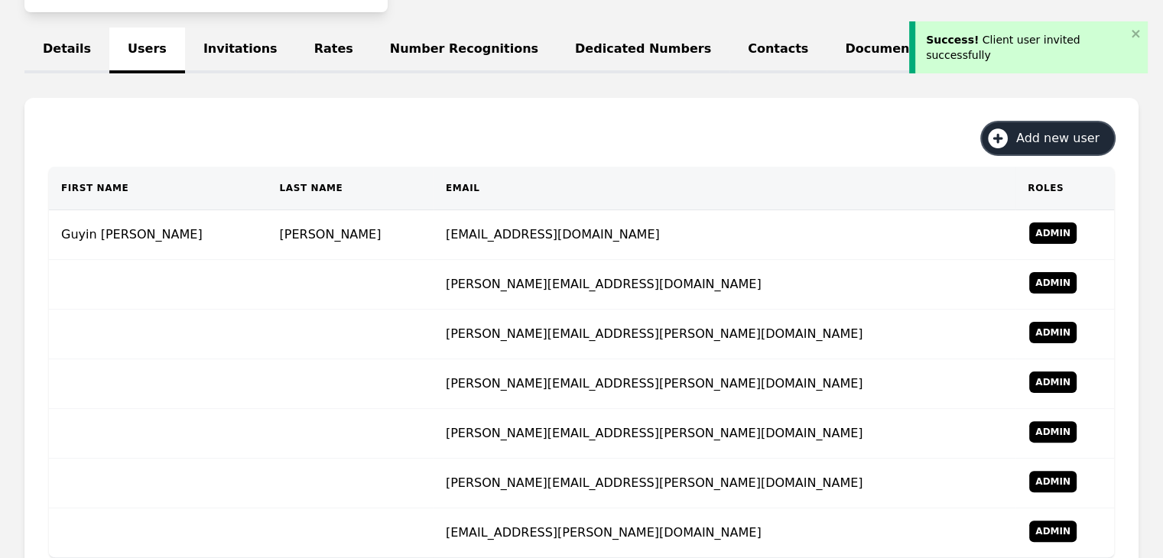
scroll to position [242, 0]
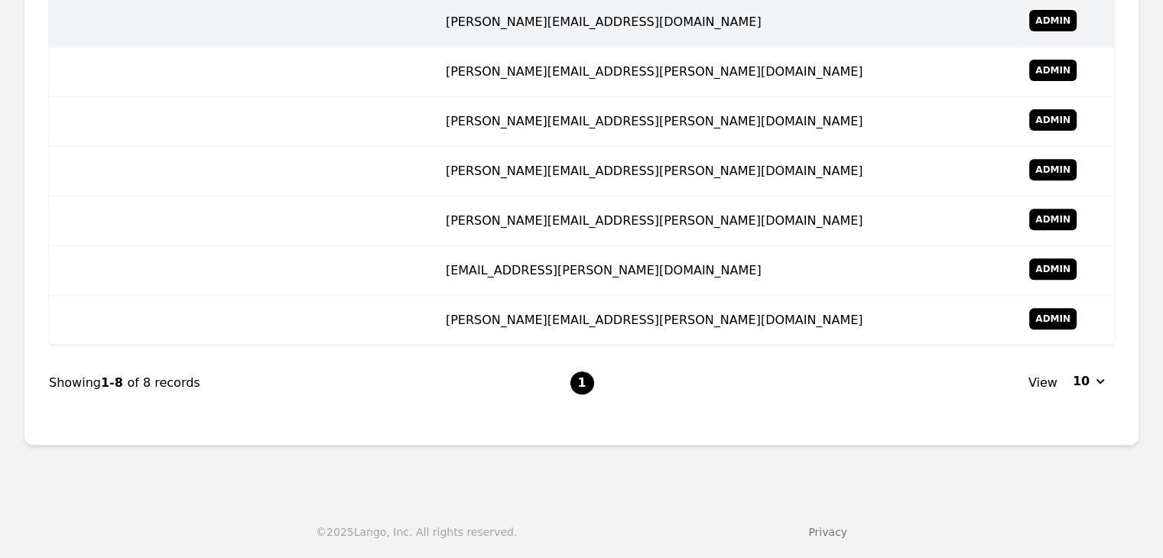
scroll to position [598, 0]
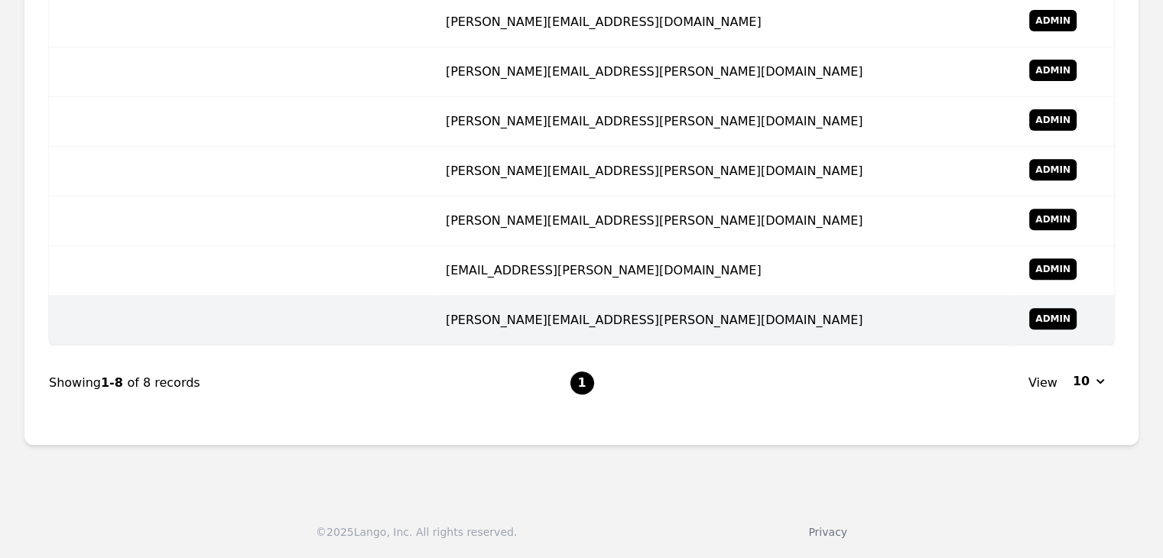
click at [521, 322] on td "[PERSON_NAME][EMAIL_ADDRESS][PERSON_NAME][DOMAIN_NAME]" at bounding box center [724, 321] width 582 height 50
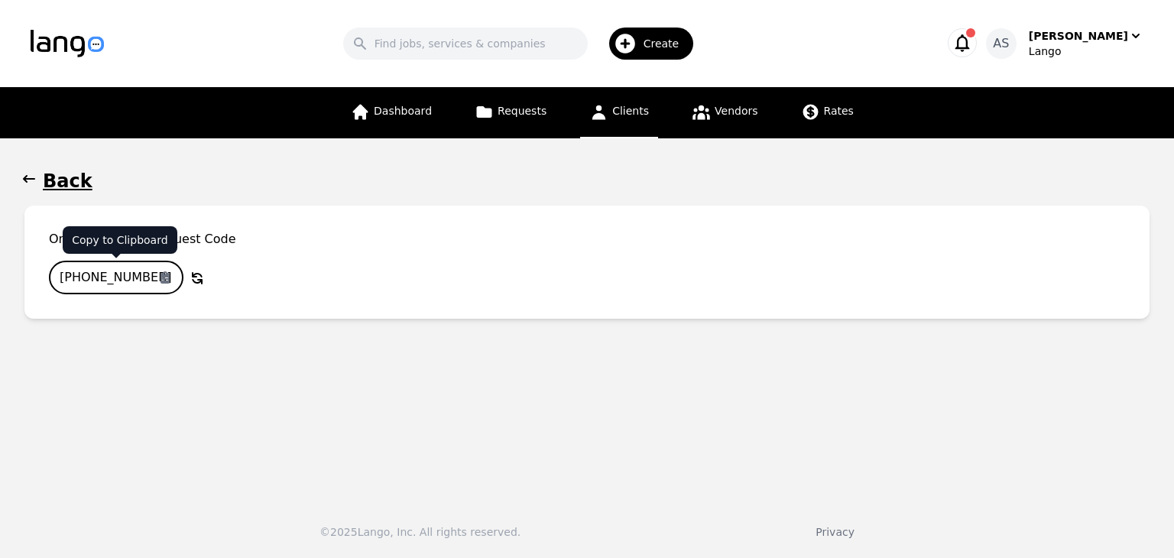
click at [122, 274] on input "[PHONE_NUMBER]" at bounding box center [116, 278] width 135 height 34
click at [24, 178] on icon "button" at bounding box center [29, 179] width 12 height 8
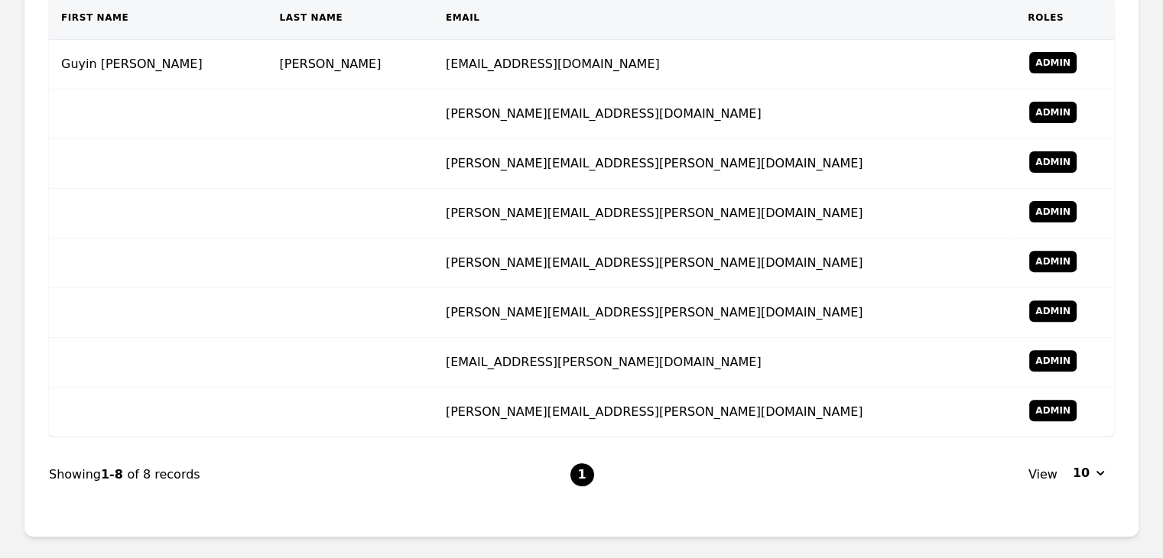
scroll to position [517, 0]
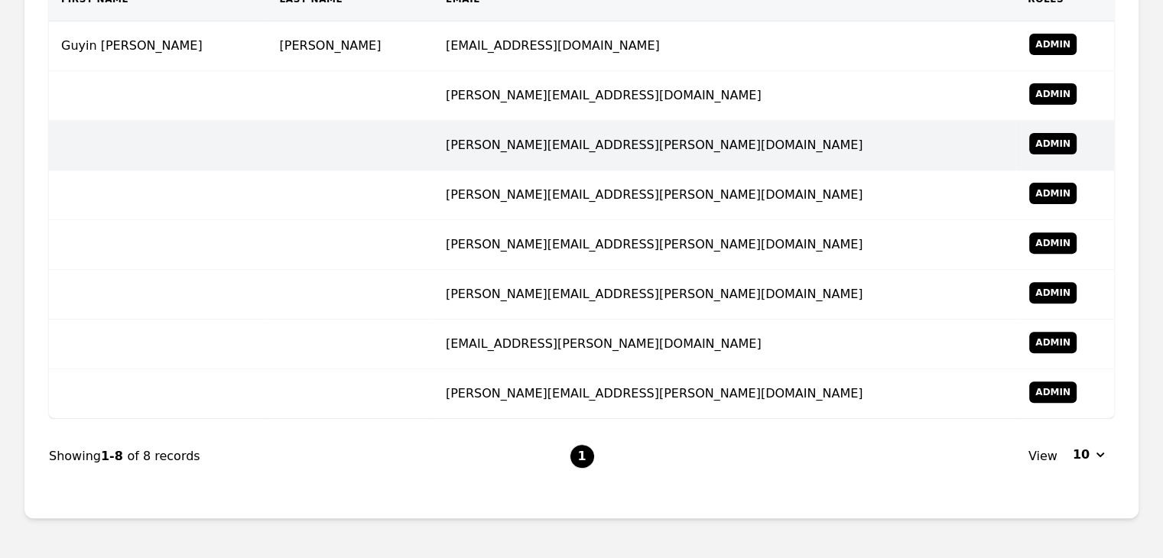
click at [520, 157] on td "[PERSON_NAME][EMAIL_ADDRESS][PERSON_NAME][DOMAIN_NAME]" at bounding box center [724, 146] width 582 height 50
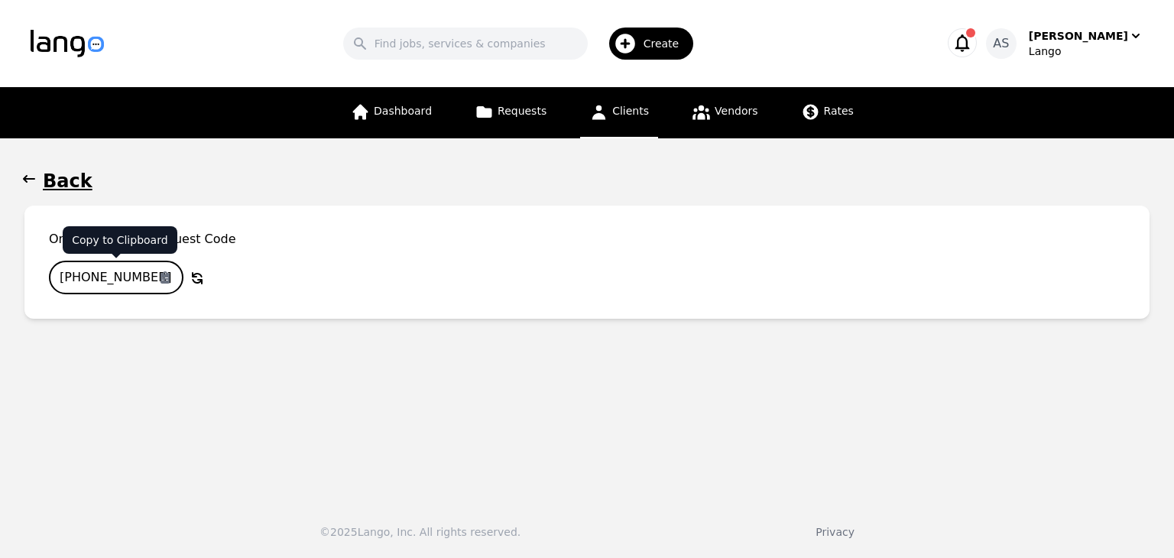
click at [123, 271] on input "[PHONE_NUMBER]" at bounding box center [116, 278] width 135 height 34
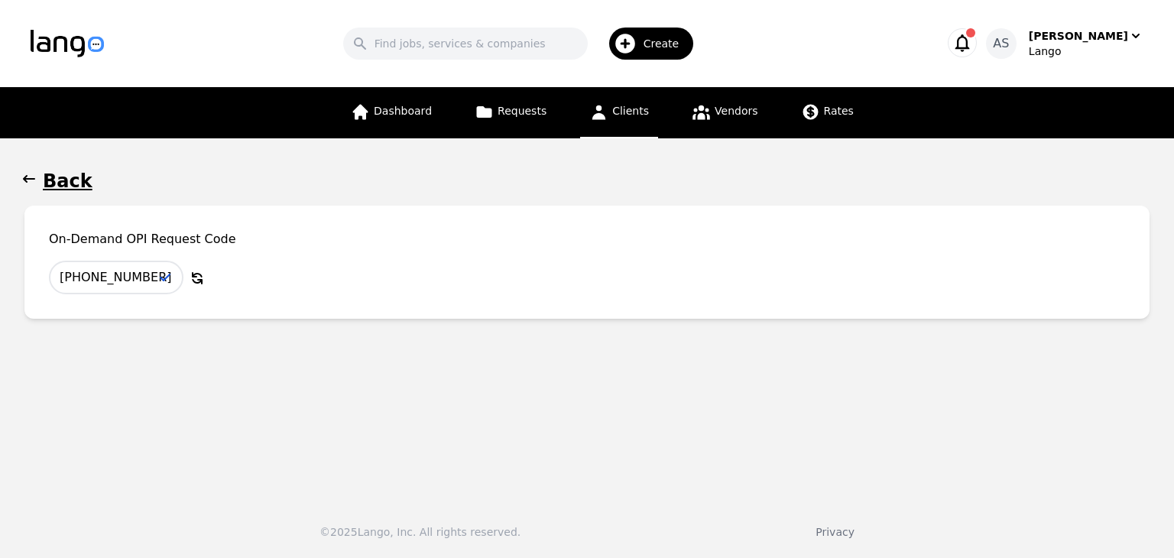
click at [32, 178] on icon "button" at bounding box center [29, 179] width 12 height 8
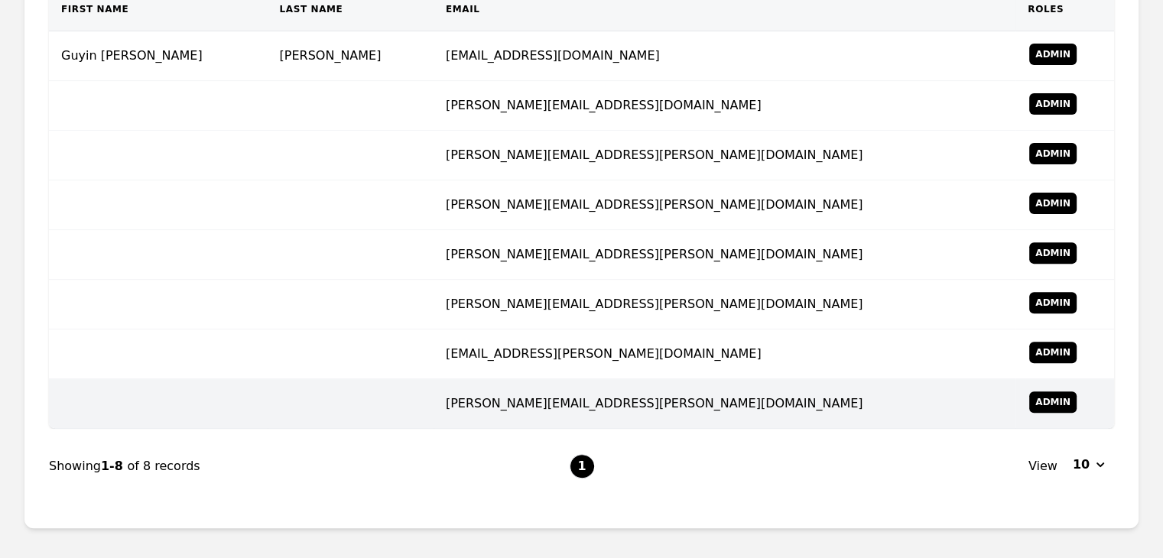
scroll to position [517, 0]
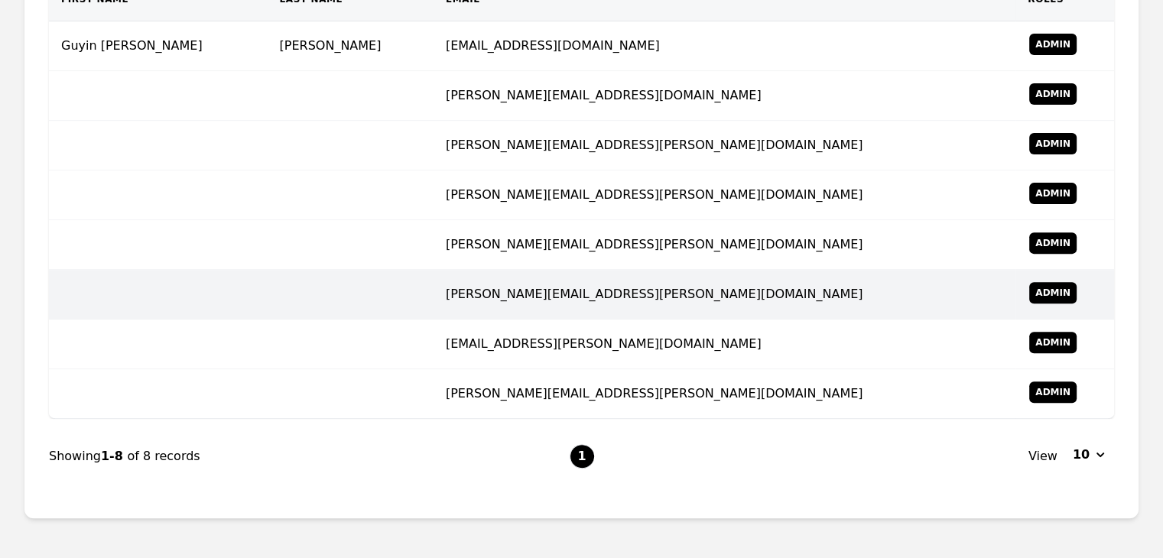
click at [509, 311] on td "[PERSON_NAME][EMAIL_ADDRESS][PERSON_NAME][DOMAIN_NAME]" at bounding box center [724, 295] width 582 height 50
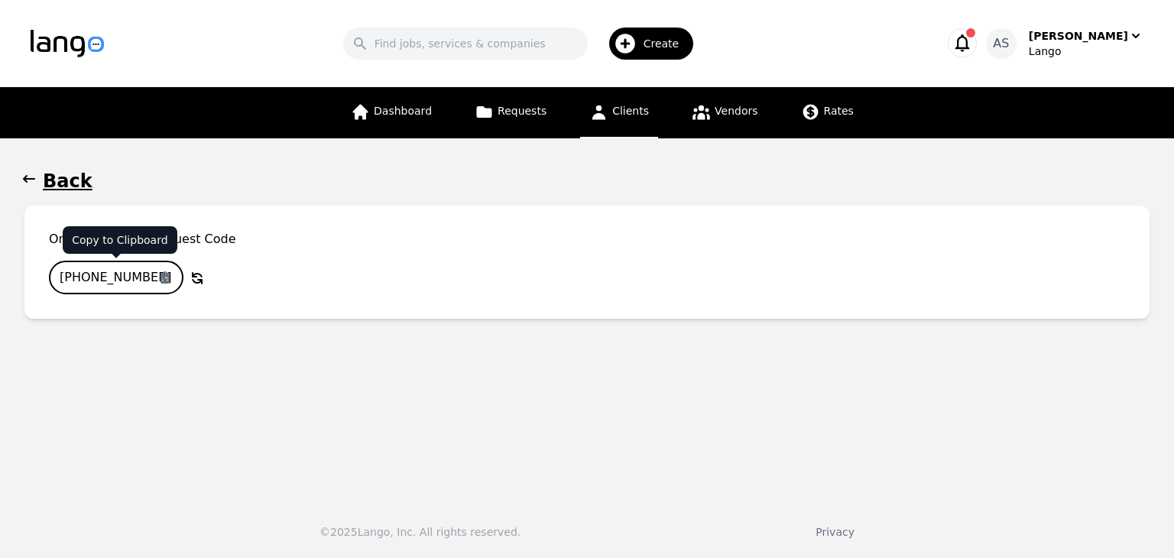
click at [115, 269] on input "[PHONE_NUMBER]" at bounding box center [116, 278] width 135 height 34
click at [38, 177] on button "Back" at bounding box center [586, 181] width 1125 height 24
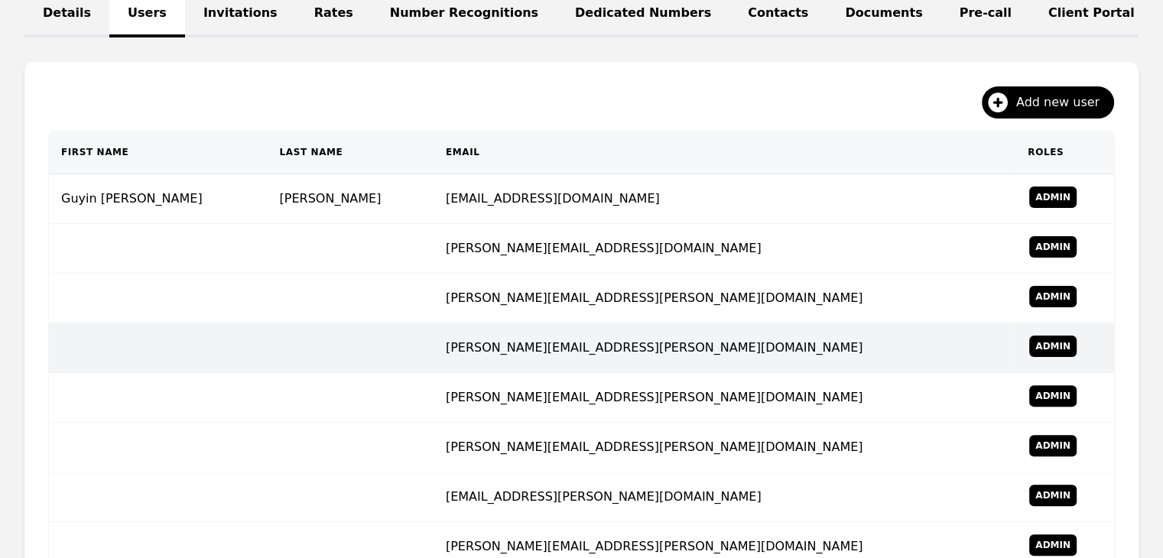
scroll to position [598, 0]
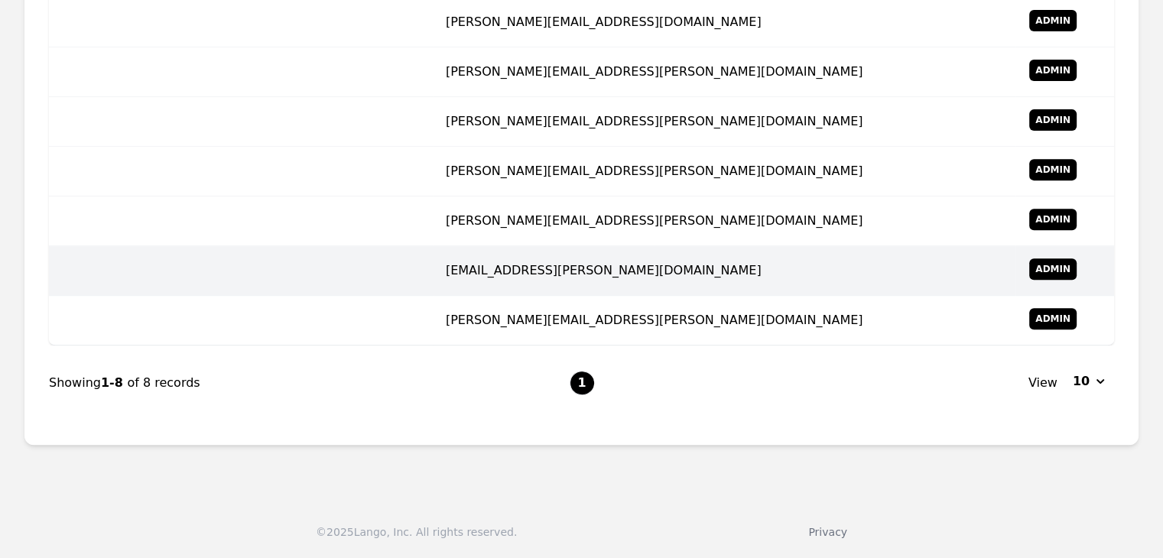
click at [538, 263] on td "[EMAIL_ADDRESS][PERSON_NAME][DOMAIN_NAME]" at bounding box center [724, 271] width 582 height 50
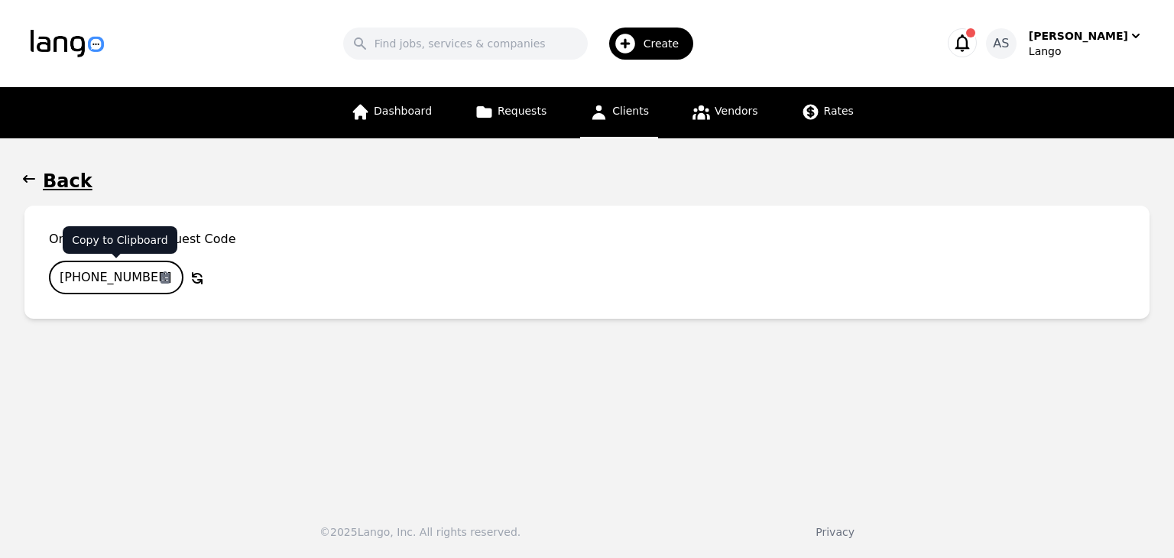
click at [116, 271] on input "[PHONE_NUMBER]" at bounding box center [116, 278] width 135 height 34
